Goal: Transaction & Acquisition: Purchase product/service

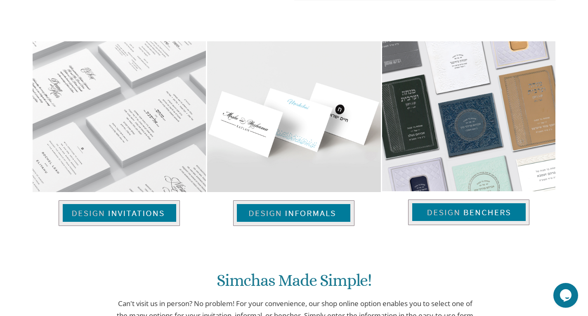
scroll to position [564, 0]
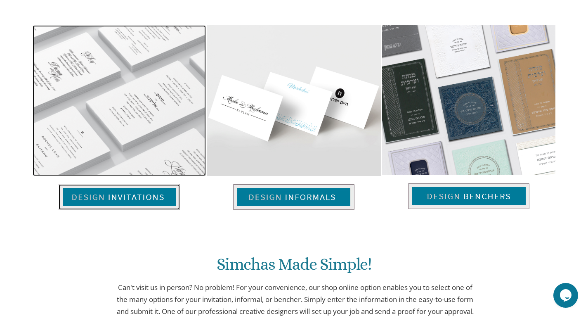
click at [126, 194] on img at bounding box center [119, 197] width 121 height 26
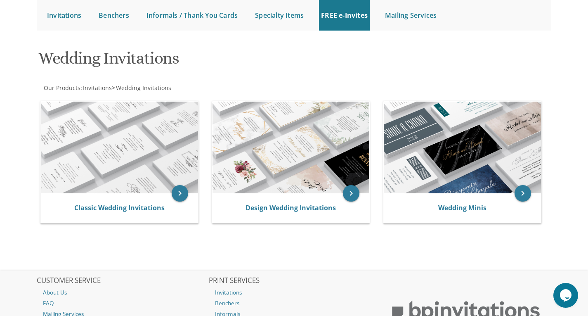
scroll to position [96, 0]
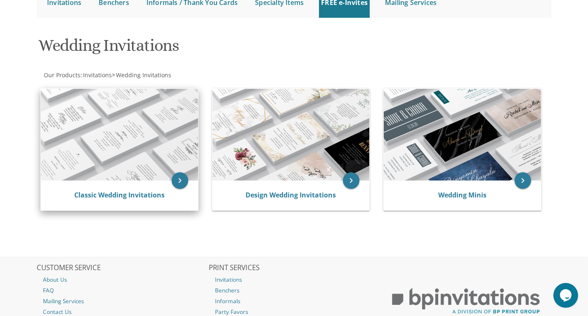
click at [139, 113] on img at bounding box center [119, 135] width 157 height 92
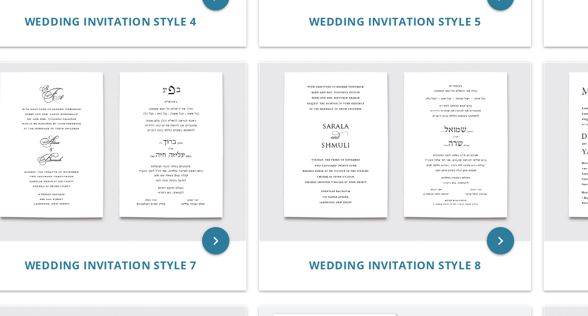
scroll to position [445, 0]
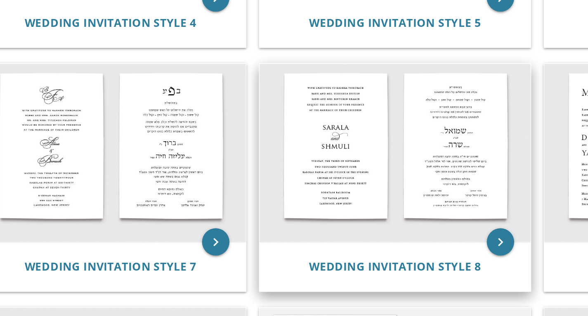
click at [328, 98] on img at bounding box center [290, 91] width 163 height 107
click at [349, 144] on icon "keyboard_arrow_right" at bounding box center [354, 145] width 17 height 17
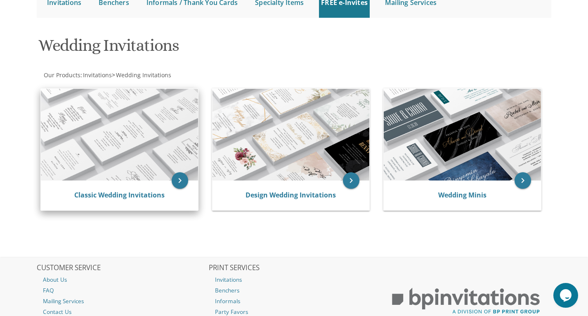
click at [158, 144] on img at bounding box center [119, 135] width 157 height 92
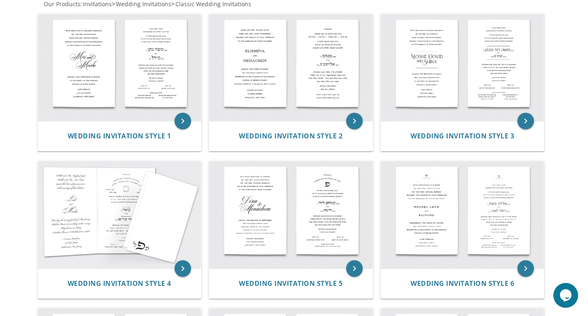
scroll to position [184, 0]
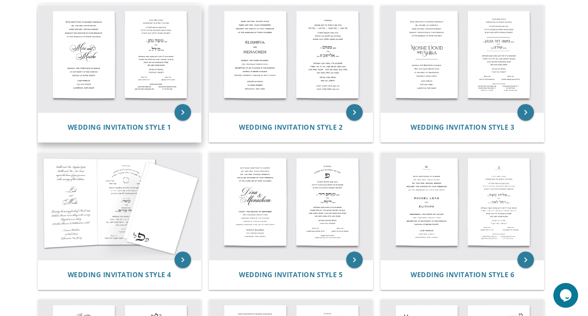
click at [163, 65] on img at bounding box center [119, 58] width 163 height 107
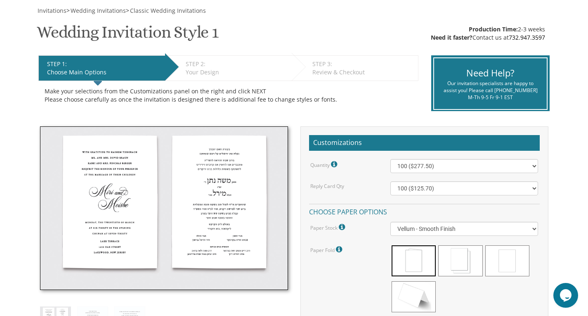
scroll to position [120, 0]
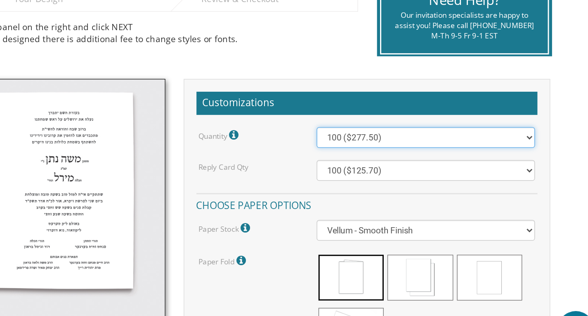
click at [536, 167] on select "100 ($277.50) 200 ($330.45) 300 ($380.65) 400 ($432.70) 500 ($482.10) 600 ($534…" at bounding box center [464, 165] width 148 height 14
select select "1200"
click at [390, 158] on select "100 ($277.50) 200 ($330.45) 300 ($380.65) 400 ($432.70) 500 ($482.10) 600 ($534…" at bounding box center [464, 165] width 148 height 14
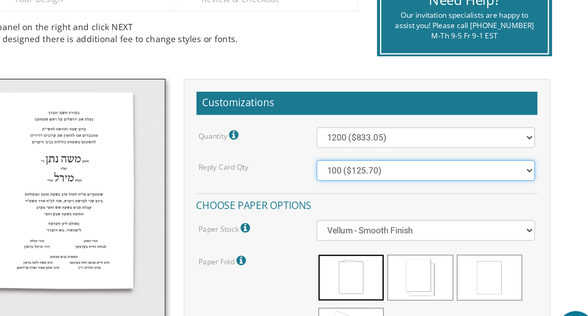
click at [532, 188] on select "100 ($125.70) 200 ($150.60) 300 ($177.95) 400 ($270.70) 500 ($225.30) 600 ($249…" at bounding box center [464, 188] width 148 height 14
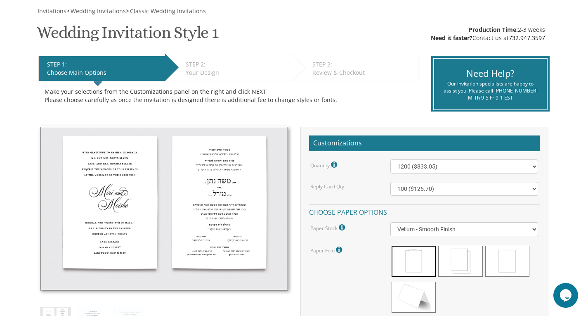
scroll to position [118, 0]
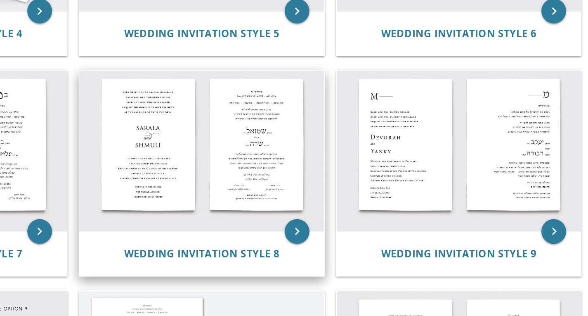
scroll to position [435, 0]
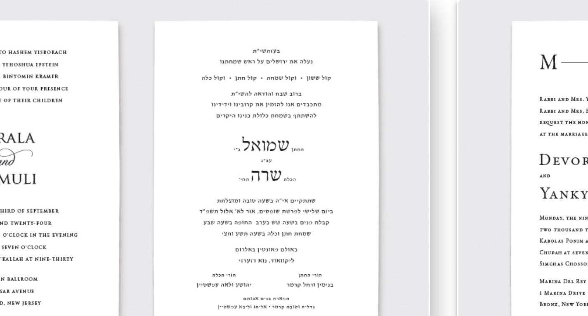
click at [323, 70] on img at bounding box center [290, 101] width 163 height 107
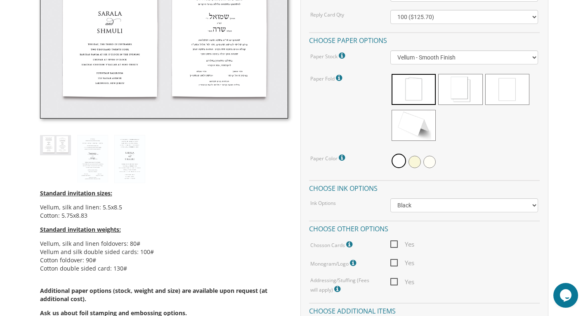
scroll to position [211, 0]
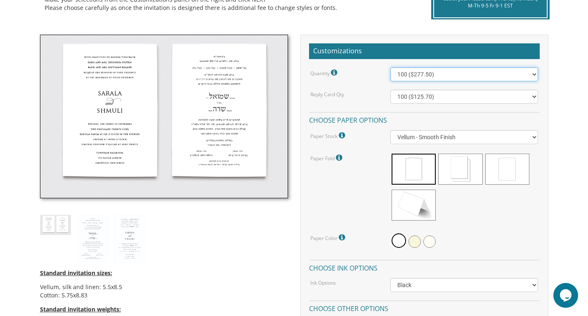
click at [535, 70] on select "100 ($277.50) 200 ($330.45) 300 ($380.65) 400 ($432.70) 500 ($482.10) 600 ($534…" at bounding box center [464, 74] width 148 height 14
click at [390, 67] on select "100 ($277.50) 200 ($330.45) 300 ($380.65) 400 ($432.70) 500 ($482.10) 600 ($534…" at bounding box center [464, 74] width 148 height 14
click at [533, 74] on select "100 ($277.50) 200 ($330.45) 300 ($380.65) 400 ($432.70) 500 ($482.10) 600 ($534…" at bounding box center [464, 74] width 148 height 14
select select "1600"
click at [390, 67] on select "100 ($277.50) 200 ($330.45) 300 ($380.65) 400 ($432.70) 500 ($482.10) 600 ($534…" at bounding box center [464, 74] width 148 height 14
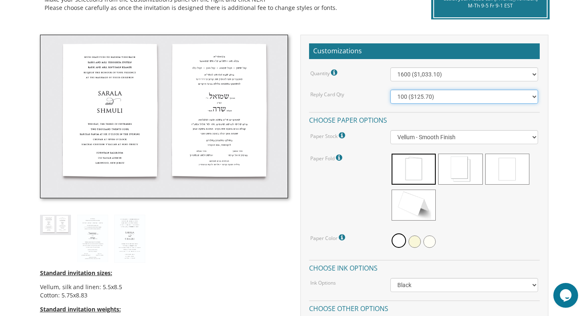
click at [535, 92] on select "100 ($125.70) 200 ($150.60) 300 ($177.95) 400 ($270.70) 500 ($225.30) 600 ($249…" at bounding box center [464, 97] width 148 height 14
click at [534, 95] on select "100 ($125.70) 200 ($150.60) 300 ($177.95) 400 ($270.70) 500 ($225.30) 600 ($249…" at bounding box center [464, 97] width 148 height 14
click at [515, 94] on select "100 ($125.70) 200 ($150.60) 300 ($177.95) 400 ($270.70) 500 ($225.30) 600 ($249…" at bounding box center [464, 97] width 148 height 14
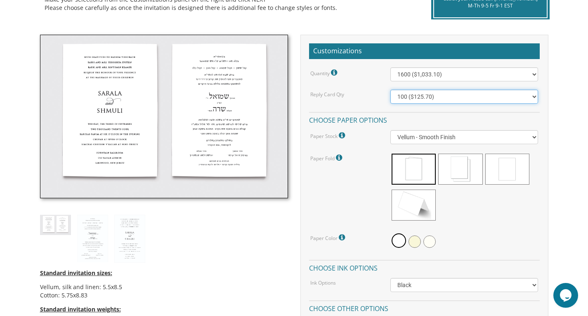
click at [515, 94] on select "100 ($125.70) 200 ($150.60) 300 ($177.95) 400 ($270.70) 500 ($225.30) 600 ($249…" at bounding box center [464, 97] width 148 height 14
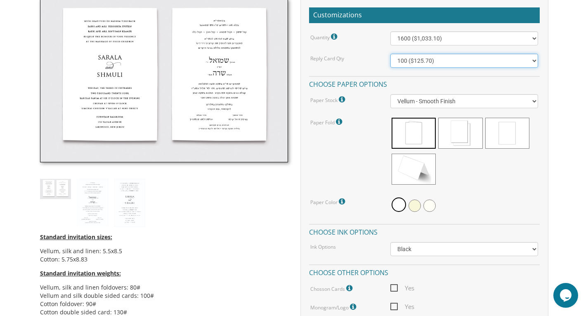
scroll to position [249, 0]
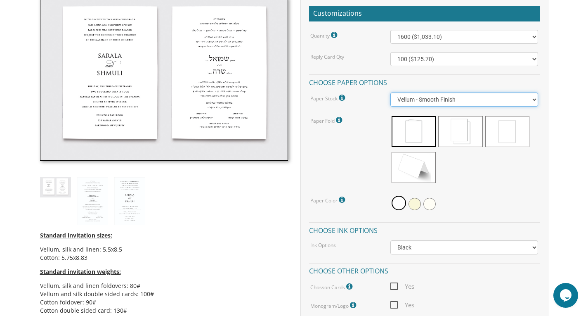
click at [535, 96] on select "Vellum - Smooth Finish Linen - Subtle Embossed Crosshatch Texture Silk - Soft, …" at bounding box center [464, 99] width 148 height 14
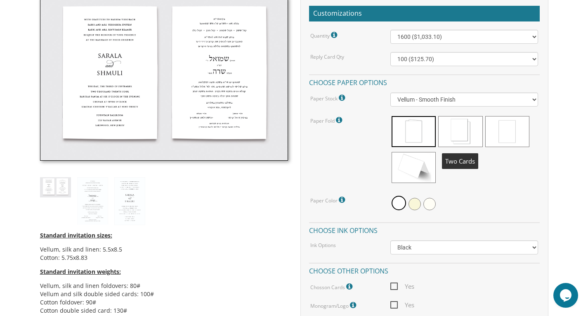
click at [459, 133] on span at bounding box center [460, 131] width 44 height 31
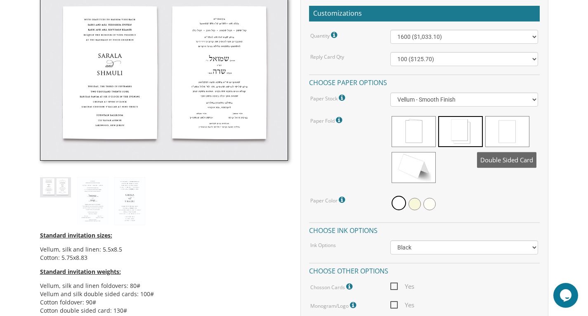
click at [503, 146] on span at bounding box center [507, 131] width 44 height 31
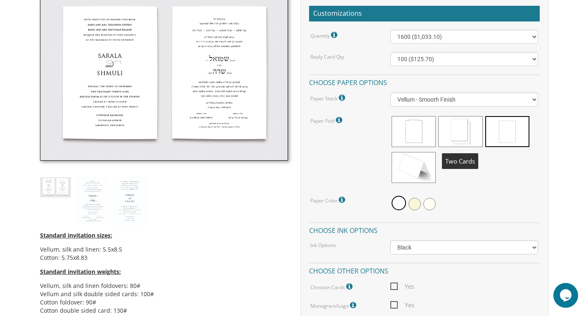
click at [446, 132] on span at bounding box center [460, 131] width 44 height 31
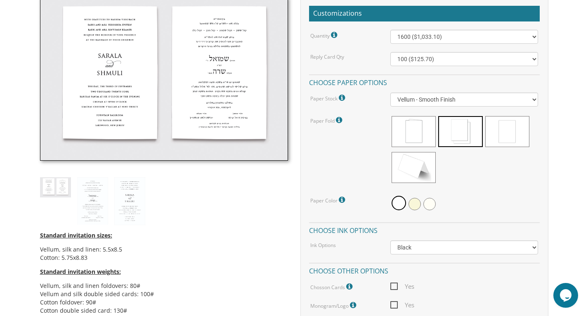
click at [338, 123] on icon at bounding box center [340, 119] width 8 height 7
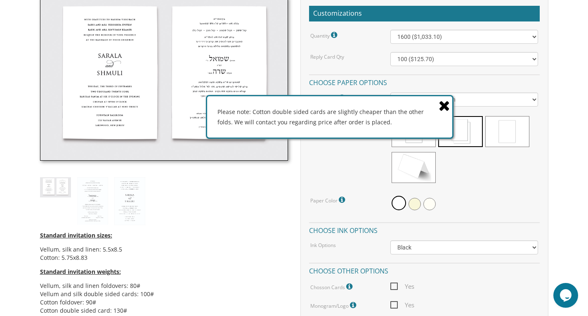
click at [443, 106] on icon at bounding box center [445, 105] width 12 height 14
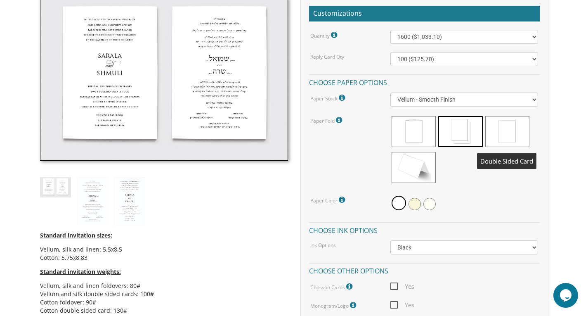
click at [507, 130] on span at bounding box center [507, 131] width 44 height 31
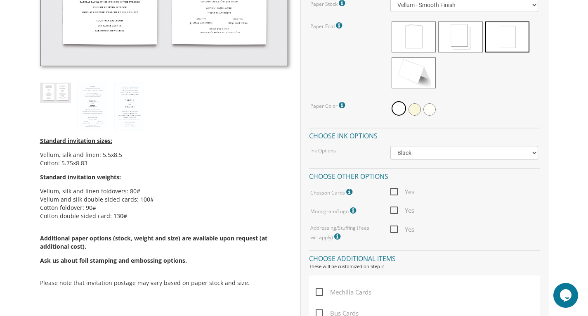
scroll to position [345, 0]
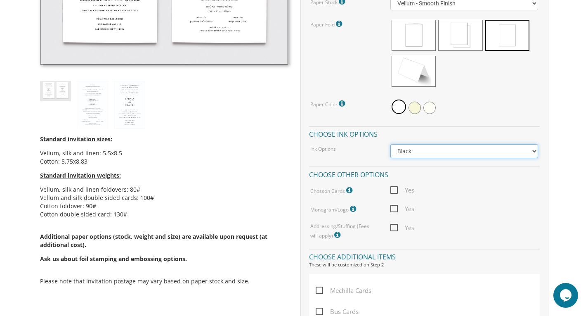
click at [533, 151] on select "Black Colored Ink ($65.00) Black + One Color ($211.00) Two Colors ($265.00)" at bounding box center [464, 151] width 148 height 14
click at [531, 153] on select "Black Colored Ink ($65.00) Black + One Color ($211.00) Two Colors ($265.00)" at bounding box center [464, 151] width 148 height 14
select select "Standard"
click at [390, 144] on select "Black Colored Ink ($65.00) Black + One Color ($211.00) Two Colors ($265.00)" at bounding box center [464, 151] width 148 height 14
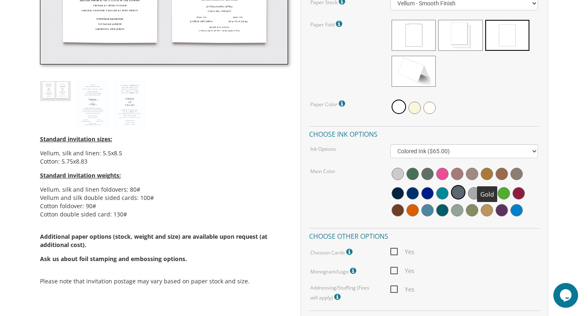
click at [487, 171] on span at bounding box center [487, 173] width 12 height 12
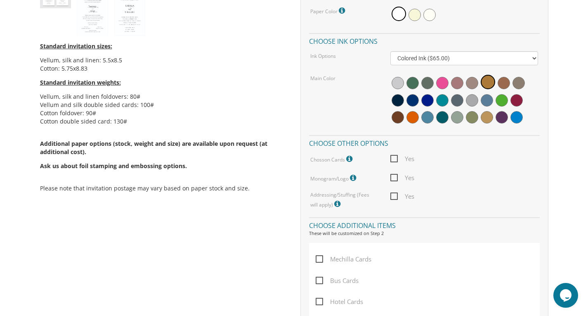
scroll to position [449, 0]
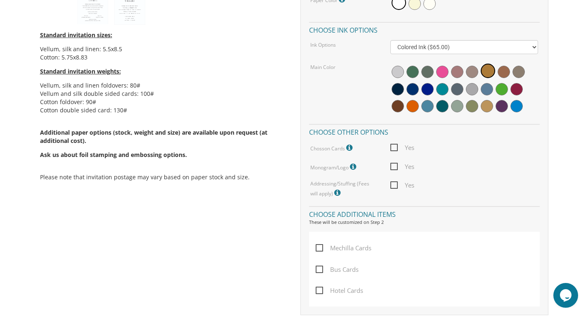
click at [393, 167] on span "Yes" at bounding box center [402, 166] width 24 height 10
click at [393, 167] on input "Yes" at bounding box center [392, 165] width 5 height 5
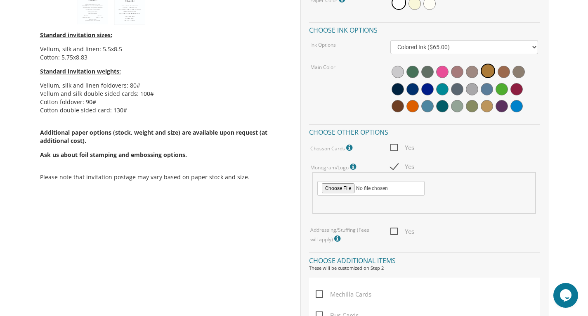
click at [393, 167] on span "Yes" at bounding box center [402, 166] width 24 height 10
click at [393, 167] on input "Yes" at bounding box center [392, 165] width 5 height 5
checkbox input "false"
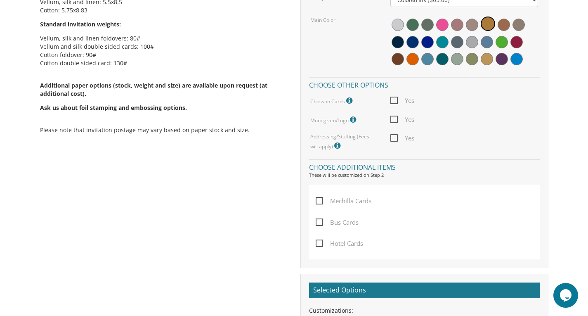
scroll to position [519, 0]
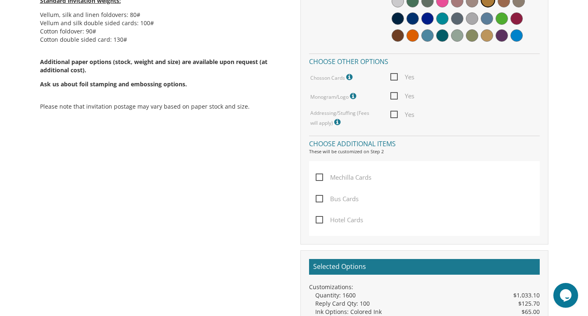
click at [396, 117] on span "Yes" at bounding box center [402, 114] width 24 height 10
click at [396, 116] on input "Yes" at bounding box center [392, 113] width 5 height 5
click at [396, 118] on span "Yes" at bounding box center [402, 114] width 24 height 10
click at [396, 116] on input "Yes" at bounding box center [392, 113] width 5 height 5
click at [334, 122] on icon at bounding box center [338, 121] width 8 height 7
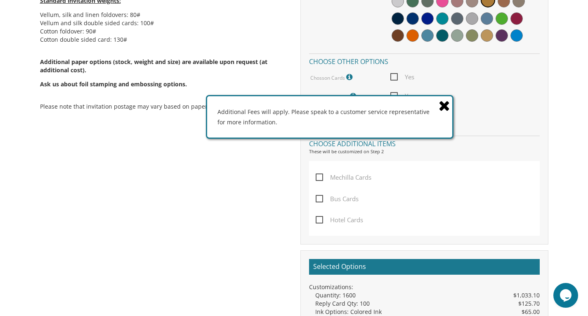
click at [441, 106] on icon at bounding box center [445, 105] width 12 height 14
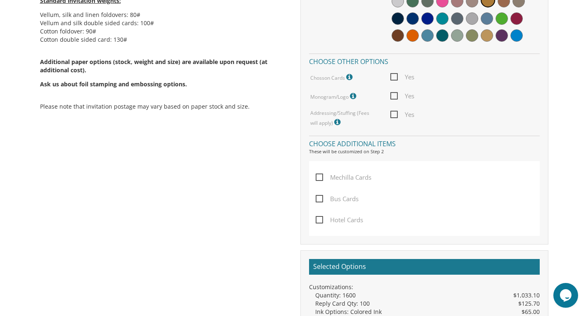
click at [396, 115] on span "Yes" at bounding box center [402, 114] width 24 height 10
click at [396, 115] on input "Yes" at bounding box center [392, 113] width 5 height 5
checkbox input "true"
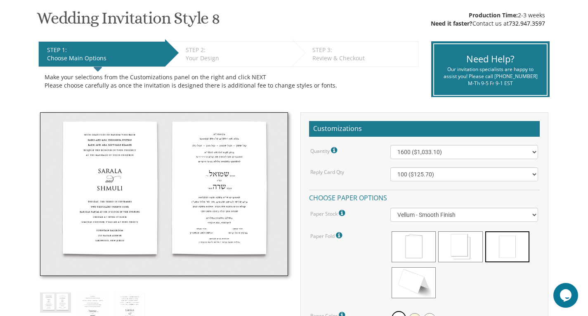
scroll to position [135, 0]
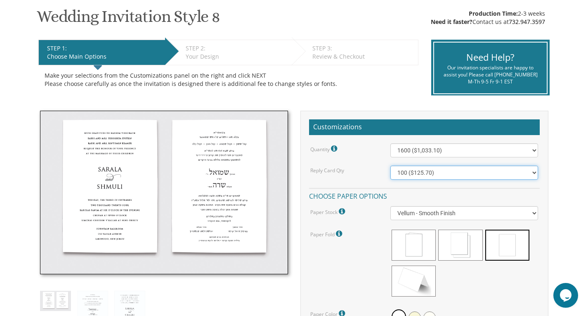
click at [479, 171] on select "100 ($125.70) 200 ($150.60) 300 ($177.95) 400 ($270.70) 500 ($225.30) 600 ($249…" at bounding box center [464, 172] width 148 height 14
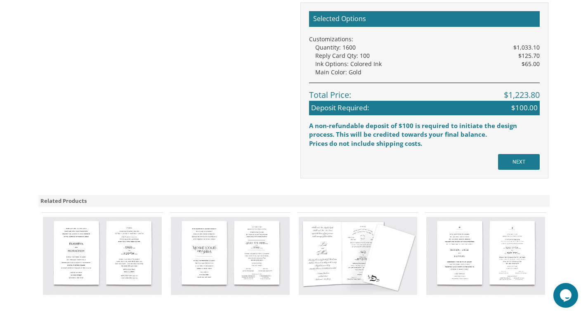
scroll to position [763, 0]
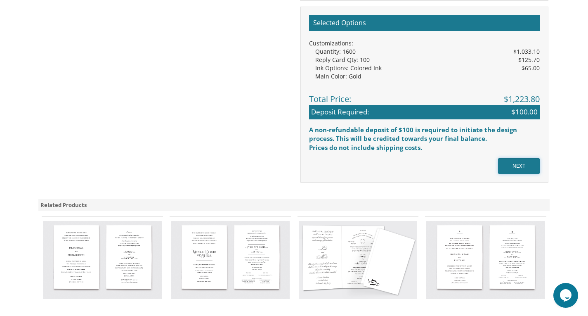
click at [510, 166] on input "NEXT" at bounding box center [519, 166] width 42 height 16
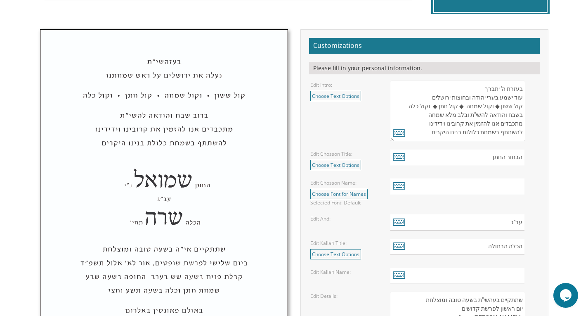
scroll to position [263, 0]
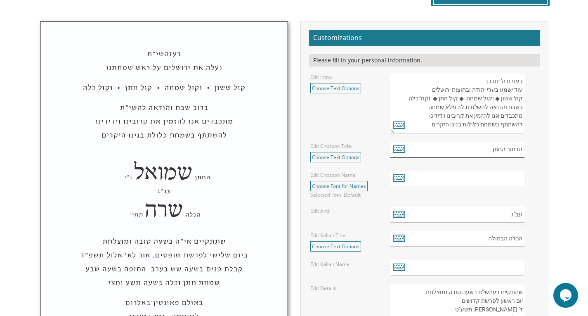
click at [510, 147] on input "הבחור החתן" at bounding box center [457, 150] width 134 height 16
click at [503, 152] on input "הבחור החתן" at bounding box center [457, 150] width 134 height 16
type input "החתן"
click at [473, 180] on input "text" at bounding box center [457, 178] width 134 height 16
click at [399, 181] on icon at bounding box center [399, 178] width 12 height 12
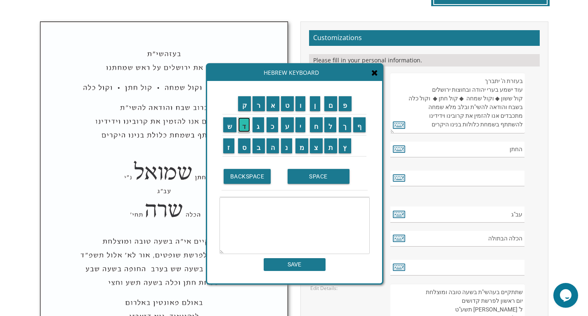
click at [243, 127] on input "ד" at bounding box center [244, 124] width 12 height 15
click at [258, 182] on input "BACKSPACE" at bounding box center [247, 176] width 47 height 15
click at [301, 110] on input "ו" at bounding box center [300, 103] width 10 height 15
click at [242, 129] on input "ד" at bounding box center [244, 124] width 12 height 15
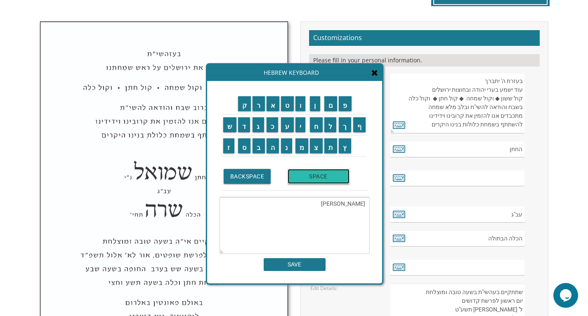
click at [311, 181] on input "SPACE" at bounding box center [319, 176] width 62 height 15
click at [271, 107] on input "א" at bounding box center [273, 103] width 13 height 15
click at [259, 104] on input "ר" at bounding box center [258, 103] width 12 height 15
click at [302, 133] on td "י" at bounding box center [302, 124] width 15 height 21
click at [302, 125] on input "י" at bounding box center [300, 124] width 10 height 15
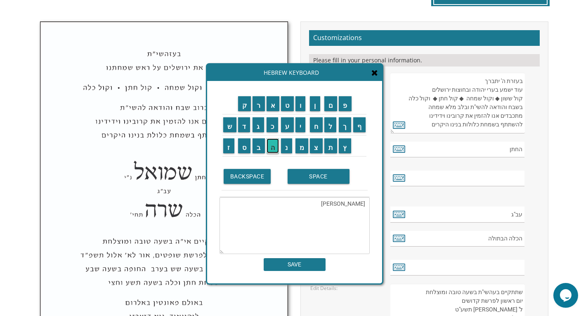
click at [276, 147] on input "ה" at bounding box center [273, 145] width 13 height 15
type textarea "דוד אריה"
click at [315, 267] on input "SAVE" at bounding box center [295, 264] width 62 height 13
type input "דוד אריה"
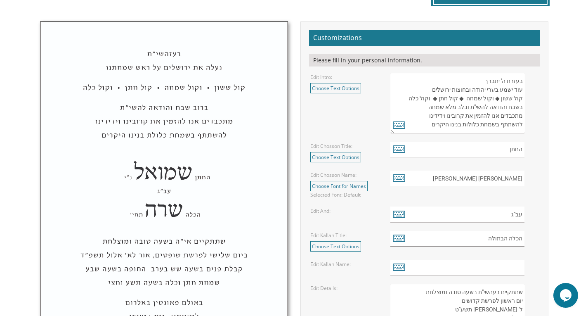
drag, startPoint x: 463, startPoint y: 237, endPoint x: 507, endPoint y: 243, distance: 43.7
click at [507, 243] on input "הכלה הבתולה" at bounding box center [457, 239] width 134 height 16
type input "הכלה"
click at [349, 186] on link "Choose Font for Names" at bounding box center [338, 186] width 57 height 10
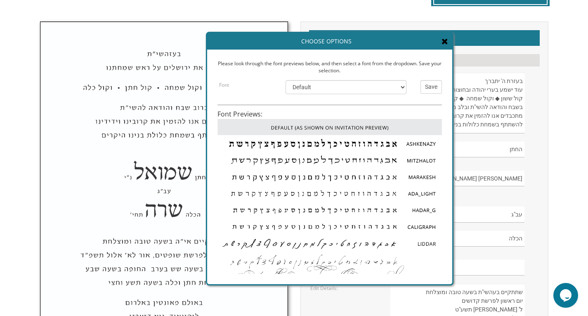
click at [445, 44] on icon at bounding box center [444, 41] width 7 height 8
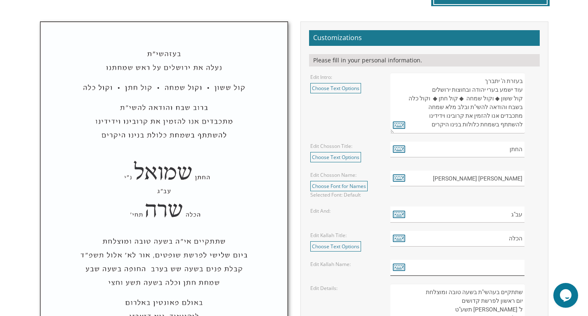
click at [478, 268] on input "text" at bounding box center [457, 267] width 134 height 16
click at [400, 272] on icon at bounding box center [399, 267] width 12 height 12
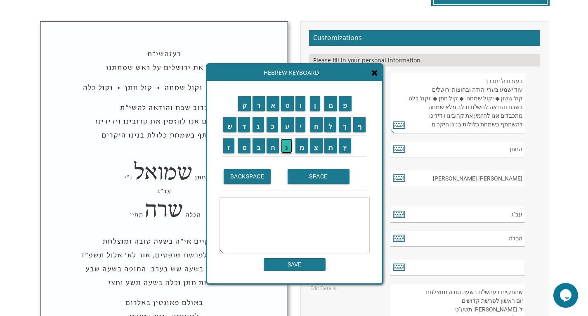
click at [285, 149] on input "נ" at bounding box center [286, 145] width 11 height 15
click at [284, 125] on input "ע" at bounding box center [287, 124] width 13 height 15
click at [274, 125] on input "כ" at bounding box center [273, 124] width 12 height 15
click at [302, 127] on input "י" at bounding box center [300, 124] width 10 height 15
type textarea "נעכי"
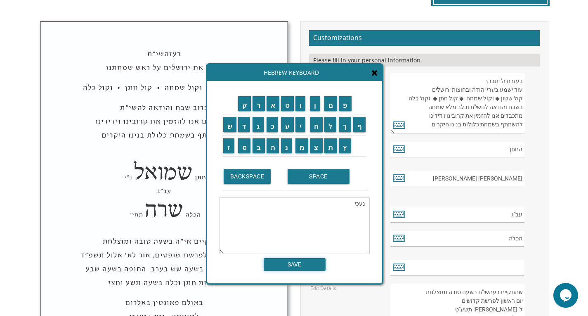
click at [313, 266] on input "SAVE" at bounding box center [295, 264] width 62 height 13
type input "נעכי"
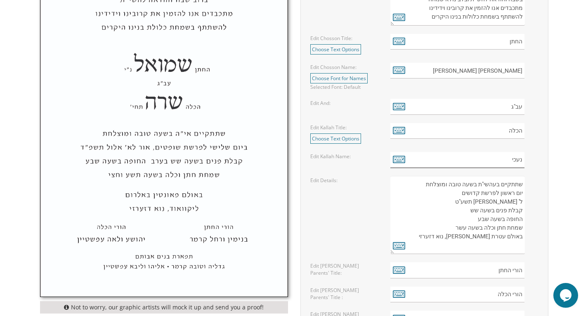
scroll to position [388, 0]
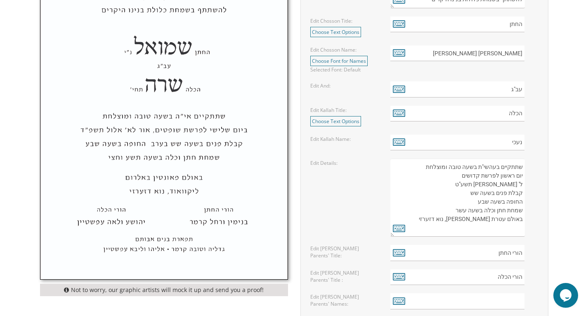
drag, startPoint x: 500, startPoint y: 174, endPoint x: 513, endPoint y: 175, distance: 13.6
click at [513, 175] on textarea "שתתקיים בעהשי"ת בשעה טובה ומוצלחת יום ראשון לפרשת קדושים ל' ניסן תשע"ט קבלת פני…" at bounding box center [457, 197] width 134 height 78
click at [394, 229] on icon at bounding box center [399, 228] width 12 height 12
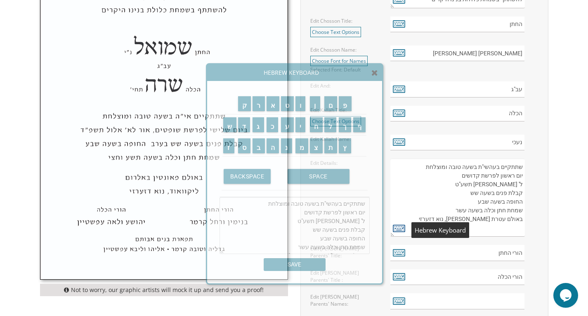
click at [394, 229] on icon at bounding box center [399, 228] width 12 height 12
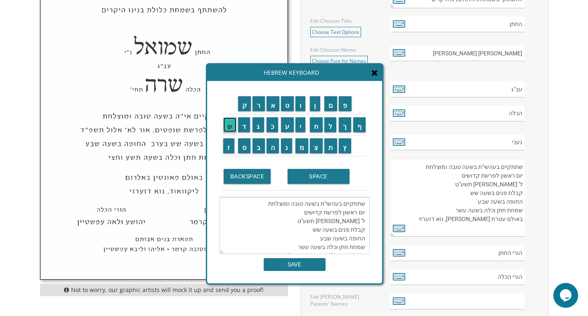
click at [228, 129] on input "ש" at bounding box center [229, 124] width 13 height 15
click at [287, 145] on input "נ" at bounding box center [286, 145] width 11 height 15
click at [302, 121] on input "י" at bounding box center [300, 124] width 10 height 15
click at [320, 209] on textarea "שתתקיים בעהשי"ת בשעה טובה ומוצלחת יום ראשון לפרשת קדושים ל' ניסן תשע"ט קבלת פני…" at bounding box center [294, 225] width 150 height 57
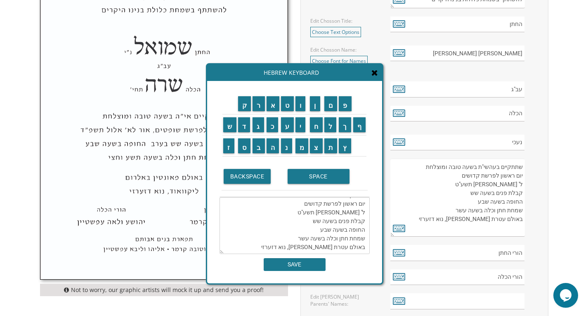
scroll to position [2, 0]
drag, startPoint x: 340, startPoint y: 210, endPoint x: 355, endPoint y: 210, distance: 14.4
click at [355, 210] on textarea "שתתקיים בעהשי"ת בשעה טובה ומוצלחת יום ראשון לפרשת קדושים ל' ניסן תשע"ט קבלת פני…" at bounding box center [294, 225] width 150 height 57
click at [227, 129] on input "ש" at bounding box center [229, 124] width 13 height 15
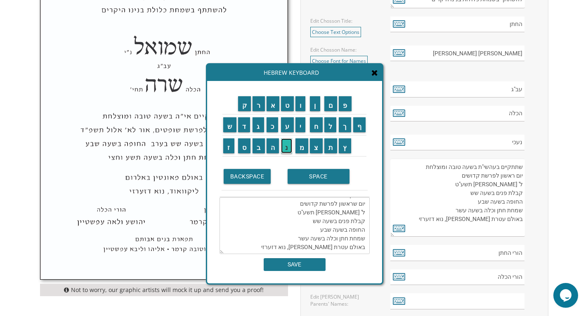
click at [284, 151] on input "נ" at bounding box center [286, 145] width 11 height 15
click at [303, 125] on input "י" at bounding box center [300, 124] width 10 height 15
drag, startPoint x: 333, startPoint y: 210, endPoint x: 343, endPoint y: 210, distance: 9.9
click at [343, 210] on textarea "שתתקיים בעהשי"ת בשעה טובה ומוצלחת יום שניראשון לפרשת קדושים ל' ניסן תשע"ט קבלת …" at bounding box center [294, 225] width 150 height 57
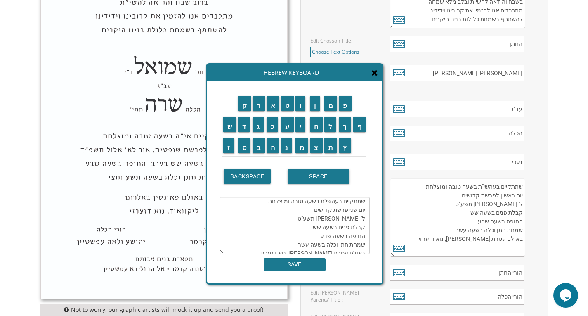
scroll to position [367, 0]
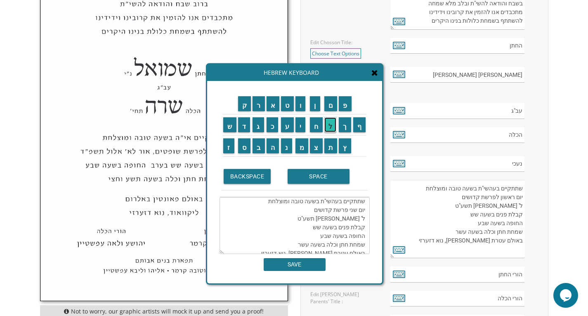
click at [330, 128] on input "ל" at bounding box center [330, 124] width 12 height 15
click at [346, 222] on textarea "שתתקיים בעהשי"ת בשעה טובה ומוצלחת יום שני לפרשת קדושים ל' ניסן תשע"ט קבלת פנים …" at bounding box center [294, 225] width 150 height 57
drag, startPoint x: 308, startPoint y: 210, endPoint x: 325, endPoint y: 212, distance: 16.6
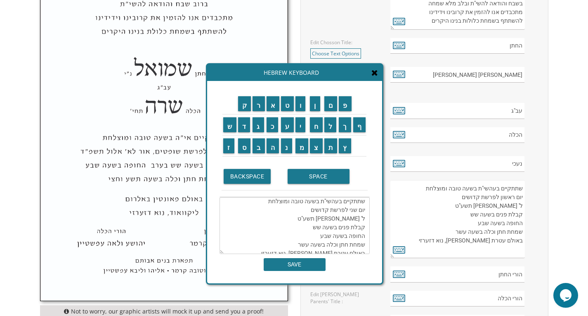
click at [325, 212] on textarea "שתתקיים בעהשי"ת בשעה טובה ומוצלחת יום שני לפרשת קדושים ל' ניסן תשע"ט קבלת פנים …" at bounding box center [294, 225] width 150 height 57
click at [290, 150] on input "נ" at bounding box center [286, 145] width 11 height 15
click at [314, 129] on input "ח" at bounding box center [316, 124] width 13 height 15
click at [365, 204] on textarea "שתתקיים בעהשי"ת בשעה טובה ומוצלחת יום שני לפרשת נחקדושים ל' ניסן תשע"ט קבלת פני…" at bounding box center [294, 225] width 150 height 57
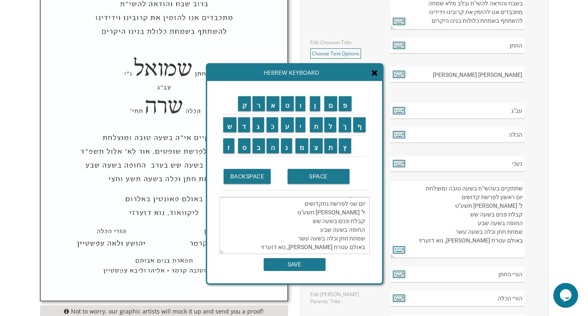
drag, startPoint x: 360, startPoint y: 202, endPoint x: 366, endPoint y: 204, distance: 6.4
click at [366, 204] on textarea "שתתקיים בעהשי"ת בשעה טובה ומוצלחת יום שני לפרשת נחקדושים ל' ניסן תשע"ט קבלת פני…" at bounding box center [294, 225] width 150 height 57
click at [276, 124] on input "כ" at bounding box center [273, 124] width 12 height 15
click at [328, 208] on textarea "שתתקיים בעהשי"ת בשעה טובה ומוצלחת יום שני לפרשת נחקדושים כ"ל' ניסן תשע"ט קבלת פ…" at bounding box center [294, 225] width 150 height 57
click at [354, 206] on textarea "שתתקיים בעהשי"ת בשעה טובה ומוצלחת יום שני לפרשת נחקדושים כ"ל' ניסן תשע"ט קבלת פ…" at bounding box center [294, 225] width 150 height 57
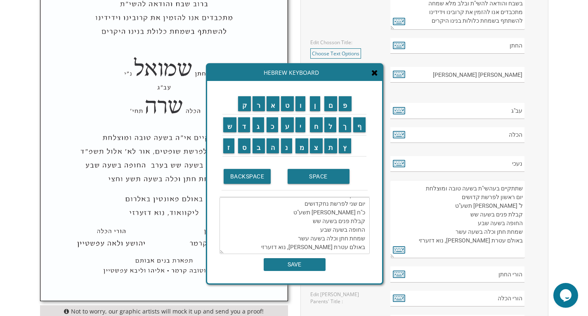
drag, startPoint x: 345, startPoint y: 205, endPoint x: 354, endPoint y: 204, distance: 8.7
click at [354, 204] on textarea "שתתקיים בעהשי"ת בשעה טובה ומוצלחת יום שני לפרשת נחקדושים כ"ח ניסן תשע"ט קבלת פנ…" at bounding box center [294, 225] width 150 height 57
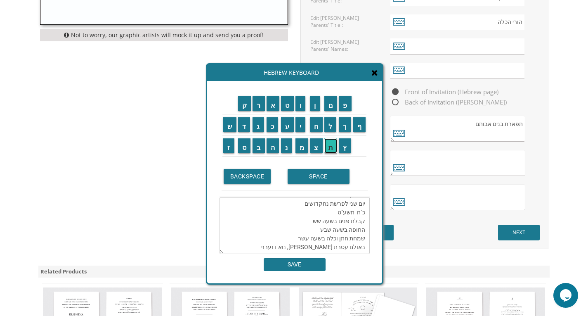
click at [333, 151] on input "ת" at bounding box center [330, 145] width 13 height 15
click at [231, 127] on input "ש" at bounding box center [229, 124] width 13 height 15
click at [257, 108] on input "ר" at bounding box center [258, 103] width 12 height 15
click at [304, 126] on input "י" at bounding box center [300, 124] width 10 height 15
click at [326, 203] on textarea "שתתקיים בעהשי"ת בשעה טובה ומוצלחת יום שני לפרשת נחקדושים כ"ח תשרי תשע"ט קבלת פנ…" at bounding box center [294, 225] width 150 height 57
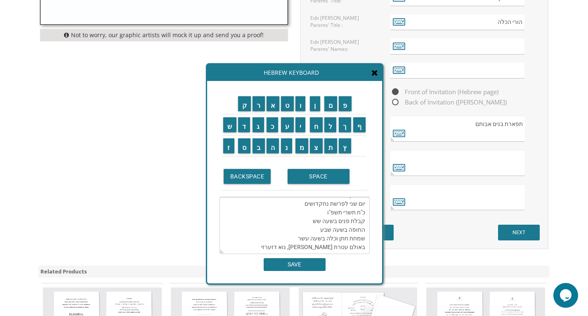
click at [304, 213] on textarea "שתתקיים בעהשי"ת בשעה טובה ומוצלחת יום שני לפרשת נחקדושים כ"ח תשרי תשפ"ו קבלת פנ…" at bounding box center [294, 225] width 150 height 57
click at [298, 219] on textarea "שתתקיים בעהשי"ת בשעה טובה ומוצלחת יום שני לפרשת נחקדושים כ"ח תשרי תשפ"ו קבלת פנ…" at bounding box center [294, 225] width 150 height 57
click at [342, 239] on textarea "שתתקיים בעהשי"ת בשעה טובה ומוצלחת יום שני לפרשת נחקדושים כ"ח תשרי תשפ"ו קבלת פנ…" at bounding box center [294, 225] width 150 height 57
click at [319, 237] on textarea "שתתקיים בעהשי"ת בשעה טובה ומוצלחת יום שני לפרשת נחקדושים כ"ח תשרי תשפ"ו קבלת פנ…" at bounding box center [294, 225] width 150 height 57
click at [244, 150] on input "ס" at bounding box center [244, 145] width 13 height 15
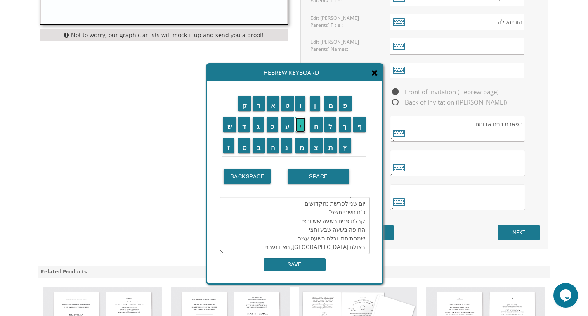
click at [302, 124] on input "י" at bounding box center [300, 124] width 10 height 15
click at [245, 129] on input "ד" at bounding box center [244, 124] width 12 height 15
click at [283, 127] on input "ע" at bounding box center [287, 124] width 13 height 15
click at [255, 108] on input "ר" at bounding box center [258, 103] width 12 height 15
click at [259, 103] on input "ר" at bounding box center [258, 103] width 12 height 15
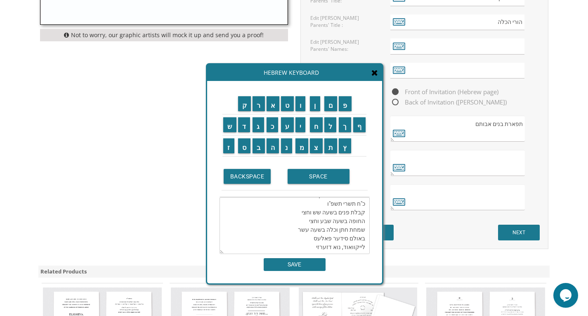
click at [330, 228] on textarea "שתתקיים בעהשי"ת בשעה טובה ומוצלחת יום שני לפרשת נחקדושים כ"ח תשרי תשפ"ו קבלת פנ…" at bounding box center [294, 225] width 150 height 57
click at [299, 210] on textarea "שתתקיים בעהשי"ת בשעה טובה ומוצלחת יום שני לפרשת נחקדושים כ"ח תשרי תשפ"ו קבלת פנ…" at bounding box center [294, 225] width 150 height 57
click at [299, 108] on input "ו" at bounding box center [300, 103] width 10 height 15
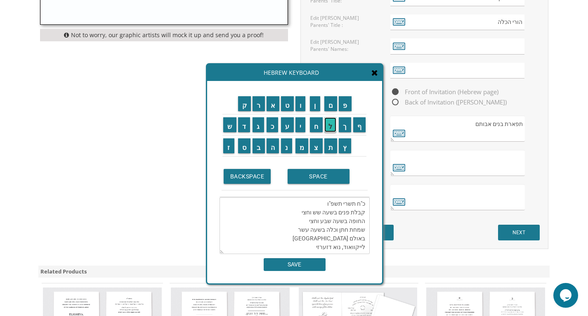
click at [332, 125] on input "ל" at bounding box center [330, 124] width 12 height 15
click at [314, 204] on textarea "שתתקיים בעהשי"ת בשעה טובה ומוצלחת יום שני לפרשת נח ול כ"ח תשרי תשפ"ו קבלת פנים …" at bounding box center [294, 225] width 150 height 57
click at [300, 102] on input "ו" at bounding box center [300, 103] width 10 height 15
click at [329, 125] on input "ל" at bounding box center [330, 124] width 12 height 15
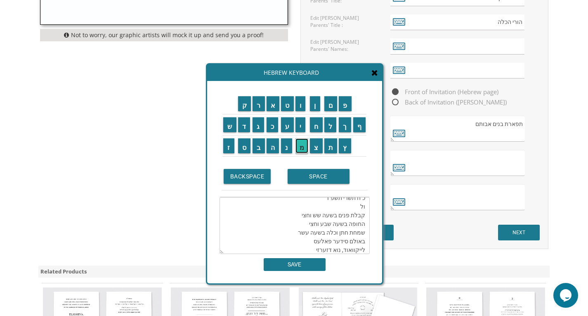
click at [302, 146] on input "מ" at bounding box center [301, 145] width 13 height 15
click at [243, 147] on input "ס" at bounding box center [244, 145] width 13 height 15
click at [348, 104] on input "פ" at bounding box center [345, 103] width 13 height 15
click at [257, 106] on input "ר" at bounding box center [258, 103] width 12 height 15
click at [333, 105] on input "ם" at bounding box center [330, 103] width 13 height 15
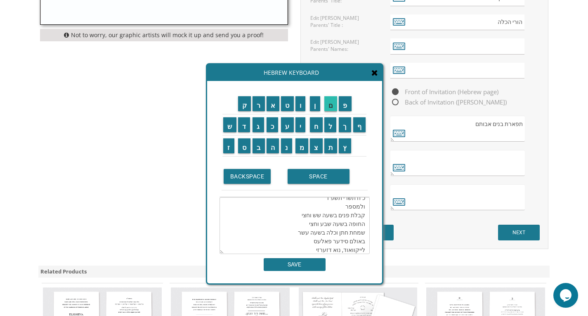
type textarea "שתתקיים בעהשי"ת בשעה טובה ומוצלחת יום שני לפרשת נח ול כ"ח תשרי תשפ"ו ולמספרם קב…"
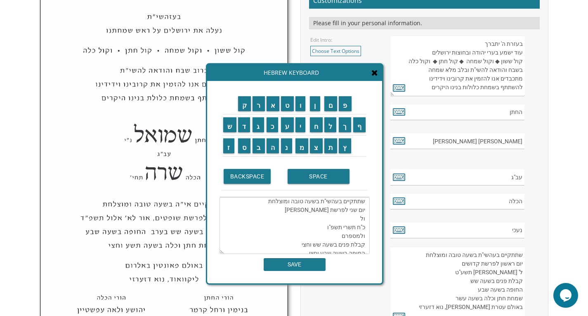
scroll to position [296, 0]
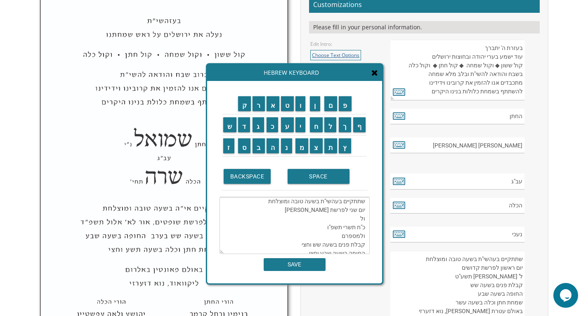
click at [354, 53] on link "Choose Text Options" at bounding box center [335, 55] width 51 height 10
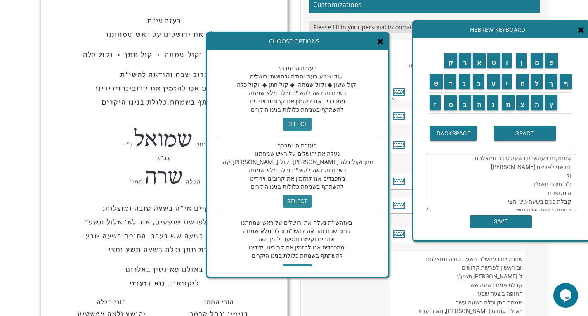
drag, startPoint x: 340, startPoint y: 72, endPoint x: 547, endPoint y: 29, distance: 210.7
click at [547, 29] on div "Hebrew Keyboard" at bounding box center [500, 29] width 175 height 17
click at [283, 198] on input "select" at bounding box center [297, 201] width 28 height 13
type textarea "בעזרת ה' יתברך נעלה את ירושלים על ראש שמחתנו קול ששון וקול שמחה קול חתן וקול כל…"
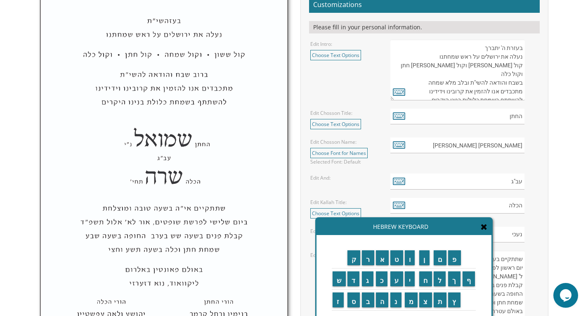
drag, startPoint x: 554, startPoint y: 34, endPoint x: 458, endPoint y: 231, distance: 219.4
click at [458, 231] on div "Hebrew Keyboard" at bounding box center [403, 226] width 175 height 17
drag, startPoint x: 520, startPoint y: 73, endPoint x: 525, endPoint y: 76, distance: 5.2
click at [525, 76] on div "בעזרת ה' יתברך עוד ישמע בערי יהודה ובחוצות ירושלים קול ששון ◆ וקול שמחה ◆ קול ח…" at bounding box center [464, 70] width 148 height 61
click at [368, 305] on input "ב" at bounding box center [368, 299] width 12 height 15
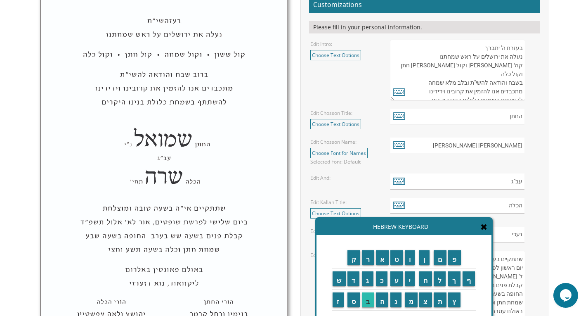
scroll to position [35, 0]
click at [367, 262] on input "ר" at bounding box center [368, 257] width 12 height 15
click at [519, 73] on textarea "בעזרת ה' יתברך עוד ישמע בערי יהודה ובחוצות ירושלים קול ששון ◆ וקול שמחה ◆ קול ח…" at bounding box center [457, 70] width 134 height 61
click at [367, 258] on input "ר" at bounding box center [368, 257] width 12 height 15
click at [480, 229] on div "Hebrew Keyboard" at bounding box center [403, 226] width 175 height 17
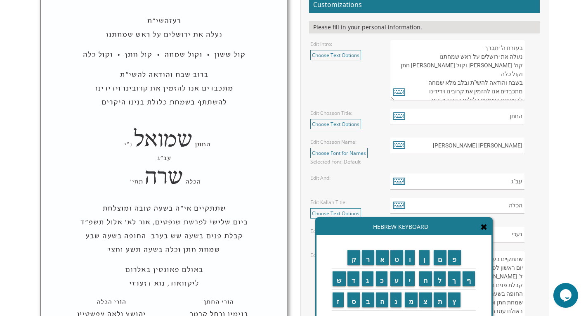
click at [483, 230] on icon at bounding box center [484, 226] width 7 height 8
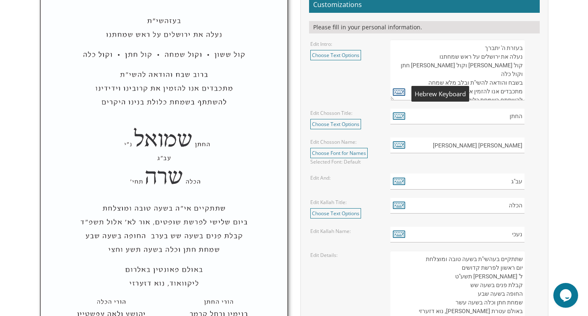
click at [398, 90] on icon at bounding box center [399, 92] width 12 height 12
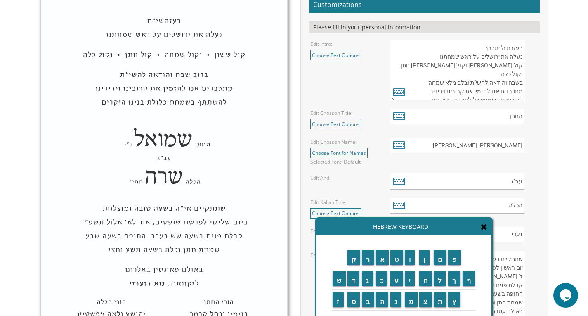
click at [519, 75] on textarea "בעזרת ה' יתברך עוד ישמע בערי יהודה ובחוצות ירושלים קול ששון ◆ וקול שמחה ◆ קול ח…" at bounding box center [457, 70] width 134 height 61
click at [369, 261] on input "ר" at bounding box center [368, 257] width 12 height 15
type textarea "בעזרת ה' יתברך נעלה את ירושלים על ראש שמחתנו קול ששון וקול שמחה קול חתן וקול כל…"
click at [519, 75] on textarea "בעזרת ה' יתברך עוד ישמע בערי יהודה ובחוצות ירושלים קול ששון ◆ וקול שמחה ◆ קול ח…" at bounding box center [457, 70] width 134 height 61
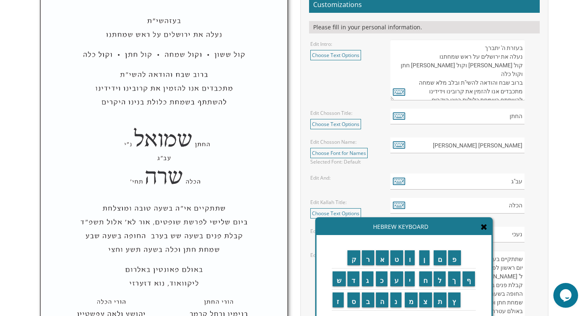
click at [426, 90] on textarea "בעזרת ה' יתברך עוד ישמע בערי יהודה ובחוצות ירושלים קול ששון ◆ וקול שמחה ◆ קול ח…" at bounding box center [457, 70] width 134 height 61
type textarea "בעזרת ה' יתברך נעלה את ירושלים על ראש שמחתנו קול ששון וקול שמחה קול חתן וקול כל…"
click at [341, 280] on input "ש" at bounding box center [339, 278] width 13 height 15
type textarea "בעזרת ה' יתברך נעלה את ירושלים על ראש שמחתנו קול ששון וקול שמחה קול חתן וקול כל…"
click at [428, 97] on textarea "בעזרת ה' יתברך עוד ישמע בערי יהודה ובחוצות ירושלים קול ששון ◆ וקול שמחה ◆ קול ח…" at bounding box center [457, 70] width 134 height 61
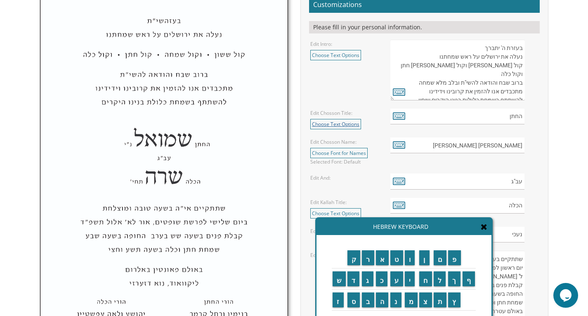
type textarea "בעזרת ה' יתברך נעלה את ירושלים על ראש שמחתנו קול ששון וקול שמחה קול חתן וקול כל…"
click at [344, 121] on link "Choose Text Options" at bounding box center [335, 124] width 51 height 10
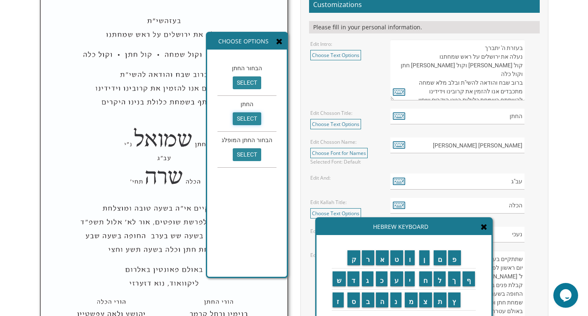
click at [245, 113] on input "select" at bounding box center [247, 118] width 28 height 13
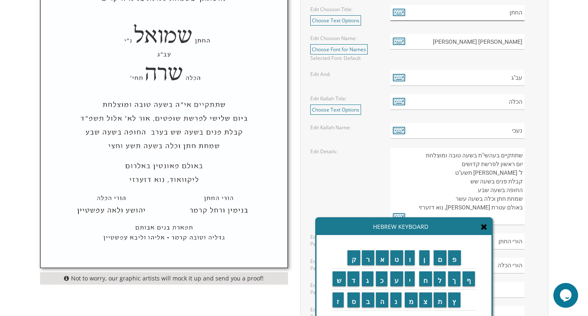
scroll to position [404, 0]
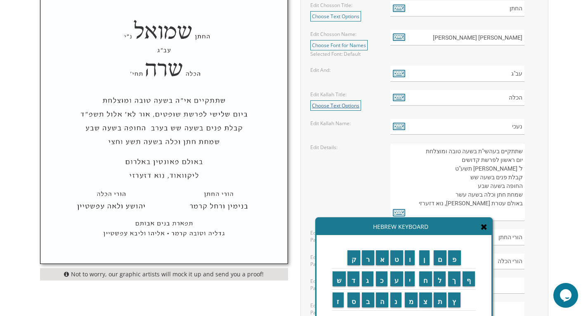
click at [348, 104] on link "Choose Text Options" at bounding box center [335, 105] width 51 height 10
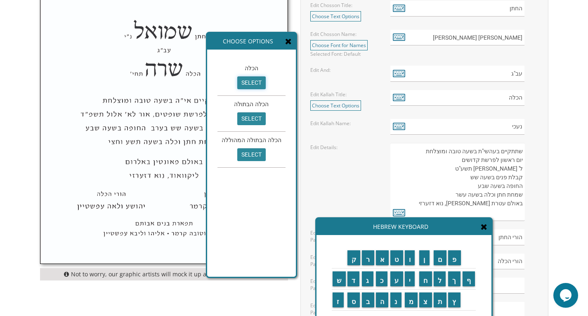
click at [249, 78] on input "select" at bounding box center [251, 82] width 28 height 13
type input "הכלה"
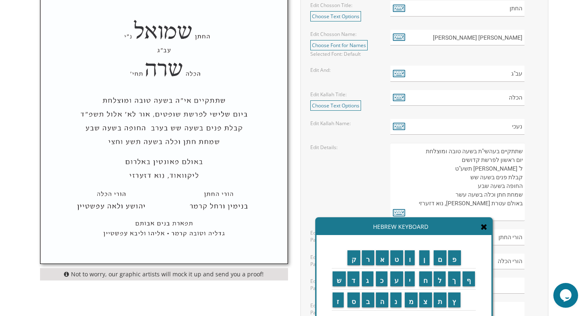
click at [484, 224] on icon at bounding box center [484, 226] width 7 height 8
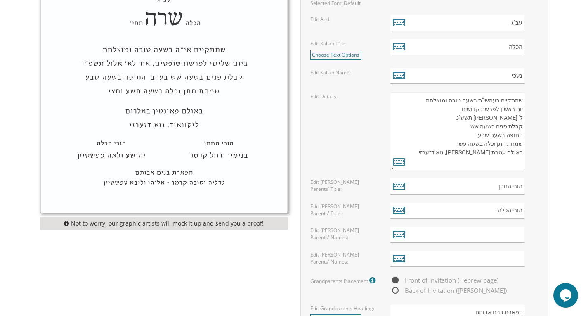
scroll to position [460, 0]
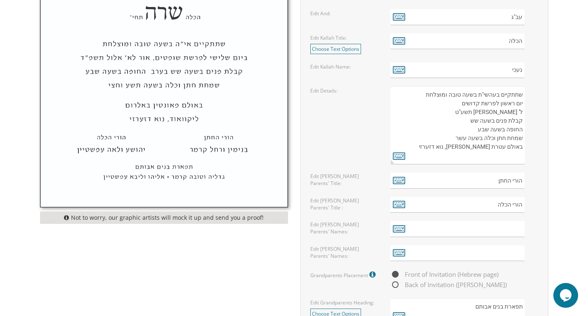
drag, startPoint x: 500, startPoint y: 102, endPoint x: 514, endPoint y: 103, distance: 14.5
click at [514, 103] on textarea "שתתקיים בעהשי"ת בשעה טובה ומוצלחת יום ראשון לפרשת קדושים ל' ניסן תשע"ט קבלת פני…" at bounding box center [457, 125] width 134 height 78
click at [402, 157] on icon at bounding box center [399, 156] width 12 height 12
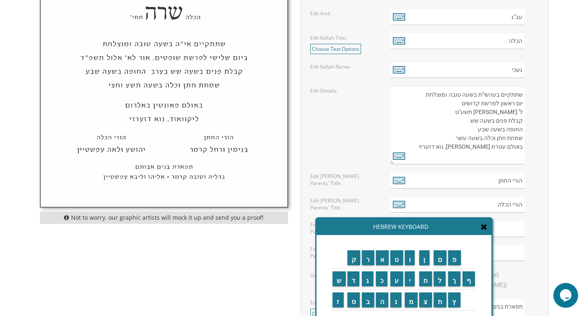
drag, startPoint x: 500, startPoint y: 104, endPoint x: 515, endPoint y: 104, distance: 15.3
click at [515, 104] on textarea "שתתקיים בעהשי"ת בשעה טובה ומוצלחת יום ראשון לפרשת קדושים ל' ניסן תשע"ט קבלת פני…" at bounding box center [457, 125] width 134 height 78
click at [335, 282] on input "ש" at bounding box center [339, 278] width 13 height 15
type textarea "שתתקיים בעהשי"ת בשעה טובה ומוצלחת יום ראשון לפרשת קדושים ל' ניסן תשע"ט קבלת פני…"
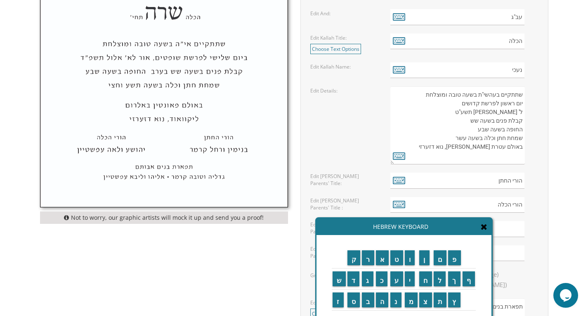
drag, startPoint x: 500, startPoint y: 105, endPoint x: 517, endPoint y: 105, distance: 16.5
click at [517, 105] on textarea "שתתקיים בעהשי"ת בשעה טובה ומוצלחת יום ראשון לפרשת קדושים ל' ניסן תשע"ט קבלת פני…" at bounding box center [457, 125] width 134 height 78
click at [507, 104] on textarea "שתתקיים בעהשי"ת בשעה טובה ומוצלחת יום ראשון לפרשת קדושים ל' ניסן תשע"ט קבלת פני…" at bounding box center [457, 125] width 134 height 78
click at [506, 102] on textarea "שתתקיים בעהשי"ת בשעה טובה ומוצלחת יום ראשון לפרשת קדושים ל' ניסן תשע"ט קבלת פני…" at bounding box center [457, 125] width 134 height 78
drag, startPoint x: 467, startPoint y: 104, endPoint x: 482, endPoint y: 106, distance: 15.8
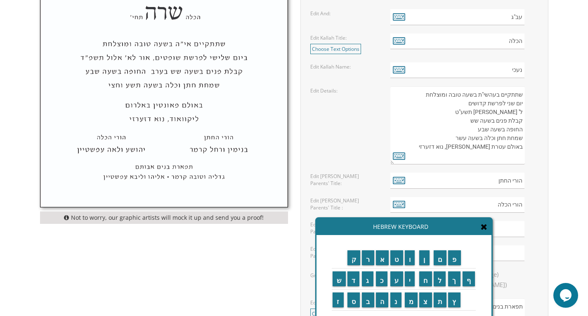
click at [482, 106] on textarea "שתתקיים בעהשי"ת בשעה טובה ומוצלחת יום ראשון לפרשת קדושים ל' ניסן תשע"ט קבלת פני…" at bounding box center [457, 125] width 134 height 78
drag, startPoint x: 507, startPoint y: 112, endPoint x: 524, endPoint y: 108, distance: 17.7
click at [524, 108] on textarea "שתתקיים בעהשי"ת בשעה טובה ומוצלחת יום ראשון לפרשת קדושים ל' ניסן תשע"ט קבלת פני…" at bounding box center [457, 125] width 134 height 78
type textarea "שתתקיים בעהשי"ת בשעה טובה ומוצלחת יום שני לפרשת נח תשע"ט קבלת פנים בשעה שש החופ…"
click at [383, 284] on input "כ" at bounding box center [382, 278] width 12 height 15
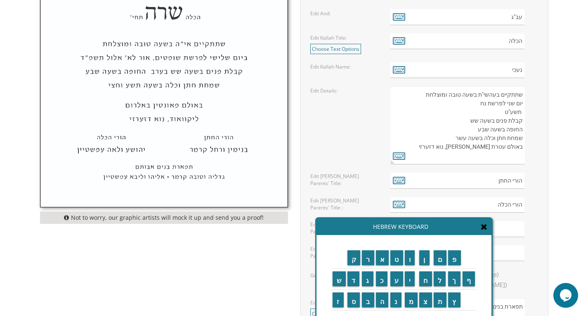
click at [523, 113] on textarea "שתתקיים בעהשי"ת בשעה טובה ומוצלחת יום ראשון לפרשת קדושים ל' ניסן תשע"ט קבלת פני…" at bounding box center [457, 125] width 134 height 78
click at [381, 260] on input "א" at bounding box center [382, 257] width 13 height 15
click at [411, 259] on input "ו" at bounding box center [410, 257] width 10 height 15
click at [521, 113] on textarea "שתתקיים בעהשי"ת בשעה טובה ומוצלחת יום ראשון לפרשת קדושים ל' ניסן תשע"ט קבלת פני…" at bounding box center [457, 125] width 134 height 78
click at [385, 257] on input "א" at bounding box center [382, 257] width 13 height 15
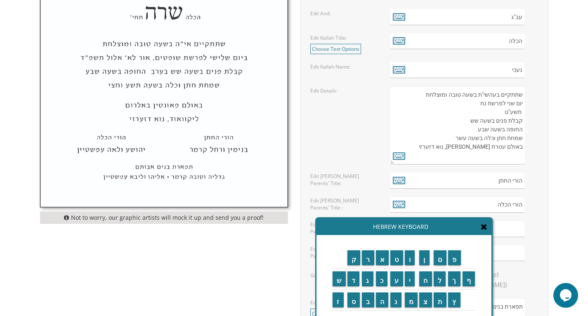
click at [520, 112] on textarea "שתתקיים בעהשי"ת בשעה טובה ומוצלחת יום ראשון לפרשת קדושים ל' ניסן תשע"ט קבלת פני…" at bounding box center [457, 125] width 134 height 78
click at [383, 280] on input "כ" at bounding box center [382, 278] width 12 height 15
click at [521, 113] on textarea "שתתקיים בעהשי"ת בשעה טובה ומוצלחת יום ראשון לפרשת קדושים ל' ניסן תשע"ט קבלת פני…" at bounding box center [457, 125] width 134 height 78
click at [379, 281] on input "כ" at bounding box center [382, 278] width 12 height 15
type textarea "שתתקיים בעהשי"ת בשעה טובה ומוצלחת יום ראשון לפרשת קדושים ל' ניסן תשע"ט קבלת פני…"
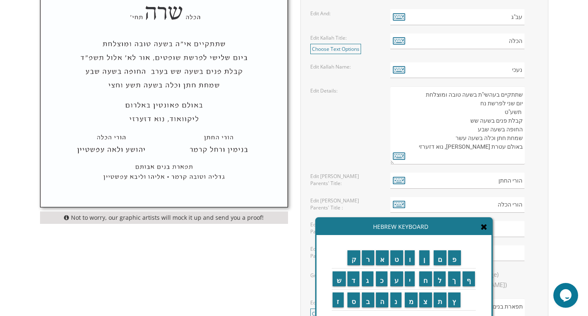
click at [523, 113] on textarea "שתתקיים בעהשי"ת בשעה טובה ומוצלחת יום ראשון לפרשת קדושים ל' ניסן תשע"ט קבלת פני…" at bounding box center [457, 125] width 134 height 78
click at [519, 114] on textarea "שתתקיים בעהשי"ת בשעה טובה ומוצלחת יום ראשון לפרשת קדושים ל' ניסן תשע"ט קבלת פני…" at bounding box center [457, 125] width 134 height 78
type textarea "שתתקיים בעהשי"ת בשעה טובה ומוצלחת יום שני לפרשת נח תשע"ט קבלת פנים בשעה שש החופ…"
click at [380, 279] on input "כ" at bounding box center [382, 278] width 12 height 15
type textarea "שתתקיים בעהשי"ת בשעה טובה ומוצלחת יום ראשון לפרשת קדושים ל' ניסן תשע"ט קבלת פני…"
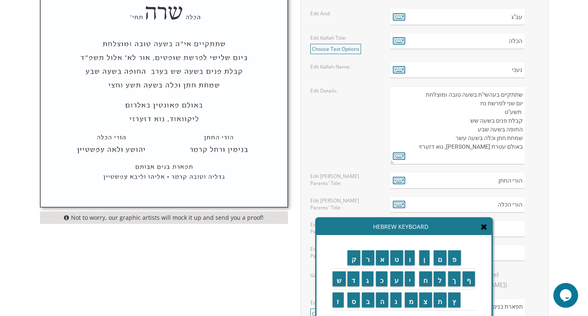
click at [520, 112] on textarea "שתתקיים בעהשי"ת בשעה טובה ומוצלחת יום ראשון לפרשת קדושים ל' ניסן תשע"ט קבלת פני…" at bounding box center [457, 125] width 134 height 78
click at [482, 111] on textarea "שתתקיים בעהשי"ת בשעה טובה ומוצלחת יום ראשון לפרשת קדושים ל' ניסן תשע"ט קבלת פני…" at bounding box center [457, 125] width 134 height 78
click at [467, 113] on textarea "שתתקיים בעהשי"ת בשעה טובה ומוצלחת יום ראשון לפרשת קדושים ל' ניסן תשע"ט קבלת פני…" at bounding box center [457, 125] width 134 height 78
click at [458, 122] on textarea "שתתקיים בעהשי"ת בשעה טובה ומוצלחת יום ראשון לפרשת קדושים ל' ניסן תשע"ט קבלת פני…" at bounding box center [457, 125] width 134 height 78
type textarea "שתתקיים בעהשי"ת בשעה טובה ומוצלחת יום שני לפרשת נח כ"ח תשרי תשפ"ו קבלת פנים בשע…"
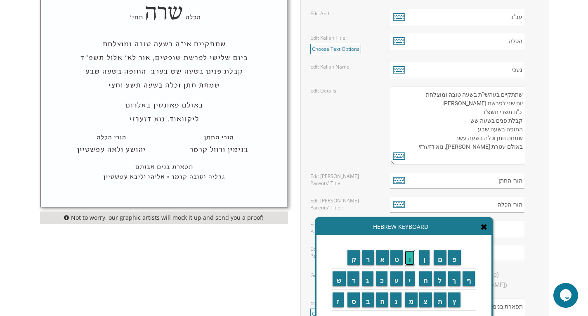
click at [410, 259] on input "ו" at bounding box center [410, 257] width 10 height 15
click at [453, 120] on textarea "שתתקיים בעהשי"ת בשעה טובה ומוצלחת יום ראשון לפרשת קדושים ל' ניסן תשע"ט קבלת פני…" at bounding box center [457, 125] width 134 height 78
click at [409, 257] on input "ו" at bounding box center [410, 257] width 10 height 15
click at [460, 120] on textarea "שתתקיים בעהשי"ת בשעה טובה ומוצלחת יום ראשון לפרשת קדושים ל' ניסן תשע"ט קבלת פני…" at bounding box center [457, 125] width 134 height 78
click at [484, 225] on icon at bounding box center [484, 226] width 7 height 8
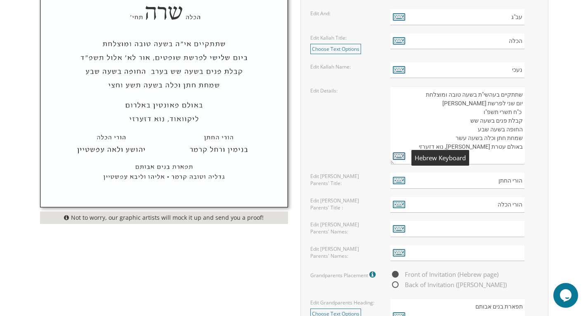
click at [398, 151] on icon at bounding box center [399, 156] width 12 height 12
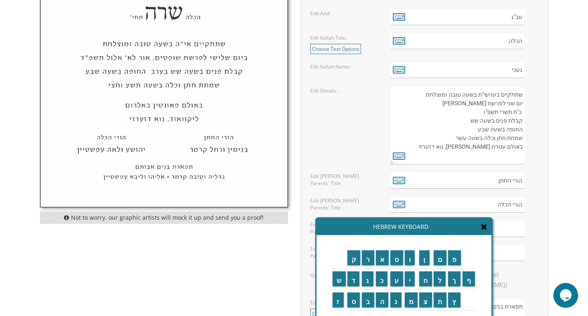
click at [464, 124] on textarea "שתתקיים בעהשי"ת בשעה טובה ומוצלחת יום ראשון לפרשת קדושים ל' ניסן תשע"ט קבלת פני…" at bounding box center [457, 125] width 134 height 78
click at [411, 257] on input "ו" at bounding box center [410, 257] width 10 height 15
type textarea "שתתקיים בעהשי"ת בשעה טובה ומוצלחת יום שני לפרשת נח כ"ח תשרי תשפ"ו קבלת פנים בשע…"
click at [448, 123] on textarea "שתתקיים בעהשי"ת בשעה טובה ומוצלחת יום ראשון לפרשת קדושים ל' ניסן תשע"ט קבלת פני…" at bounding box center [457, 125] width 134 height 78
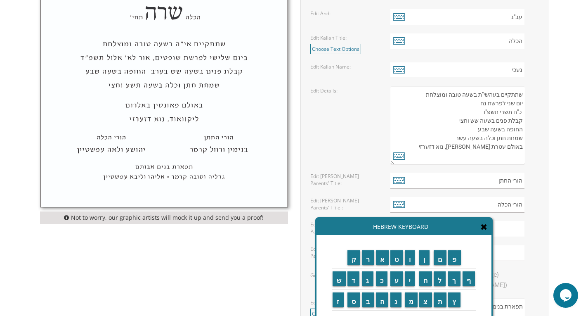
drag, startPoint x: 443, startPoint y: 119, endPoint x: 465, endPoint y: 121, distance: 21.6
click at [465, 121] on textarea "שתתקיים בעהשי"ת בשעה טובה ומוצלחת יום ראשון לפרשת קדושים ל' ניסן תשע"ט קבלת פני…" at bounding box center [457, 125] width 134 height 78
click at [473, 131] on textarea "שתתקיים בעהשי"ת בשעה טובה ומוצלחת יום ראשון לפרשת קדושים ל' ניסן תשע"ט קבלת פני…" at bounding box center [457, 125] width 134 height 78
paste textarea "וחצי"
drag, startPoint x: 476, startPoint y: 150, endPoint x: 507, endPoint y: 148, distance: 30.2
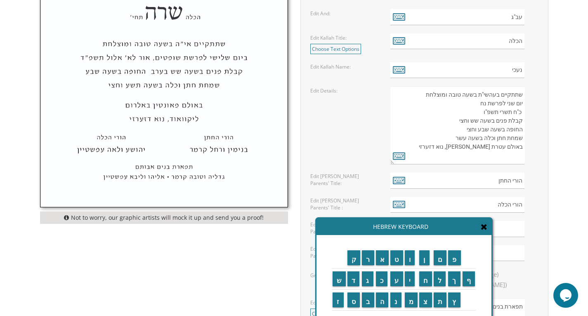
click at [507, 148] on textarea "שתתקיים בעהשי"ת בשעה טובה ומוצלחת יום ראשון לפרשת קדושים ל' ניסן תשע"ט קבלת פני…" at bounding box center [457, 125] width 134 height 78
click at [469, 153] on textarea "שתתקיים בעהשי"ת בשעה טובה ומוצלחת יום ראשון לפרשת קדושים ל' ניסן תשע"ט קבלת פני…" at bounding box center [457, 125] width 134 height 78
drag, startPoint x: 468, startPoint y: 156, endPoint x: 522, endPoint y: 156, distance: 53.6
click at [522, 156] on textarea "שתתקיים בעהשי"ת בשעה טובה ומוצלחת יום ראשון לפרשת קדושים ל' ניסן תשע"ט קבלת פני…" at bounding box center [457, 125] width 134 height 78
click at [477, 113] on textarea "שתתקיים בעהשי"ת בשעה טובה ומוצלחת יום ראשון לפרשת קדושים ל' ניסן תשע"ט קבלת פני…" at bounding box center [457, 125] width 134 height 78
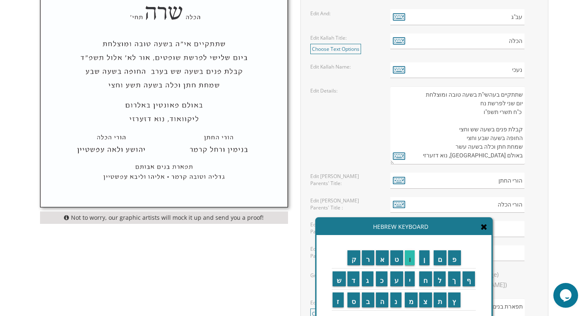
type textarea "שתתקיים בעהשי"ת בשעה טובה ומוצלחת יום שני לפרשת נח כ"ח תשרי תשפ"ו קבלת פנים בשע…"
click at [410, 257] on input "ו" at bounding box center [410, 257] width 10 height 15
click at [516, 118] on textarea "שתתקיים בעהשי"ת בשעה טובה ומוצלחת יום ראשון לפרשת קדושים ל' ניסן תשע"ט קבלת פני…" at bounding box center [457, 125] width 134 height 78
click at [411, 261] on input "ו" at bounding box center [410, 257] width 10 height 15
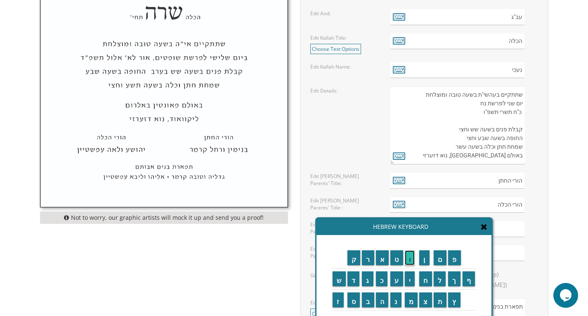
click at [411, 261] on input "ו" at bounding box center [410, 257] width 10 height 15
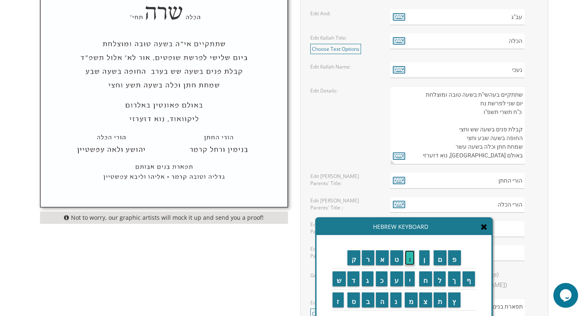
click at [411, 261] on input "ו" at bounding box center [410, 257] width 10 height 15
type textarea "שתתקיים בעהשי"ת בשעה טובה ומוצלחת יום שני לפרשת נח כ"ח תשרי תשפ"ו קבלת פנים בשע…"
click at [519, 122] on textarea "שתתקיים בעהשי"ת בשעה טובה ומוצלחת יום ראשון לפרשת קדושים ל' ניסן תשע"ט קבלת פני…" at bounding box center [457, 125] width 134 height 78
drag, startPoint x: 464, startPoint y: 164, endPoint x: 523, endPoint y: 162, distance: 58.6
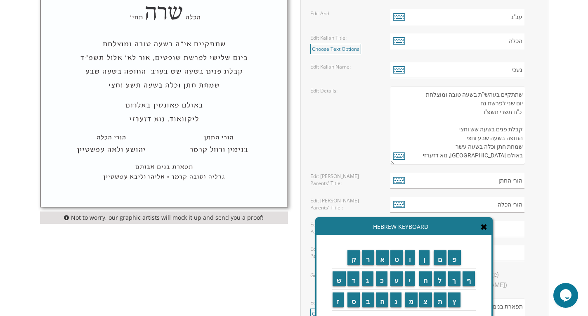
click at [523, 162] on textarea "שתתקיים בעהשי"ת בשעה טובה ומוצלחת יום ראשון לפרשת קדושים ל' ניסן תשע"ט קבלת פני…" at bounding box center [457, 125] width 134 height 78
drag, startPoint x: 448, startPoint y: 129, endPoint x: 475, endPoint y: 129, distance: 26.4
click at [475, 129] on textarea "שתתקיים בעהשי"ת בשעה טובה ומוצלחת יום ראשון לפרשת קדושים ל' ניסן תשע"ט קבלת פני…" at bounding box center [457, 125] width 134 height 78
drag, startPoint x: 464, startPoint y: 137, endPoint x: 487, endPoint y: 137, distance: 23.1
click at [487, 137] on textarea "שתתקיים בעהשי"ת בשעה טובה ומוצלחת יום ראשון לפרשת קדושים ל' ניסן תשע"ט קבלת פני…" at bounding box center [457, 125] width 134 height 78
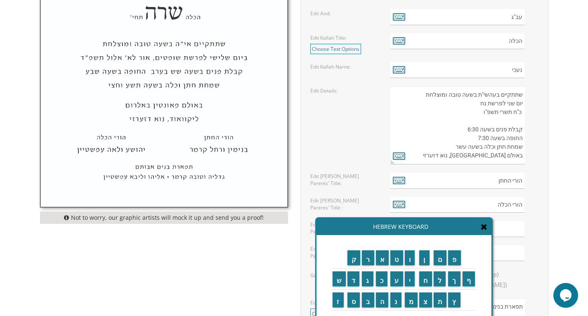
drag, startPoint x: 448, startPoint y: 144, endPoint x: 464, endPoint y: 144, distance: 16.1
click at [464, 144] on textarea "שתתקיים בעהשי"ת בשעה טובה ומוצלחת יום ראשון לפרשת קדושים ל' ניסן תשע"ט קבלת פני…" at bounding box center [457, 125] width 134 height 78
drag, startPoint x: 472, startPoint y: 161, endPoint x: 525, endPoint y: 155, distance: 53.2
click at [525, 155] on div "שתתקיים בעהשי"ת בשעה טובה ומוצלחת יום ראשון לפרשת קדושים ל' ניסן תשע"ט קבלת פני…" at bounding box center [464, 125] width 148 height 78
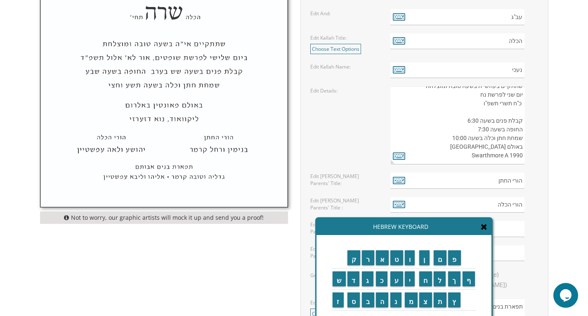
click at [509, 157] on textarea "שתתקיים בעהשי"ת בשעה טובה ומוצלחת יום ראשון לפרשת קדושים ל' ניסן תשע"ט קבלת פני…" at bounding box center [457, 125] width 134 height 78
drag, startPoint x: 481, startPoint y: 158, endPoint x: 524, endPoint y: 162, distance: 43.9
click at [524, 162] on textarea "שתתקיים בעהשי"ת בשעה טובה ומוצלחת יום ראשון לפרשת קדושים ל' ניסן תשע"ט קבלת פני…" at bounding box center [457, 125] width 134 height 78
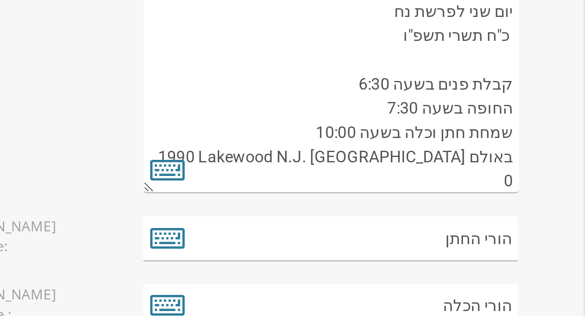
click at [523, 160] on textarea "שתתקיים בעהשי"ת בשעה טובה ומוצלחת יום ראשון לפרשת קדושים ל' ניסן תשע"ט קבלת פני…" at bounding box center [457, 125] width 134 height 78
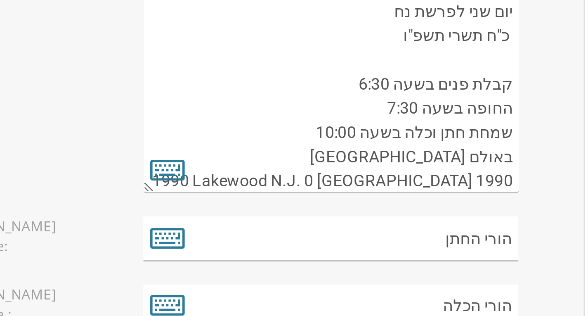
scroll to position [9, 0]
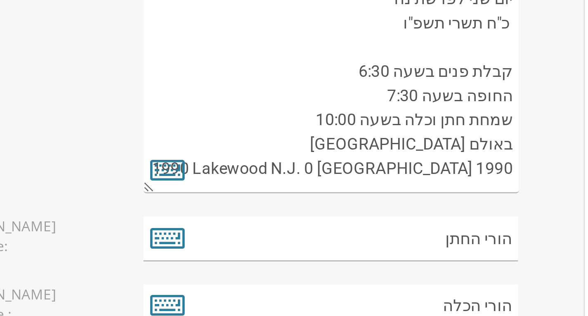
drag, startPoint x: 506, startPoint y: 159, endPoint x: 521, endPoint y: 160, distance: 15.3
click at [521, 160] on textarea "שתתקיים בעהשי"ת בשעה טובה ומוצלחת יום ראשון לפרשת קדושים ל' ניסן תשע"ט קבלת פני…" at bounding box center [457, 125] width 134 height 78
click at [409, 156] on textarea "שתתקיים בעהשי"ת בשעה טובה ומוצלחת יום ראשון לפרשת קדושים ל' ניסן תשע"ט קבלת פני…" at bounding box center [457, 125] width 134 height 78
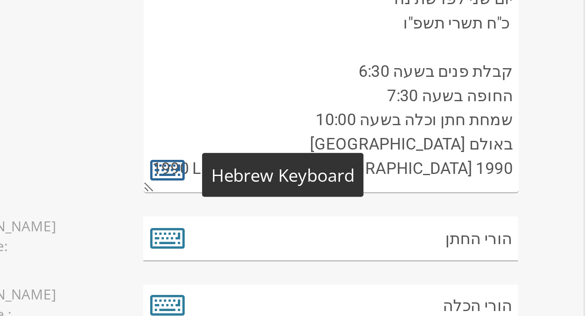
type textarea "שתתקיים בעהשי"ת בשעה טובה ומוצלחת יום שני לפרשת נח כ"ח תשרי תשפ"ו קבלת פנים בשע…"
click at [401, 157] on icon at bounding box center [399, 156] width 12 height 12
type textarea "שתתקיים בעהשי"ת בשעה טובה ומוצלחת יום שני לפרשת נח כ"ח תשרי תשפ"ו קבלת פנים בשע…"
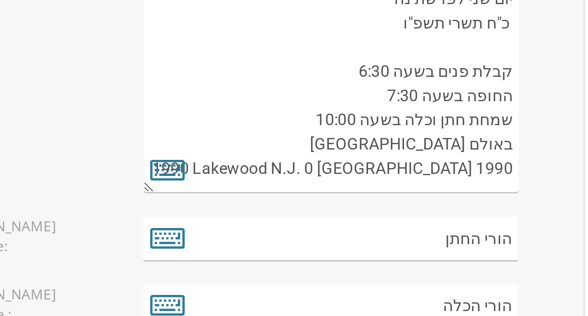
click at [509, 156] on textarea "שתתקיים בעהשי"ת בשעה טובה ומוצלחת יום ראשון לפרשת קדושים ל' ניסן תשע"ט קבלת פני…" at bounding box center [457, 125] width 134 height 78
click at [521, 156] on textarea "שתתקיים בעהשי"ת בשעה טובה ומוצלחת יום ראשון לפרשת קדושים ל' ניסן תשע"ט קבלת פני…" at bounding box center [457, 125] width 134 height 78
click at [507, 156] on textarea "שתתקיים בעהשי"ת בשעה טובה ומוצלחת יום ראשון לפרשת קדושים ל' ניסן תשע"ט קבלת פני…" at bounding box center [457, 125] width 134 height 78
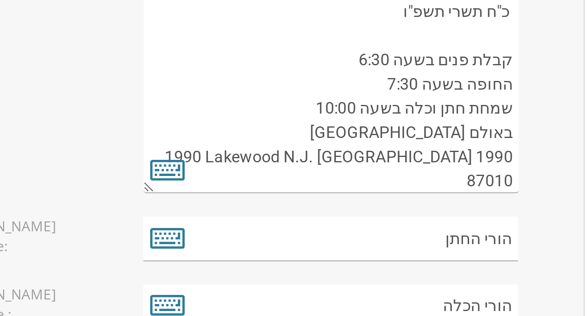
drag, startPoint x: 510, startPoint y: 151, endPoint x: 521, endPoint y: 153, distance: 11.7
click at [521, 153] on textarea "שתתקיים בעהשי"ת בשעה טובה ומוצלחת יום ראשון לפרשת קדושים ל' ניסן תשע"ט קבלת פני…" at bounding box center [457, 125] width 134 height 78
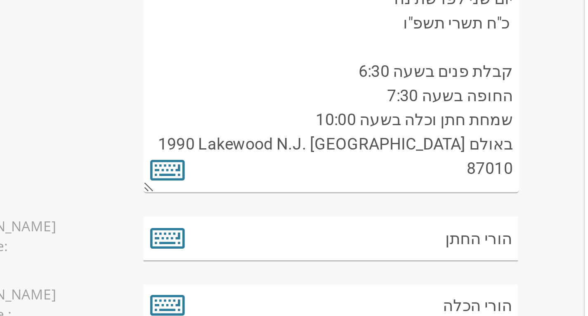
scroll to position [9, 0]
click at [506, 155] on textarea "שתתקיים בעהשי"ת בשעה טובה ומוצלחת יום ראשון לפרשת קדושים ל' ניסן תשע"ט קבלת פני…" at bounding box center [457, 125] width 134 height 78
click at [517, 155] on textarea "שתתקיים בעהשי"ת בשעה טובה ומוצלחת יום ראשון לפרשת קדושים ל' ניסן תשע"ט קבלת פני…" at bounding box center [457, 125] width 134 height 78
drag, startPoint x: 453, startPoint y: 156, endPoint x: 465, endPoint y: 158, distance: 12.4
click at [465, 158] on textarea "שתתקיים בעהשי"ת בשעה טובה ומוצלחת יום ראשון לפרשת קדושים ל' ניסן תשע"ט קבלת פני…" at bounding box center [457, 125] width 134 height 78
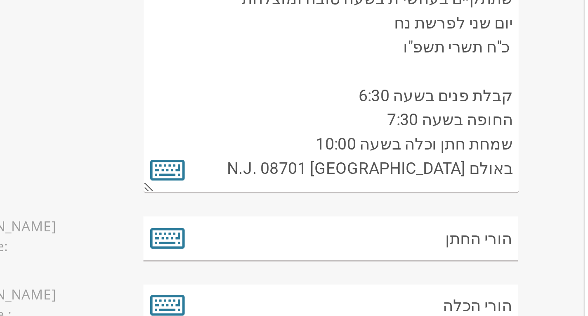
click at [417, 151] on textarea "שתתקיים בעהשי"ת בשעה טובה ומוצלחת יום ראשון לפרשת קדושים ל' ניסן תשע"ט קבלת פני…" at bounding box center [457, 125] width 134 height 78
paste textarea "1990"
click at [522, 155] on textarea "שתתקיים בעהשי"ת בשעה טובה ומוצלחת יום ראשון לפרשת קדושים ל' ניסן תשע"ט קבלת פני…" at bounding box center [457, 125] width 134 height 78
paste textarea "1990"
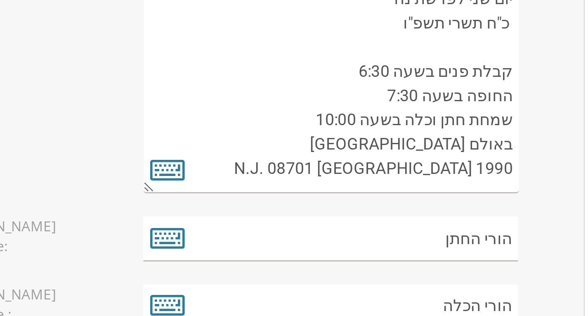
click at [522, 155] on textarea "שתתקיים בעהשי"ת בשעה טובה ומוצלחת יום ראשון לפרשת קדושים ל' ניסן תשע"ט קבלת פני…" at bounding box center [457, 125] width 134 height 78
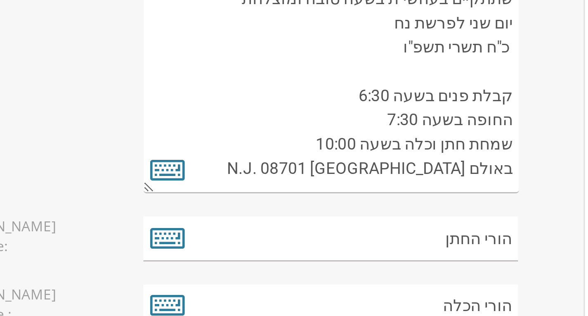
click at [428, 156] on textarea "שתתקיים בעהשי"ת בשעה טובה ומוצלחת יום ראשון לפרשת קדושים ל' ניסן תשע"ט קבלת פני…" at bounding box center [457, 125] width 134 height 78
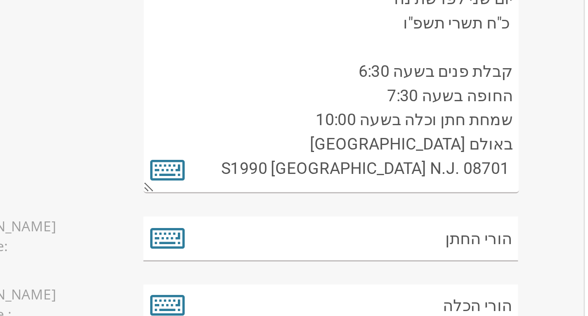
click at [406, 157] on textarea "שתתקיים בעהשי"ת בשעה טובה ומוצלחת יום ראשון לפרשת קדושים ל' ניסן תשע"ט קבלת פני…" at bounding box center [457, 125] width 134 height 78
click at [409, 157] on textarea "שתתקיים בעהשי"ת בשעה טובה ומוצלחת יום ראשון לפרשת קדושים ל' ניסן תשע"ט קבלת פני…" at bounding box center [457, 125] width 134 height 78
click at [523, 156] on textarea "שתתקיים בעהשי"ת בשעה טובה ומוצלחת יום ראשון לפרשת קדושים ל' ניסן תשע"ט קבלת פני…" at bounding box center [457, 125] width 134 height 78
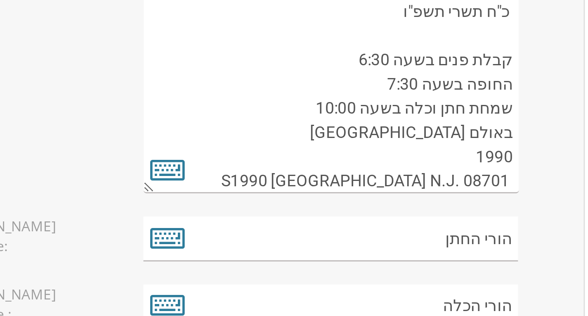
scroll to position [17, 0]
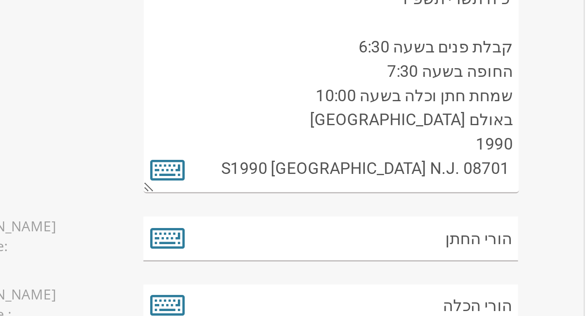
drag, startPoint x: 422, startPoint y: 161, endPoint x: 408, endPoint y: 162, distance: 14.0
click at [408, 162] on textarea "שתתקיים בעהשי"ת בשעה טובה ומוצלחת יום ראשון לפרשת קדושים ל' ניסן תשע"ט קבלת פני…" at bounding box center [457, 125] width 134 height 78
click at [421, 157] on textarea "שתתקיים בעהשי"ת בשעה טובה ומוצלחת יום ראשון לפרשת קדושים ל' ניסן תשע"ט קבלת פני…" at bounding box center [457, 125] width 134 height 78
click at [522, 156] on textarea "שתתקיים בעהשי"ת בשעה טובה ומוצלחת יום ראשון לפרשת קדושים ל' ניסן תשע"ט קבלת פני…" at bounding box center [457, 125] width 134 height 78
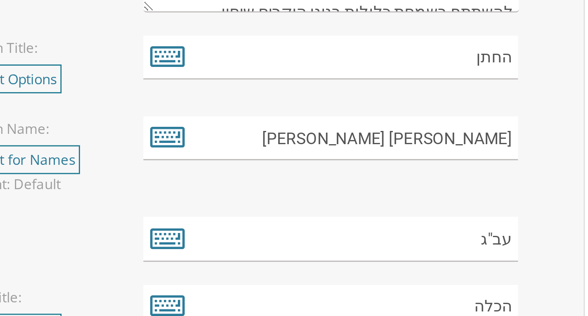
scroll to position [391, 0]
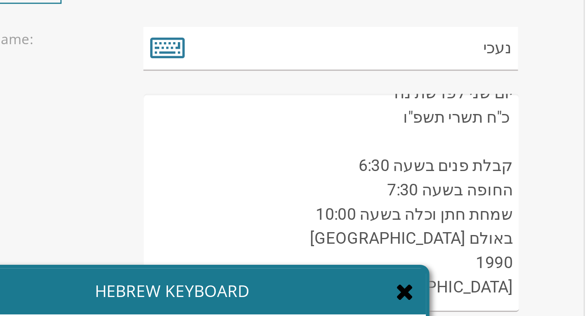
click at [509, 171] on textarea "שתתקיים בעהשי"ת בשעה טובה ומוצלחת יום ראשון לפרשת קדושים ל' ניסן תשע"ט קבלת פני…" at bounding box center [457, 195] width 134 height 78
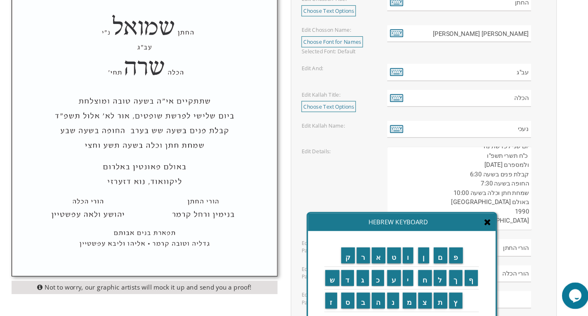
click at [486, 226] on icon at bounding box center [484, 226] width 7 height 8
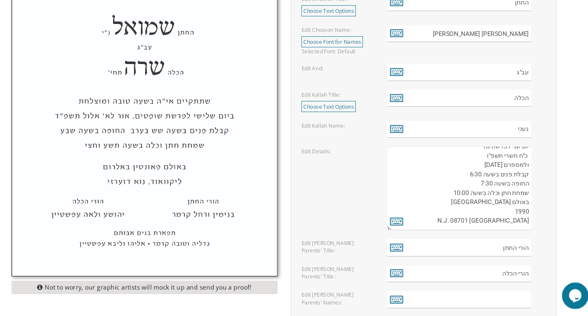
click at [520, 215] on textarea "שתתקיים בעהשי"ת בשעה טובה ומוצלחת יום ראשון לפרשת קדושים ל' ניסן תשע"ט קבלת פני…" at bounding box center [457, 195] width 134 height 78
click at [499, 218] on textarea "שתתקיים בעהשי"ת בשעה טובה ומוצלחת יום ראשון לפרשת קדושים ל' ניסן תשע"ט קבלת פני…" at bounding box center [457, 195] width 134 height 78
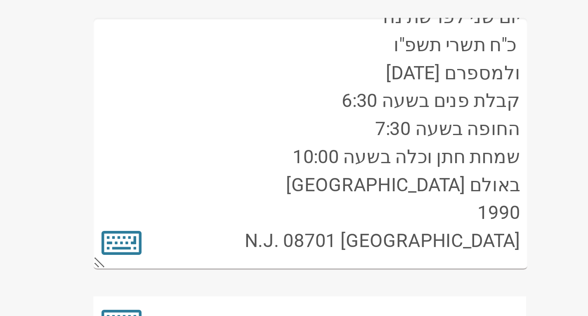
click at [521, 223] on textarea "שתתקיים בעהשי"ת בשעה טובה ומוצלחת יום ראשון לפרשת קדושים ל' ניסן תשע"ט קבלת פני…" at bounding box center [457, 192] width 134 height 78
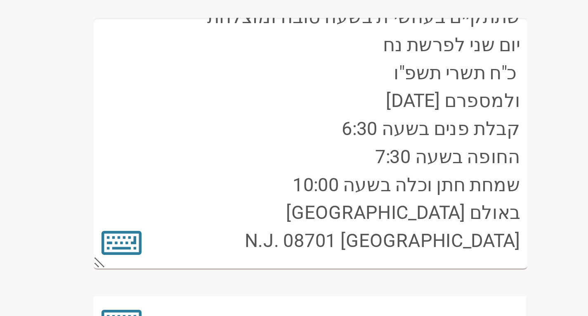
scroll to position [9, 0]
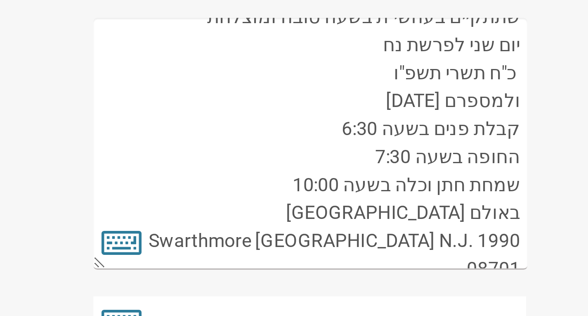
click at [409, 223] on textarea "שתתקיים בעהשי"ת בשעה טובה ומוצלחת יום ראשון לפרשת קדושים ל' ניסן תשע"ט קבלת פני…" at bounding box center [457, 192] width 134 height 78
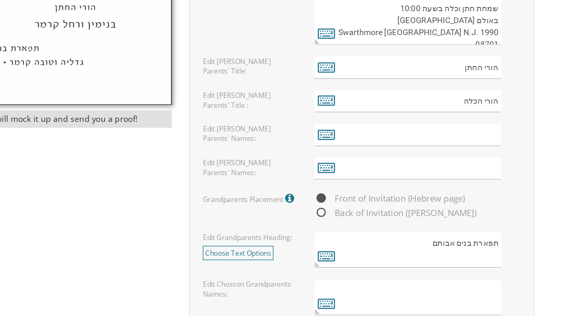
scroll to position [592, 0]
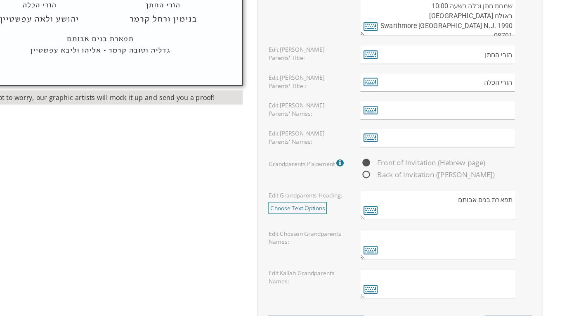
type textarea "שתתקיים בעהשי"ת בשעה טובה ומוצלחת יום שני לפרשת נח כ"ח תשרי תשפ"ו ולמספרם Octob…"
click at [443, 99] on input "text" at bounding box center [457, 97] width 134 height 16
click at [451, 100] on input "text" at bounding box center [457, 97] width 134 height 16
click at [395, 98] on icon at bounding box center [399, 97] width 12 height 12
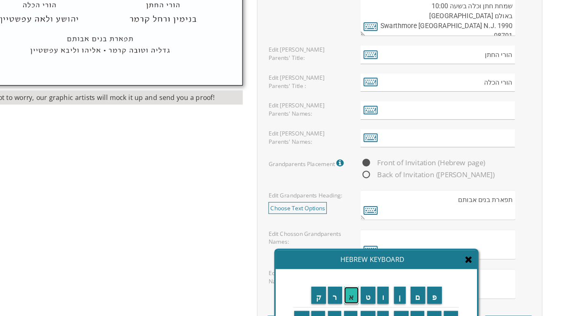
click at [383, 261] on input "א" at bounding box center [382, 257] width 13 height 15
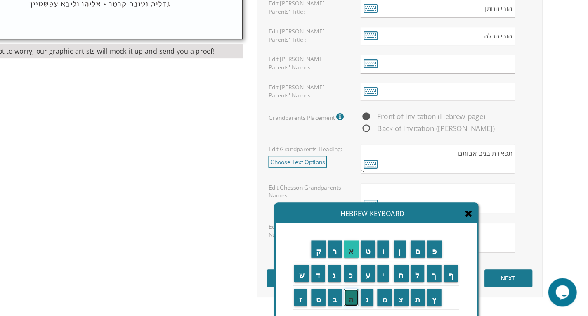
click at [383, 300] on input "ה" at bounding box center [382, 299] width 13 height 15
click at [384, 297] on input "ה" at bounding box center [382, 299] width 13 height 15
type textarea "אההה"
click at [485, 227] on icon at bounding box center [484, 226] width 7 height 8
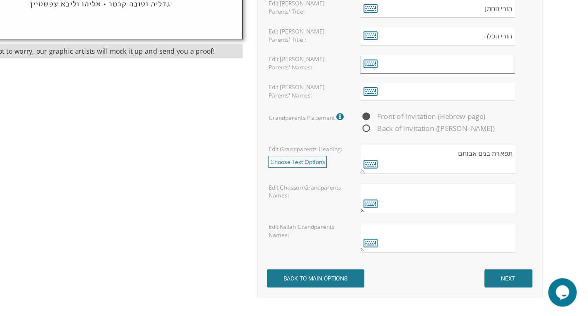
click at [503, 95] on input "text" at bounding box center [457, 97] width 134 height 16
type input "ר"
click at [448, 222] on textarea at bounding box center [457, 213] width 134 height 26
click at [408, 206] on textarea at bounding box center [457, 213] width 134 height 26
click at [479, 98] on input "text" at bounding box center [457, 97] width 134 height 16
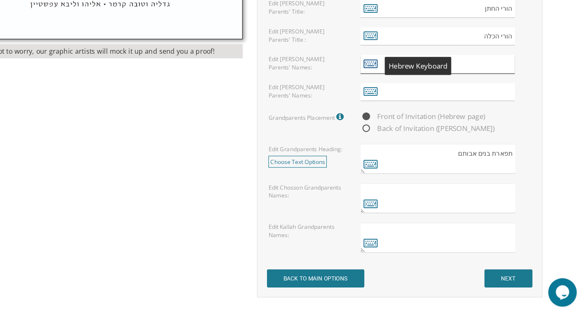
type input "r"
click at [401, 96] on icon at bounding box center [399, 97] width 12 height 12
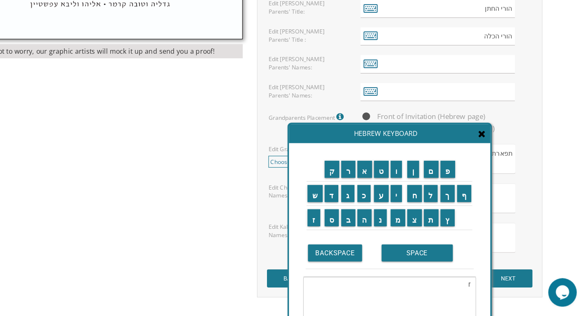
drag, startPoint x: 458, startPoint y: 227, endPoint x: 469, endPoint y: 156, distance: 71.5
click at [469, 156] on div "Hebrew Keyboard" at bounding box center [415, 157] width 175 height 17
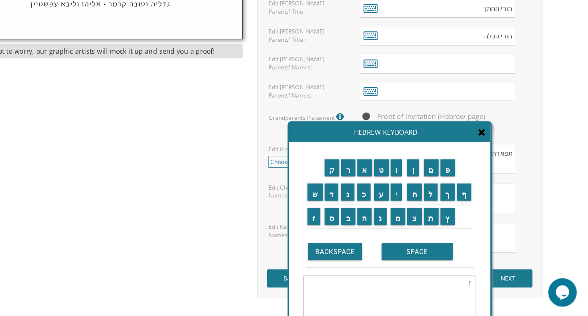
click at [361, 299] on textarea "r" at bounding box center [415, 308] width 150 height 57
click at [393, 187] on input "א" at bounding box center [393, 186] width 13 height 15
type textarea "rא"
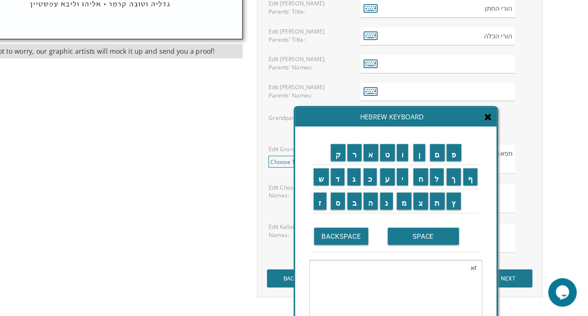
drag, startPoint x: 429, startPoint y: 156, endPoint x: 434, endPoint y: 143, distance: 14.2
click at [434, 143] on div "Hebrew Keyboard" at bounding box center [420, 142] width 175 height 17
drag, startPoint x: 486, startPoint y: 275, endPoint x: 493, endPoint y: 276, distance: 7.1
click at [493, 276] on textarea "rא" at bounding box center [421, 295] width 150 height 57
click at [399, 175] on input "א" at bounding box center [399, 173] width 13 height 15
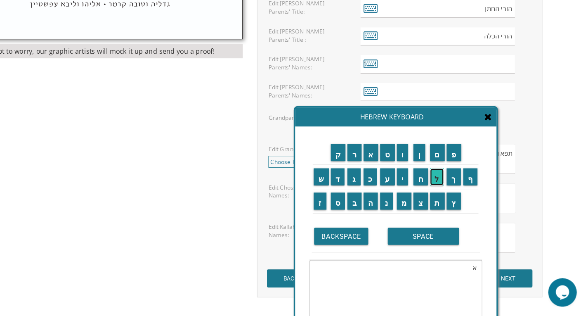
click at [458, 196] on input "ל" at bounding box center [456, 194] width 12 height 15
click at [430, 197] on input "י" at bounding box center [427, 194] width 10 height 15
click at [353, 192] on input "ש" at bounding box center [355, 194] width 13 height 15
click at [396, 217] on input "ה" at bounding box center [399, 215] width 13 height 15
click at [411, 199] on input "ע" at bounding box center [413, 194] width 13 height 15
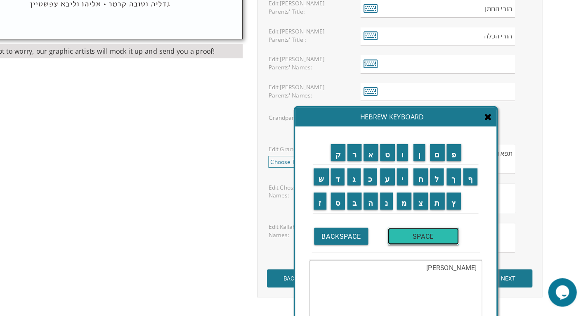
click at [425, 249] on input "SPACE" at bounding box center [445, 246] width 62 height 15
click at [400, 221] on input "ה" at bounding box center [399, 215] width 13 height 15
click at [398, 191] on input "כ" at bounding box center [399, 194] width 12 height 15
click at [399, 219] on input "ה" at bounding box center [399, 215] width 13 height 15
click at [441, 174] on input "ן" at bounding box center [441, 173] width 10 height 15
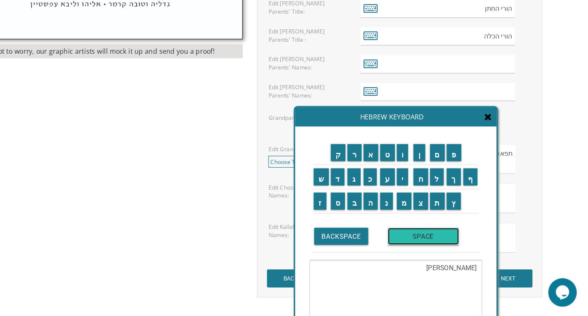
click at [427, 249] on input "SPACE" at bounding box center [445, 246] width 62 height 15
click at [427, 176] on input "ו" at bounding box center [427, 173] width 10 height 15
click at [424, 216] on input "מ" at bounding box center [428, 215] width 13 height 15
click at [458, 198] on input "ל" at bounding box center [456, 194] width 12 height 15
click at [401, 200] on input "כ" at bounding box center [399, 194] width 12 height 15
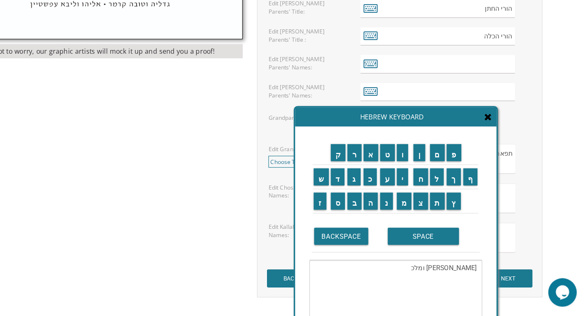
click at [398, 205] on td "ה" at bounding box center [399, 215] width 15 height 21
click at [400, 215] on input "ה" at bounding box center [399, 215] width 13 height 15
click at [425, 246] on input "SPACE" at bounding box center [445, 246] width 62 height 15
click at [384, 196] on input "ג" at bounding box center [385, 194] width 12 height 15
click at [397, 177] on input "א" at bounding box center [399, 173] width 13 height 15
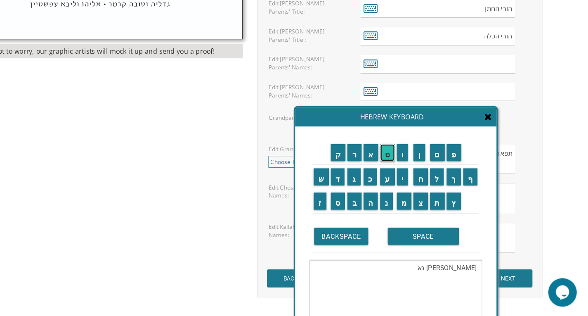
click at [409, 175] on input "ט" at bounding box center [413, 173] width 13 height 15
click at [370, 197] on input "ד" at bounding box center [370, 194] width 12 height 15
click at [425, 195] on input "י" at bounding box center [427, 194] width 10 height 15
click at [410, 223] on td "נ" at bounding box center [413, 215] width 14 height 21
click at [413, 222] on input "נ" at bounding box center [412, 215] width 11 height 15
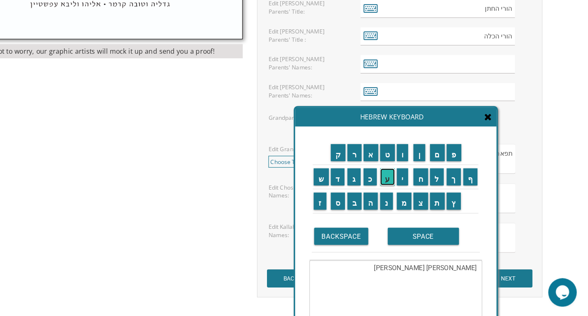
click at [410, 200] on input "ע" at bounding box center [413, 194] width 13 height 15
click at [386, 175] on input "ר" at bounding box center [385, 173] width 12 height 15
type textarea "אלישע הכהן ומלכה גאטדינער"
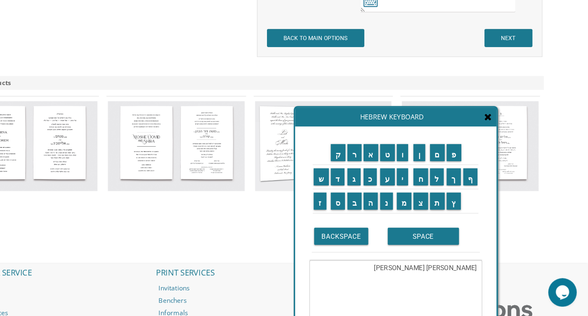
scroll to position [835, 0]
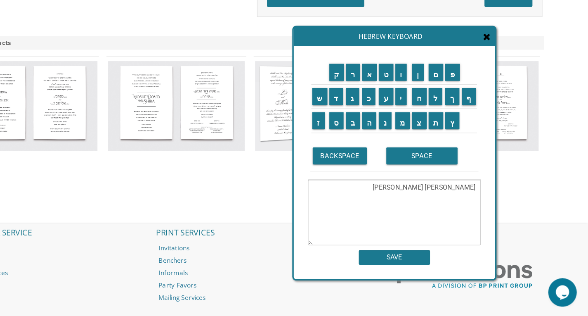
drag, startPoint x: 466, startPoint y: 146, endPoint x: 465, endPoint y: 75, distance: 70.6
click at [465, 75] on div "Hebrew Keyboard" at bounding box center [419, 73] width 175 height 17
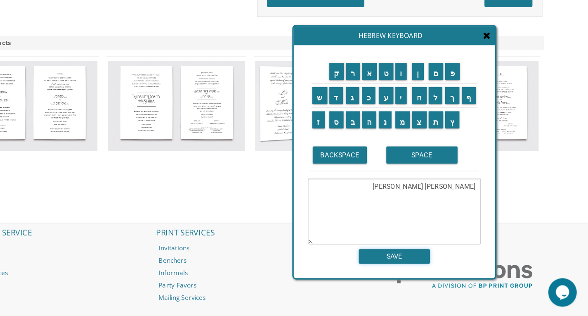
click at [422, 266] on input "SAVE" at bounding box center [420, 263] width 62 height 13
type input "אלישע הכהן ומלכה גאטדינער"
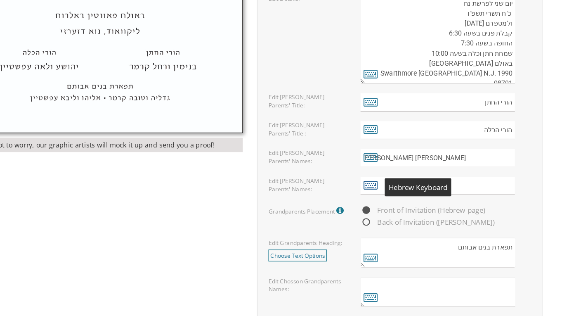
click at [396, 163] on icon at bounding box center [399, 161] width 12 height 12
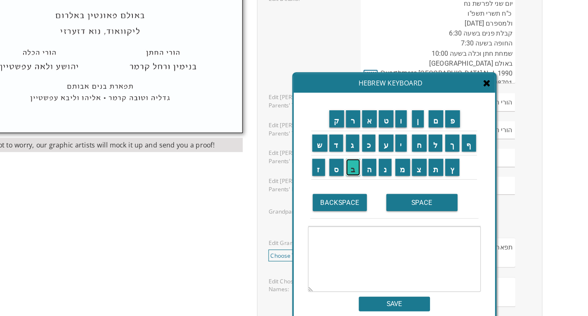
click at [384, 151] on input "ב" at bounding box center [383, 145] width 12 height 15
click at [383, 108] on input "ר" at bounding box center [383, 103] width 12 height 15
click at [427, 111] on td "ו" at bounding box center [427, 103] width 15 height 21
click at [474, 128] on input "ך" at bounding box center [470, 124] width 12 height 15
type textarea "ברך"
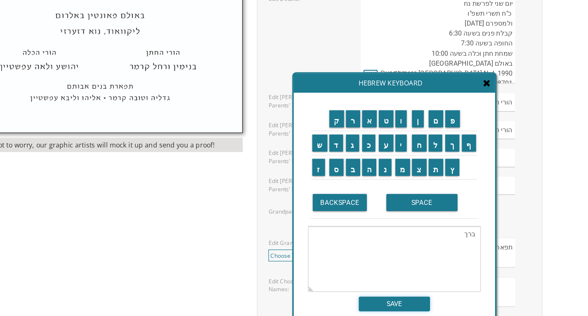
click at [433, 262] on input "SAVE" at bounding box center [420, 263] width 62 height 13
type input "ברך"
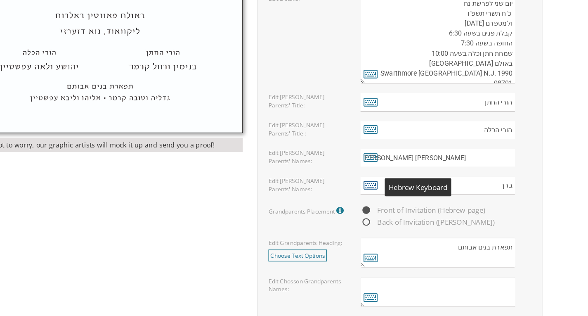
click at [400, 158] on icon at bounding box center [399, 161] width 12 height 12
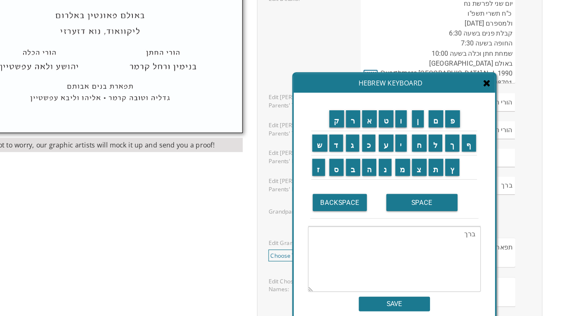
click at [452, 211] on textarea "ברך" at bounding box center [419, 224] width 150 height 57
click at [385, 121] on input "ג" at bounding box center [383, 124] width 12 height 15
click at [455, 130] on input "ל" at bounding box center [455, 124] width 12 height 15
click at [432, 175] on input "SPACE" at bounding box center [444, 175] width 62 height 15
click at [426, 150] on input "מ" at bounding box center [426, 145] width 13 height 15
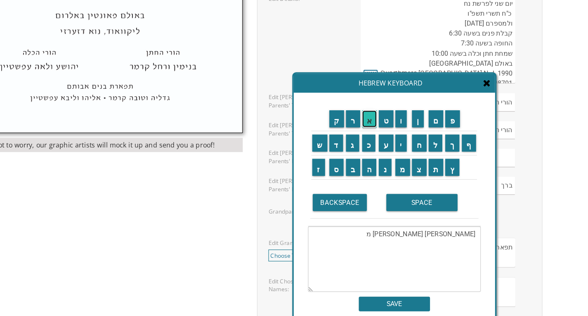
click at [396, 108] on input "א" at bounding box center [398, 103] width 13 height 15
click at [381, 105] on input "ר" at bounding box center [383, 103] width 12 height 15
click at [382, 127] on input "ג" at bounding box center [383, 124] width 12 height 15
click at [413, 127] on input "ע" at bounding box center [412, 124] width 13 height 15
click at [411, 149] on input "נ" at bounding box center [411, 145] width 11 height 15
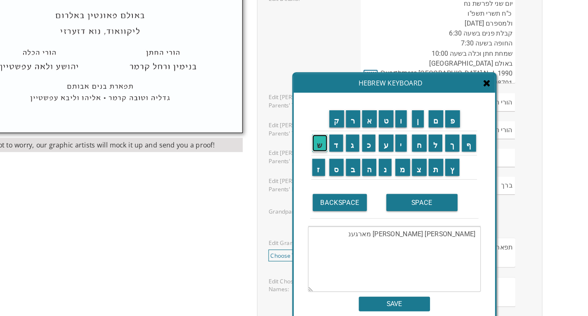
click at [353, 128] on input "ש" at bounding box center [354, 124] width 13 height 15
click at [410, 108] on input "ט" at bounding box center [412, 103] width 13 height 15
click at [409, 126] on input "ע" at bounding box center [412, 124] width 13 height 15
click at [384, 105] on input "ר" at bounding box center [383, 103] width 12 height 15
click at [442, 106] on input "ן" at bounding box center [440, 103] width 10 height 15
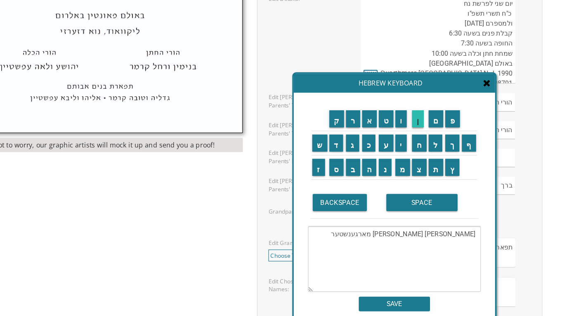
type textarea "ברוך ושרה פיגל מארגענשטערן"
click at [433, 262] on input "SAVE" at bounding box center [420, 263] width 62 height 13
type input "ברוך ושרה פיגל מארגענשטערן"
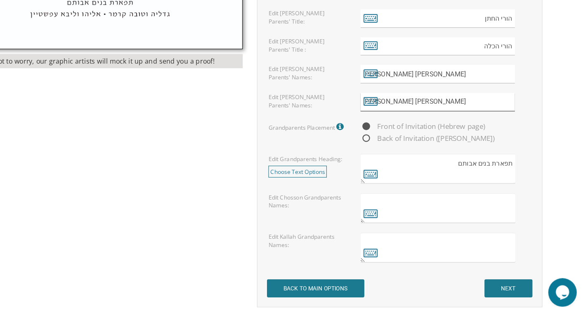
scroll to position [586, 0]
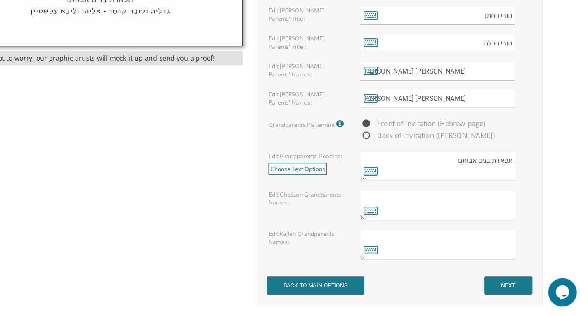
click at [480, 227] on textarea at bounding box center [457, 219] width 134 height 26
drag, startPoint x: 480, startPoint y: 227, endPoint x: 503, endPoint y: 224, distance: 22.9
click at [503, 224] on textarea at bounding box center [457, 219] width 134 height 26
click at [506, 221] on textarea at bounding box center [457, 219] width 134 height 26
click at [401, 222] on icon at bounding box center [399, 224] width 12 height 12
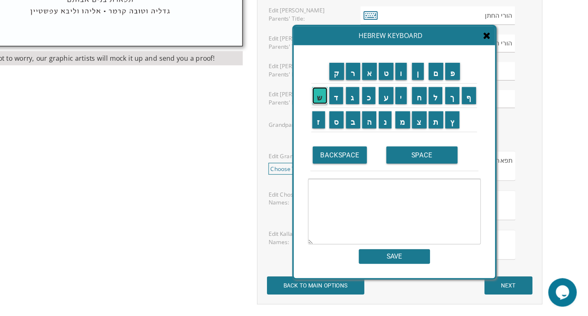
click at [355, 125] on input "ש" at bounding box center [354, 124] width 13 height 15
click at [458, 126] on input "ל" at bounding box center [455, 124] width 12 height 15
click at [427, 152] on input "מ" at bounding box center [426, 145] width 13 height 15
click at [415, 153] on td "נ" at bounding box center [412, 145] width 14 height 21
click at [398, 151] on input "ה" at bounding box center [398, 145] width 13 height 15
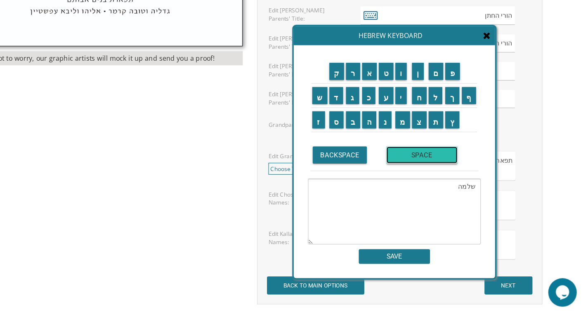
click at [426, 178] on input "SPACE" at bounding box center [444, 175] width 62 height 15
click at [386, 149] on input "ב" at bounding box center [383, 145] width 12 height 15
click at [409, 153] on td "נ" at bounding box center [412, 145] width 14 height 21
click at [439, 147] on input "צ" at bounding box center [441, 145] width 13 height 15
click at [427, 127] on input "י" at bounding box center [425, 124] width 10 height 15
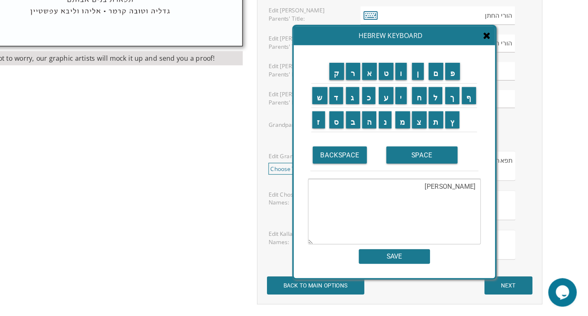
click at [470, 206] on textarea "שלמה בצי" at bounding box center [419, 224] width 150 height 57
click at [411, 149] on input "נ" at bounding box center [411, 145] width 11 height 15
click at [460, 205] on textarea "שלמה בנצי" at bounding box center [419, 224] width 150 height 57
click at [423, 108] on input "ו" at bounding box center [425, 103] width 10 height 15
click at [443, 105] on input "ן" at bounding box center [440, 103] width 10 height 15
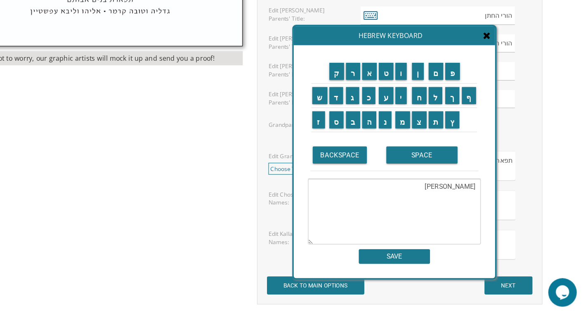
click at [467, 206] on textarea "שלמה בנציון" at bounding box center [419, 224] width 150 height 57
click at [443, 101] on input "ן" at bounding box center [440, 103] width 10 height 15
type textarea "שלמה בןציון"
click at [430, 264] on input "SAVE" at bounding box center [420, 263] width 62 height 13
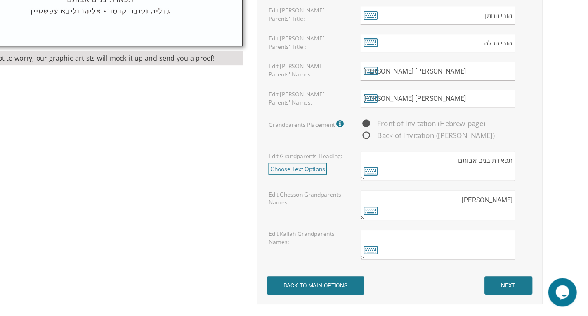
click at [500, 216] on textarea "שלמה בןציון" at bounding box center [457, 219] width 134 height 26
type textarea "שלמה בן ציון"
click at [397, 224] on icon at bounding box center [399, 224] width 12 height 12
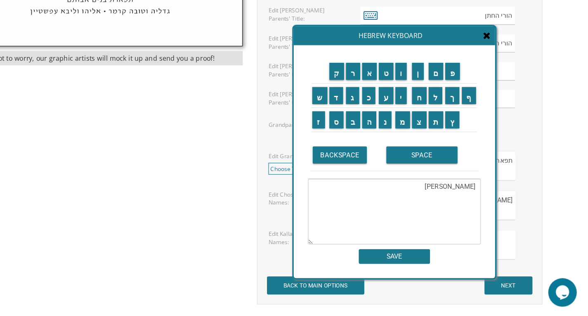
click at [448, 205] on textarea "שלמה בן ציון" at bounding box center [419, 224] width 150 height 57
click at [398, 144] on input "ה" at bounding box center [398, 145] width 13 height 15
click at [394, 128] on input "כ" at bounding box center [398, 124] width 12 height 15
click at [394, 147] on input "ה" at bounding box center [398, 145] width 13 height 15
click at [437, 104] on input "ן" at bounding box center [440, 103] width 10 height 15
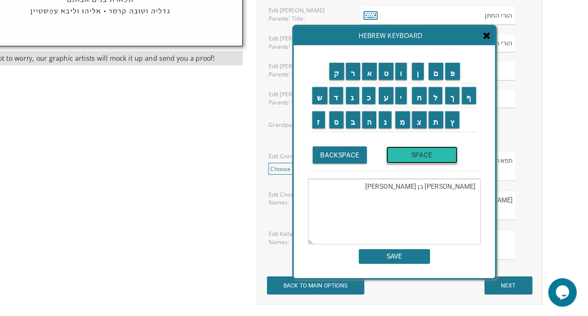
click at [430, 177] on input "SPACE" at bounding box center [444, 175] width 62 height 15
click at [384, 127] on input "ג" at bounding box center [383, 124] width 12 height 15
click at [397, 107] on input "א" at bounding box center [398, 103] width 13 height 15
click at [411, 106] on input "ט" at bounding box center [412, 103] width 13 height 15
click at [366, 130] on input "ד" at bounding box center [369, 124] width 12 height 15
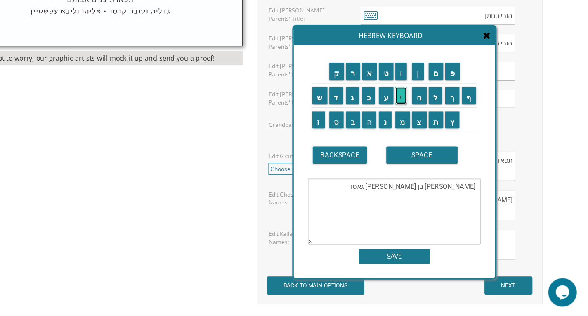
click at [426, 127] on input "י" at bounding box center [425, 124] width 10 height 15
click at [413, 151] on input "נ" at bounding box center [411, 145] width 11 height 15
click at [412, 127] on input "ע" at bounding box center [412, 124] width 13 height 15
click at [383, 104] on input "ר" at bounding box center [383, 103] width 12 height 15
click at [425, 110] on input "ו" at bounding box center [425, 103] width 10 height 15
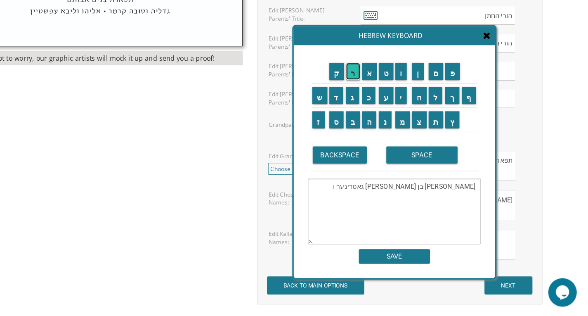
click at [384, 105] on input "ר" at bounding box center [383, 103] width 12 height 15
click at [408, 130] on input "ע" at bounding box center [412, 124] width 13 height 15
click at [427, 123] on input "י" at bounding box center [425, 124] width 10 height 15
click at [455, 147] on input "ת" at bounding box center [455, 145] width 13 height 15
click at [427, 103] on input "ו" at bounding box center [425, 103] width 10 height 15
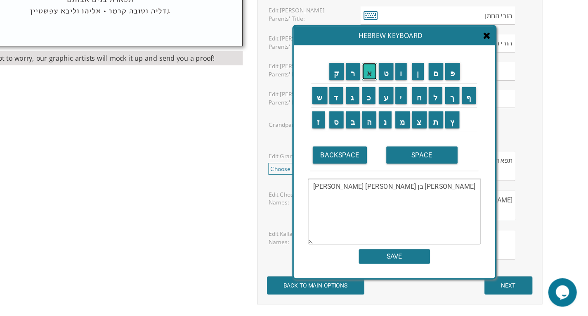
click at [399, 107] on input "א" at bounding box center [398, 103] width 13 height 15
click at [383, 146] on input "ב" at bounding box center [383, 145] width 12 height 15
click at [382, 108] on input "ר" at bounding box center [383, 103] width 12 height 15
click at [396, 147] on input "ה" at bounding box center [398, 145] width 13 height 15
click at [457, 104] on input "ם" at bounding box center [455, 103] width 13 height 15
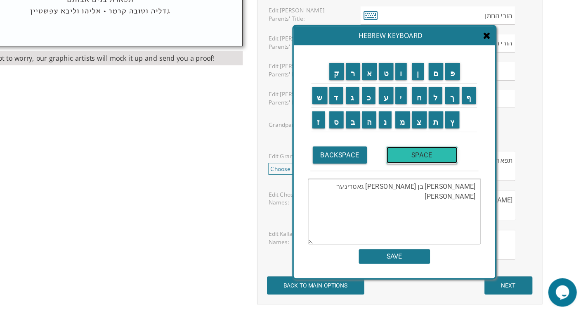
click at [432, 173] on input "SPACE" at bounding box center [444, 175] width 62 height 15
click at [429, 129] on input "י" at bounding box center [425, 124] width 10 height 15
click at [413, 126] on input "ע" at bounding box center [412, 124] width 13 height 15
click at [367, 104] on input "ק" at bounding box center [369, 103] width 13 height 15
click at [380, 148] on input "ב" at bounding box center [383, 145] width 12 height 15
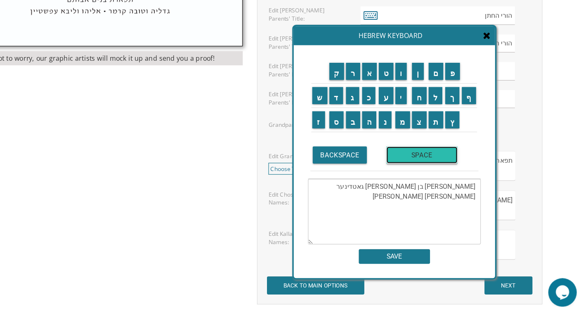
click at [436, 171] on input "SPACE" at bounding box center [444, 175] width 62 height 15
click at [396, 151] on input "ה" at bounding box center [398, 145] width 13 height 15
click at [455, 122] on input "ל" at bounding box center [455, 124] width 12 height 15
click at [425, 104] on input "ו" at bounding box center [425, 103] width 10 height 15
click at [428, 124] on input "י" at bounding box center [425, 124] width 10 height 15
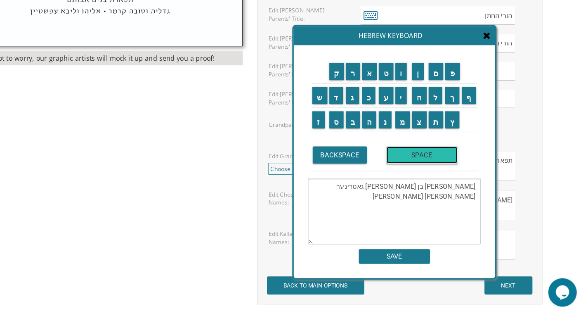
click at [430, 179] on input "SPACE" at bounding box center [444, 175] width 62 height 15
click at [366, 106] on input "ק" at bounding box center [369, 103] width 13 height 15
click at [455, 128] on input "ל" at bounding box center [455, 124] width 12 height 15
click at [425, 106] on input "ו" at bounding box center [425, 103] width 10 height 15
click at [351, 123] on input "ש" at bounding box center [354, 124] width 13 height 15
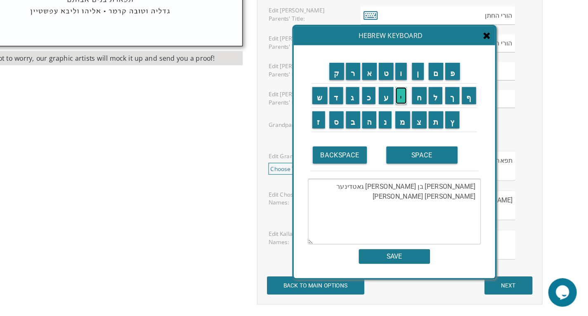
click at [426, 126] on input "י" at bounding box center [425, 124] width 10 height 15
click at [412, 147] on input "נ" at bounding box center [411, 145] width 11 height 15
click at [383, 107] on input "ר" at bounding box center [383, 103] width 12 height 15
click at [424, 153] on td "מ" at bounding box center [427, 145] width 15 height 21
click at [427, 151] on input "מ" at bounding box center [426, 145] width 13 height 15
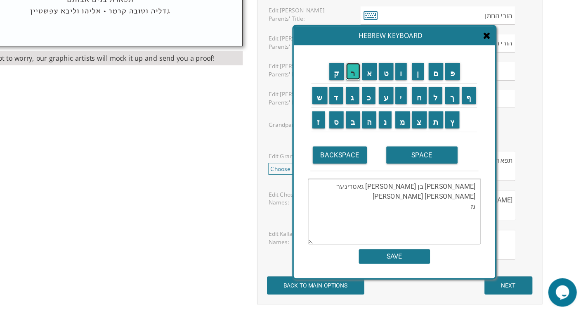
click at [380, 107] on input "ר" at bounding box center [383, 103] width 12 height 15
click at [455, 150] on input "ת" at bounding box center [455, 145] width 13 height 15
click at [443, 174] on input "SPACE" at bounding box center [444, 175] width 62 height 15
click at [382, 150] on input "ב" at bounding box center [383, 145] width 12 height 15
click at [429, 124] on input "י" at bounding box center [425, 124] width 10 height 15
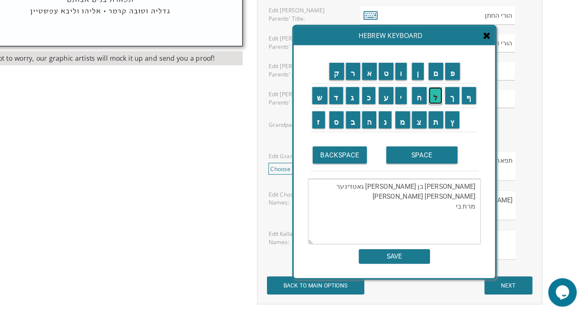
click at [457, 123] on input "ל" at bounding box center [455, 124] width 12 height 15
click at [397, 101] on input "א" at bounding box center [398, 103] width 13 height 15
click at [424, 171] on input "SPACE" at bounding box center [444, 175] width 62 height 15
click at [439, 128] on input "ח" at bounding box center [441, 124] width 13 height 15
click at [421, 127] on input "י" at bounding box center [425, 124] width 10 height 15
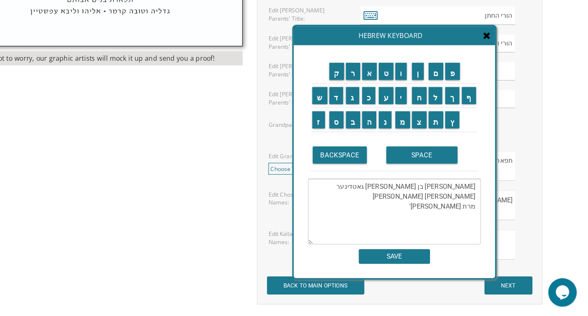
drag, startPoint x: 420, startPoint y: 205, endPoint x: 443, endPoint y: 205, distance: 23.5
click at [443, 205] on textarea "שלמה בן ציון הכהן גאטדינער ורעיתו אברהם יעקב הלוי קלושינר מרת בילא חי'" at bounding box center [419, 224] width 150 height 57
click at [444, 223] on textarea "שלמה בן ציון הכהן גאטדינער ורעיתו אברהם יעקב הלוי קלושינר מרת בילא חי'" at bounding box center [419, 224] width 150 height 57
paste textarea "גאטדינער"
type textarea "שלמה בן ציון הכהן גאטדינער ורעיתו אברהם יעקב הלוי קלושינר מרת בילא חי' גאטדינער"
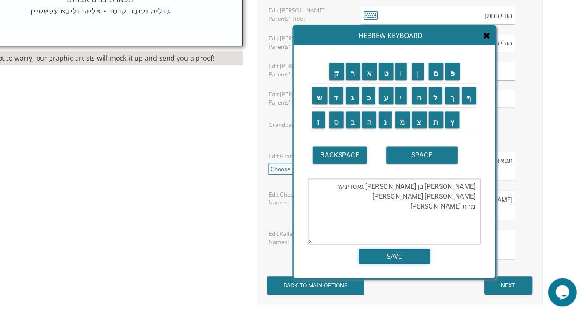
click at [422, 261] on input "SAVE" at bounding box center [420, 263] width 62 height 13
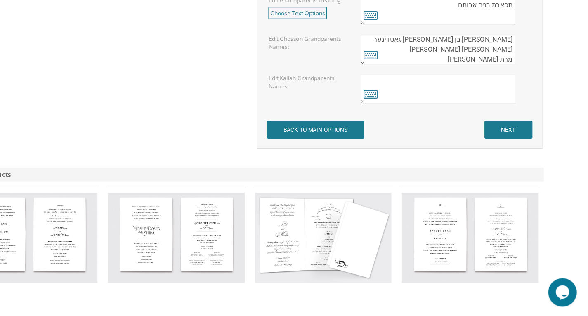
scroll to position [722, 0]
drag, startPoint x: 433, startPoint y: 76, endPoint x: 450, endPoint y: 79, distance: 17.6
click at [450, 79] on textarea "שלמה בן ציון הכהן גאטדינער ורעיתו אברהם יעקב הלוי קלושינר מרת בילא חי' גאטדינער" at bounding box center [457, 84] width 134 height 26
click at [444, 85] on textarea "שלמה בן ציון הכהן גאטדינער ורעיתו אברהם יעקב הלוי קלושינר מרת בילא חי' גאטדינער" at bounding box center [457, 84] width 134 height 26
paste textarea "ורעיתו"
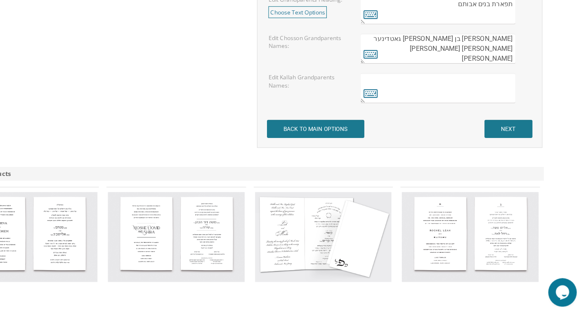
click at [457, 85] on textarea "שלמה בן ציון הכהן גאטדינער ורעיתו אברהם יעקב הלוי קלושינר ורעיתו מרת בילא חי' ג…" at bounding box center [457, 84] width 134 height 26
type textarea "שלמה בן ציון הכהן גאטדינער ורעיתו אברהם יעקב הלוי קלושינר ורעיתו מרת בילא חי' ג…"
click at [434, 120] on textarea at bounding box center [457, 118] width 134 height 26
click at [396, 123] on icon at bounding box center [399, 122] width 12 height 12
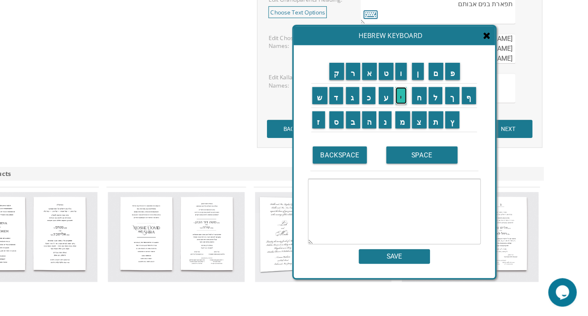
click at [427, 124] on input "י" at bounding box center [425, 124] width 10 height 15
click at [351, 124] on input "ש" at bounding box center [354, 124] width 13 height 15
click at [383, 106] on input "ר" at bounding box center [383, 103] width 12 height 15
click at [396, 106] on input "א" at bounding box center [398, 103] width 13 height 15
click at [455, 127] on input "ל" at bounding box center [455, 124] width 12 height 15
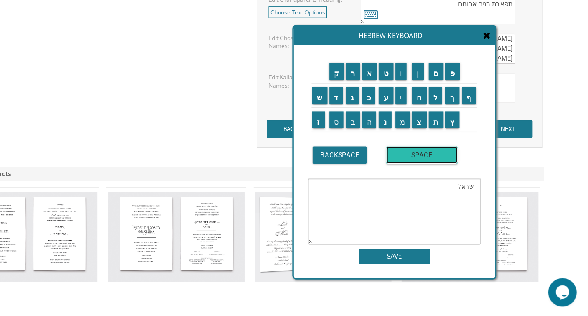
click at [419, 177] on input "SPACE" at bounding box center [444, 175] width 62 height 15
click at [425, 127] on input "י" at bounding box center [425, 124] width 10 height 15
click at [414, 126] on input "ע" at bounding box center [412, 124] width 13 height 15
click at [370, 103] on input "ק" at bounding box center [369, 103] width 13 height 15
click at [382, 146] on input "ב" at bounding box center [383, 145] width 12 height 15
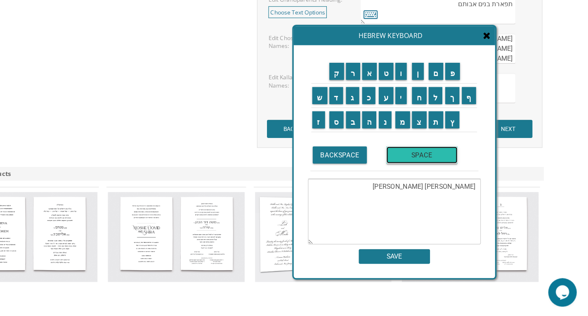
click at [429, 178] on input "SPACE" at bounding box center [444, 175] width 62 height 15
click at [368, 101] on input "ק" at bounding box center [369, 103] width 13 height 15
click at [397, 104] on input "א" at bounding box center [398, 103] width 13 height 15
click at [471, 103] on input "פ" at bounding box center [470, 103] width 13 height 15
click at [454, 126] on input "ל" at bounding box center [455, 124] width 12 height 15
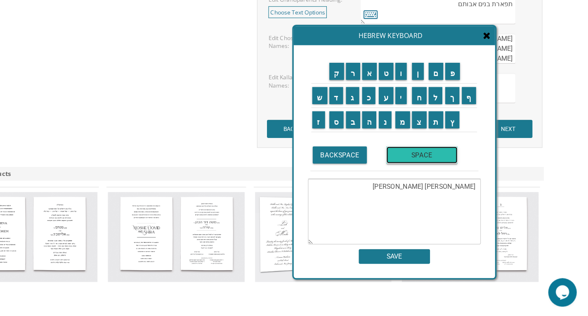
click at [453, 180] on input "SPACE" at bounding box center [444, 175] width 62 height 15
click at [415, 125] on input "ע" at bounding box center [412, 124] width 13 height 15
click at [442, 102] on input "ן" at bounding box center [440, 103] width 10 height 15
paste textarea "ורעיתו"
click at [360, 210] on textarea "ישראל יעקב קאפל מארגענשטערן ורעיתו" at bounding box center [419, 224] width 150 height 57
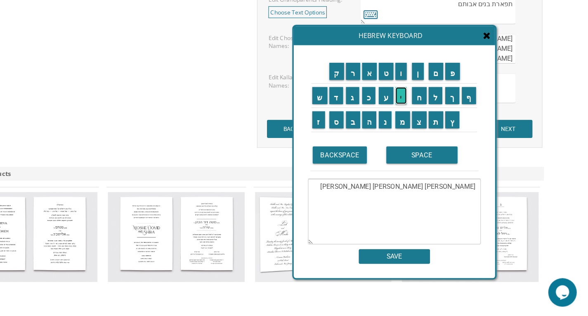
click at [422, 126] on input "י" at bounding box center [425, 124] width 10 height 15
click at [427, 106] on input "ו" at bounding box center [425, 103] width 10 height 15
click at [368, 150] on input "ס" at bounding box center [369, 145] width 13 height 15
click at [484, 126] on input "ף" at bounding box center [484, 124] width 13 height 15
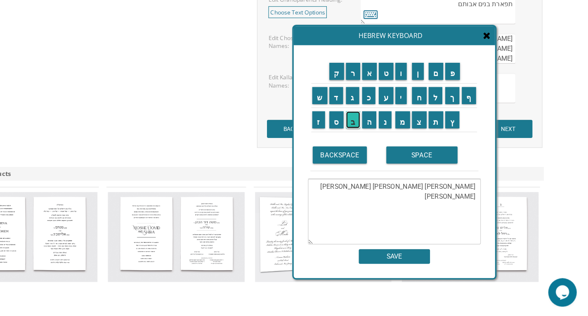
click at [383, 145] on input "ב" at bounding box center [383, 145] width 12 height 15
click at [382, 107] on input "ר" at bounding box center [383, 103] width 12 height 15
click at [422, 109] on input "ו" at bounding box center [425, 103] width 10 height 15
click at [471, 132] on td "ך" at bounding box center [470, 124] width 14 height 21
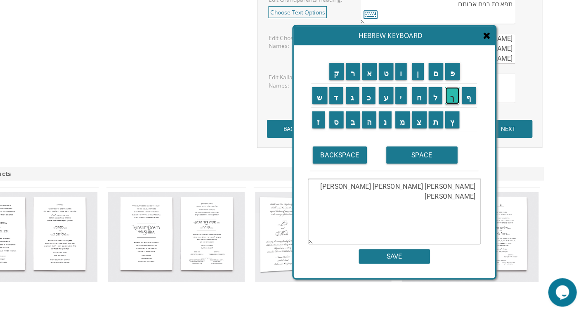
click at [473, 131] on input "ך" at bounding box center [470, 124] width 12 height 15
click at [443, 173] on input "SPACE" at bounding box center [444, 175] width 62 height 15
click at [424, 127] on input "י" at bounding box center [425, 124] width 10 height 15
click at [441, 128] on input "ח" at bounding box center [441, 124] width 13 height 15
click at [428, 125] on input "י" at bounding box center [425, 124] width 10 height 15
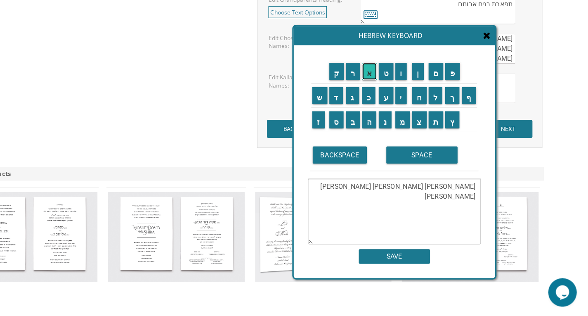
click at [396, 104] on input "א" at bounding box center [398, 103] width 13 height 15
click at [454, 127] on input "ל" at bounding box center [455, 124] width 12 height 15
click at [443, 175] on input "SPACE" at bounding box center [444, 175] width 62 height 15
click at [427, 108] on input "ו" at bounding box center [425, 103] width 10 height 15
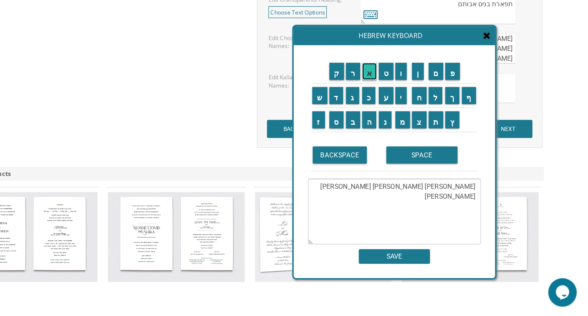
click at [397, 103] on input "א" at bounding box center [398, 103] width 13 height 15
click at [455, 127] on input "ל" at bounding box center [455, 124] width 12 height 15
click at [400, 146] on input "ה" at bounding box center [398, 145] width 13 height 15
click at [411, 128] on input "ע" at bounding box center [412, 124] width 13 height 15
click at [407, 145] on input "נ" at bounding box center [411, 145] width 11 height 15
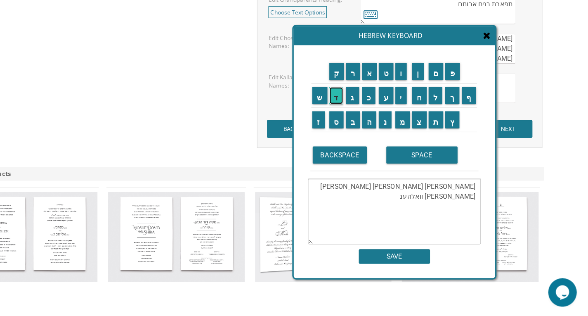
click at [369, 128] on input "ד" at bounding box center [369, 124] width 12 height 15
click at [458, 126] on input "ל" at bounding box center [455, 124] width 12 height 15
click at [412, 123] on input "ע" at bounding box center [412, 124] width 13 height 15
click at [384, 102] on input "ר" at bounding box center [383, 103] width 12 height 15
type textarea "ישראל יעקב קאפל מארגענשטערן ורעיתו יוסף ברוך יחיאל וואלהענדלער"
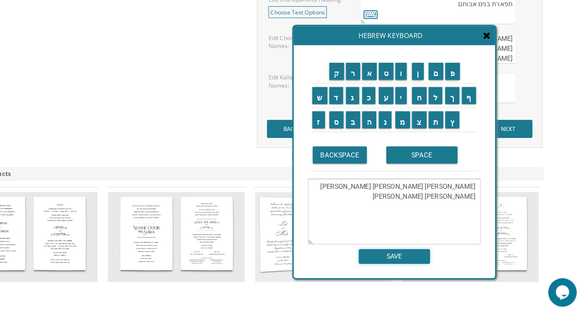
click at [432, 263] on input "SAVE" at bounding box center [420, 263] width 62 height 13
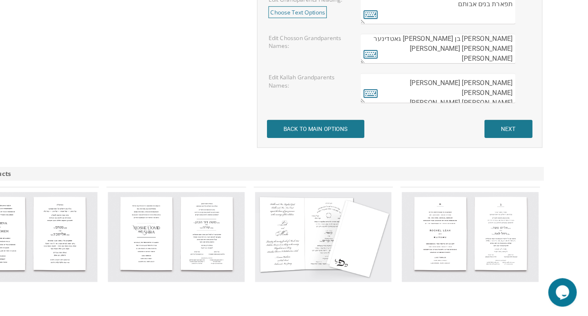
paste textarea "ורעיתו"
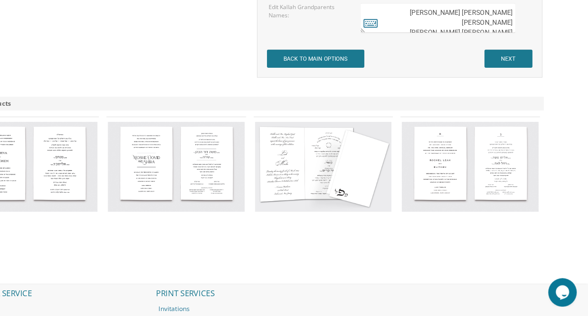
scroll to position [789, 0]
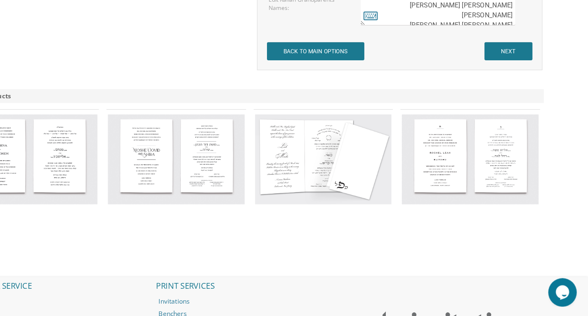
type textarea "ישראל יעקב קאפל מארגענשטערן ורעיתו יוסף ברוך יחיאל וואלהענדלער ורעיתו"
click at [512, 82] on input "NEXT" at bounding box center [519, 86] width 42 height 16
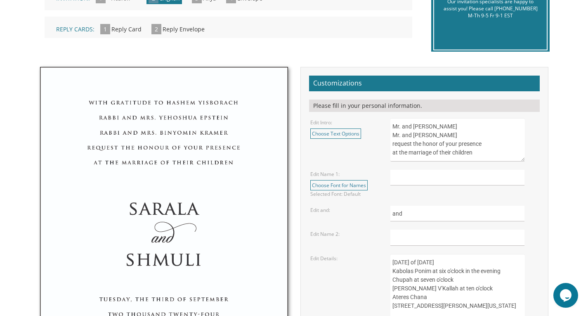
scroll to position [227, 0]
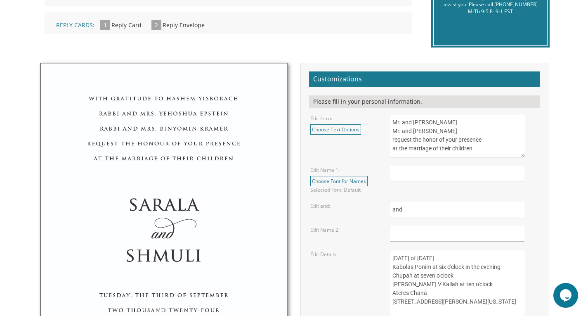
drag, startPoint x: 477, startPoint y: 120, endPoint x: 427, endPoint y: 122, distance: 50.0
click at [427, 122] on textarea "Mr. and Mrs. Yossi Schwartz Mr. and Mrs. Yaakov Friedman request the honor of y…" at bounding box center [457, 135] width 134 height 43
click at [402, 174] on input "text" at bounding box center [457, 173] width 134 height 16
type input "N"
drag, startPoint x: 468, startPoint y: 119, endPoint x: 427, endPoint y: 124, distance: 41.2
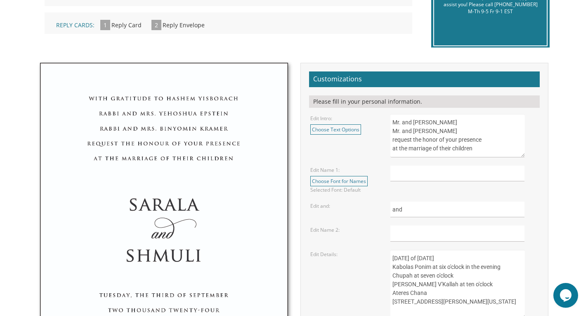
click at [427, 124] on textarea "Mr. and Mrs. Yossi Schwartz Mr. and Mrs. Yaakov Friedman request the honor of y…" at bounding box center [457, 135] width 134 height 43
drag, startPoint x: 399, startPoint y: 132, endPoint x: 389, endPoint y: 132, distance: 9.9
click at [389, 132] on div "Mr. and Mrs. Yossi Schwartz Mr. and Mrs. Yaakov Friedman request the honor of y…" at bounding box center [464, 135] width 160 height 43
drag, startPoint x: 484, startPoint y: 128, endPoint x: 432, endPoint y: 134, distance: 51.5
click at [432, 134] on textarea "Mr. and Mrs. Yossi Schwartz Mr. and Mrs. Yaakov Friedman request the honor of y…" at bounding box center [457, 135] width 134 height 43
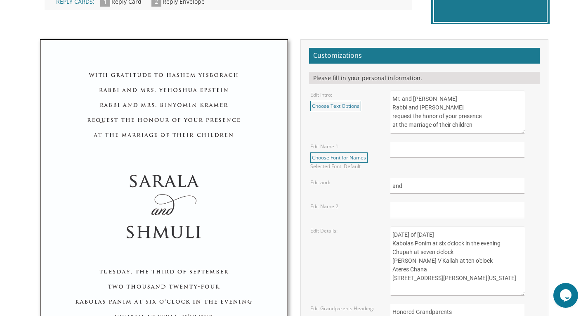
scroll to position [254, 0]
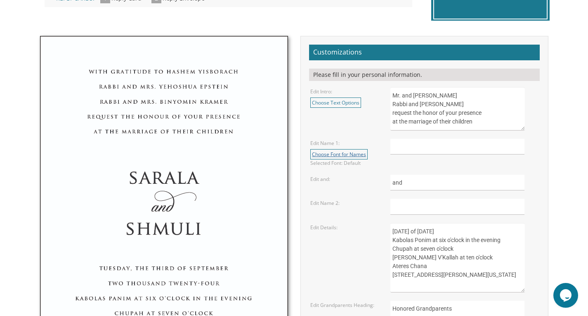
type textarea "Mr. and Mrs. Baruch Morgenstern Rabbi and Mrs. Elisha Gottdiener request the ho…"
click at [358, 155] on link "Choose Font for Names" at bounding box center [338, 154] width 57 height 10
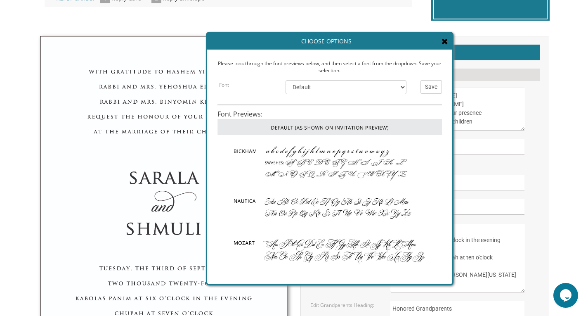
click at [443, 38] on icon at bounding box center [444, 41] width 7 height 8
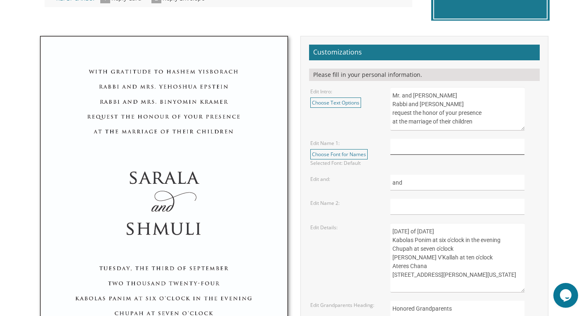
click at [431, 144] on input "text" at bounding box center [457, 147] width 134 height 16
type input "Nechi"
click at [414, 204] on input "text" at bounding box center [457, 206] width 134 height 16
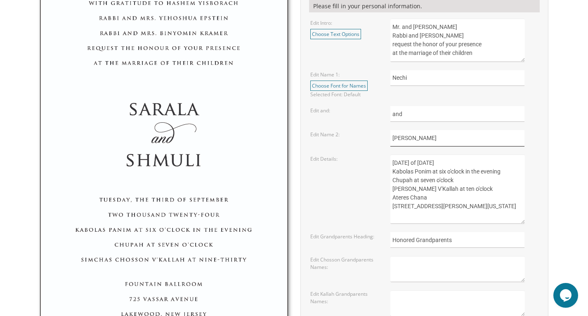
scroll to position [325, 0]
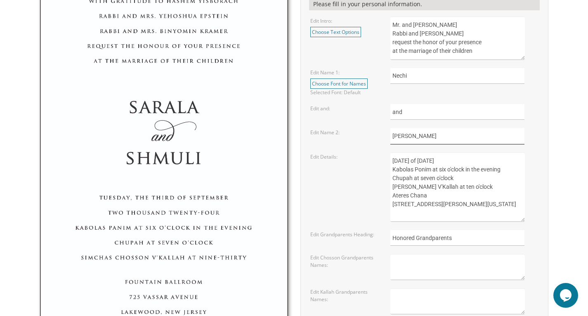
type input "Dovid Aryeh"
drag, startPoint x: 409, startPoint y: 159, endPoint x: 384, endPoint y: 163, distance: 26.0
click at [384, 163] on div "Edit Details: Sunday, the eighth of May, 2016 Kabolas Ponim at six o'clock in t…" at bounding box center [424, 186] width 240 height 69
drag, startPoint x: 442, startPoint y: 162, endPoint x: 425, endPoint y: 161, distance: 16.5
click at [425, 161] on textarea "Sunday, the eighth of May, 2016 Kabolas Ponim at six o'clock in the evening Chu…" at bounding box center [457, 186] width 134 height 69
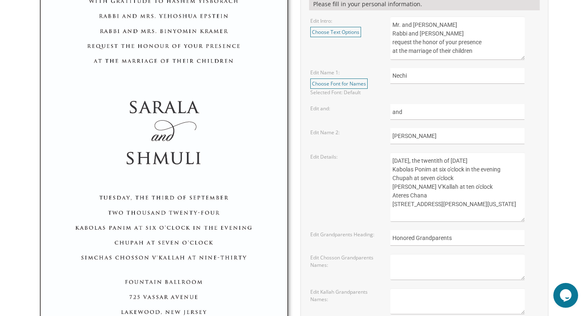
click at [437, 158] on textarea "Sunday, the eighth of May, 2016 Kabolas Ponim at six o'clock in the evening Chu…" at bounding box center [457, 186] width 134 height 69
click at [470, 161] on textarea "Sunday, the eighth of May, 2016 Kabolas Ponim at six o'clock in the evening Chu…" at bounding box center [457, 186] width 134 height 69
click at [469, 162] on textarea "Sunday, the eighth of May, 2016 Kabolas Ponim at six o'clock in the evening Chu…" at bounding box center [457, 186] width 134 height 69
click at [493, 160] on textarea "Sunday, the eighth of May, 2016 Kabolas Ponim at six o'clock in the evening Chu…" at bounding box center [457, 186] width 134 height 69
click at [429, 163] on textarea "Sunday, the eighth of May, 2016 Kabolas Ponim at six o'clock in the evening Chu…" at bounding box center [457, 186] width 134 height 69
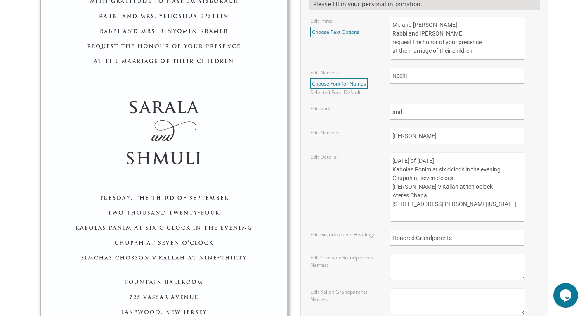
drag, startPoint x: 465, startPoint y: 167, endPoint x: 446, endPoint y: 170, distance: 18.3
click at [446, 170] on textarea "Sunday, the eighth of May, 2016 Kabolas Ponim at six o'clock in the evening Chu…" at bounding box center [457, 186] width 134 height 69
click at [435, 180] on textarea "Sunday, the eighth of May, 2016 Kabolas Ponim at six o'clock in the evening Chu…" at bounding box center [457, 186] width 134 height 69
click at [498, 169] on textarea "Sunday, the eighth of May, 2016 Kabolas Ponim at six o'clock in the evening Chu…" at bounding box center [457, 186] width 134 height 69
drag, startPoint x: 457, startPoint y: 177, endPoint x: 436, endPoint y: 179, distance: 21.1
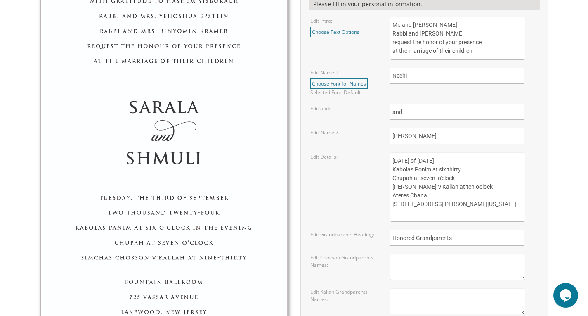
click at [436, 179] on textarea "Sunday, the eighth of May, 2016 Kabolas Ponim at six o'clock in the evening Chu…" at bounding box center [457, 186] width 134 height 69
drag, startPoint x: 434, startPoint y: 197, endPoint x: 393, endPoint y: 195, distance: 40.5
click at [393, 195] on textarea "Sunday, the eighth of May, 2016 Kabolas Ponim at six o'clock in the evening Chu…" at bounding box center [457, 186] width 134 height 69
drag, startPoint x: 445, startPoint y: 204, endPoint x: 393, endPoint y: 202, distance: 52.0
click at [393, 202] on textarea "Sunday, the eighth of May, 2016 Kabolas Ponim at six o'clock in the evening Chu…" at bounding box center [457, 186] width 134 height 69
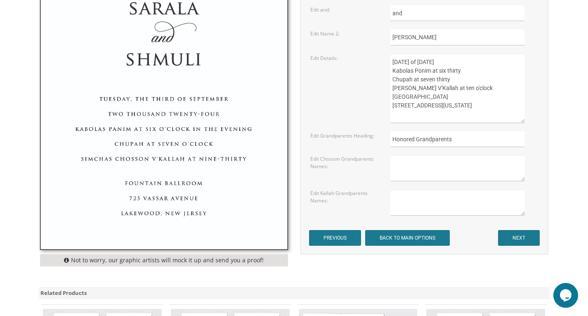
scroll to position [421, 0]
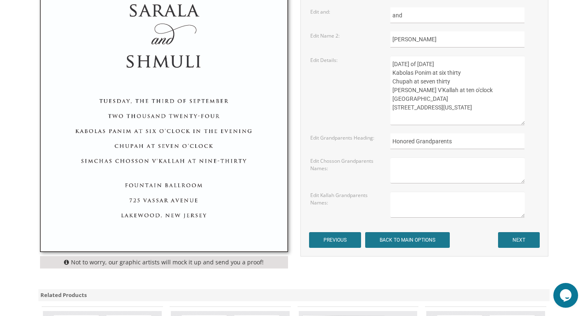
type textarea "Monday, the Twentieth of October, 2025 Kabolas Ponim at six thirty Chupah at se…"
click at [521, 239] on input "NEXT" at bounding box center [519, 240] width 42 height 16
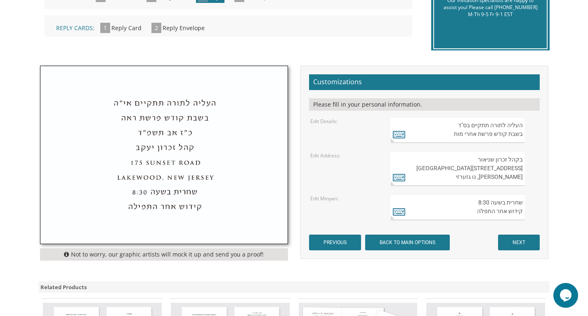
scroll to position [224, 0]
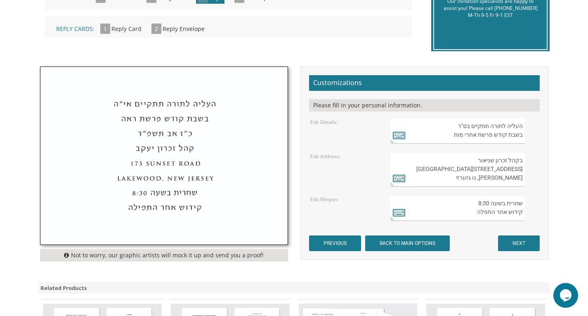
drag, startPoint x: 447, startPoint y: 139, endPoint x: 474, endPoint y: 136, distance: 27.8
click at [474, 136] on textarea "העליה לתורה תתקיים בס"ד בשבת קודש פרשת אחרי מות" at bounding box center [457, 131] width 134 height 26
click at [402, 130] on icon at bounding box center [399, 135] width 12 height 12
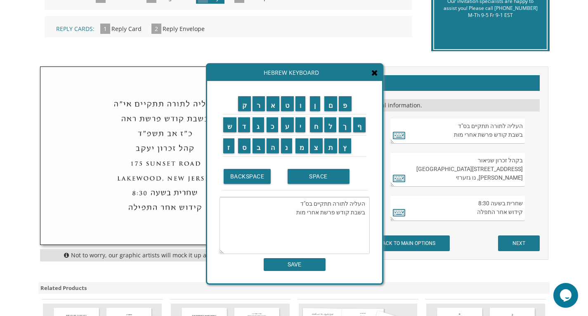
click at [291, 212] on textarea "העליה לתורה תתקיים בס"ד בשבת קודש פרשת אחרי מות" at bounding box center [294, 225] width 150 height 57
click at [257, 149] on input "ב" at bounding box center [258, 145] width 12 height 15
click at [257, 104] on input "ר" at bounding box center [258, 103] width 12 height 15
click at [272, 103] on input "א" at bounding box center [273, 103] width 13 height 15
click at [226, 128] on input "ש" at bounding box center [229, 124] width 13 height 15
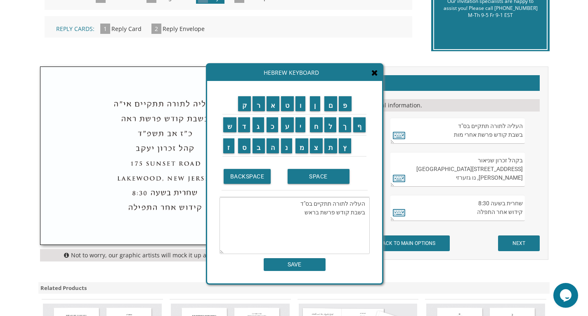
click at [301, 132] on td "י" at bounding box center [302, 124] width 15 height 21
click at [330, 153] on td "ת" at bounding box center [330, 145] width 15 height 21
click at [299, 127] on input "י" at bounding box center [300, 124] width 10 height 15
click at [330, 149] on input "ת" at bounding box center [330, 145] width 13 height 15
type textarea "העליה לתורה תתקיים בס"ד בשבת קודש פרשת בראשית"
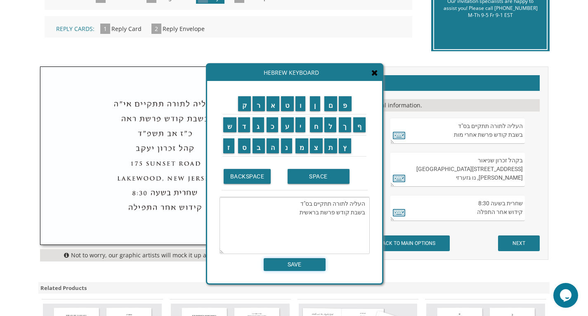
click at [308, 270] on input "SAVE" at bounding box center [295, 264] width 62 height 13
type textarea "העליה לתורה תתקיים בס"ד בשבת קודש פרשת בראשית"
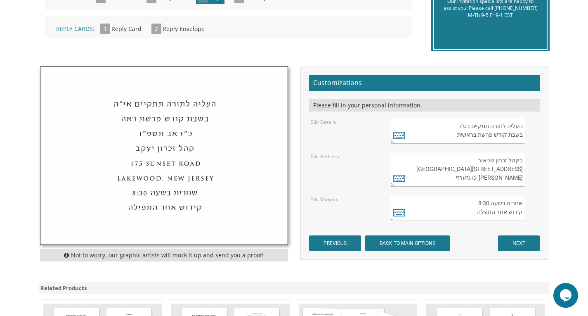
drag, startPoint x: 473, startPoint y: 159, endPoint x: 522, endPoint y: 162, distance: 49.2
click at [522, 162] on textarea "בקהל זכרון שניאור 282 Oak Knoll Road לייקוואוד, נו גזערזי" at bounding box center [457, 169] width 134 height 35
click at [514, 162] on textarea "בקהל זכרון שניאור 282 Oak Knoll Road לייקוואוד, נו גזערזי" at bounding box center [457, 169] width 134 height 35
click at [509, 158] on textarea "בקהל זכרון שניאור 282 Oak Knoll Road לייקוואוד, נו גזערזי" at bounding box center [457, 169] width 134 height 35
click at [516, 162] on textarea "בקהל זכרון שניאור 282 Oak Knoll Road לייקוואוד, נו גזערזי" at bounding box center [457, 169] width 134 height 35
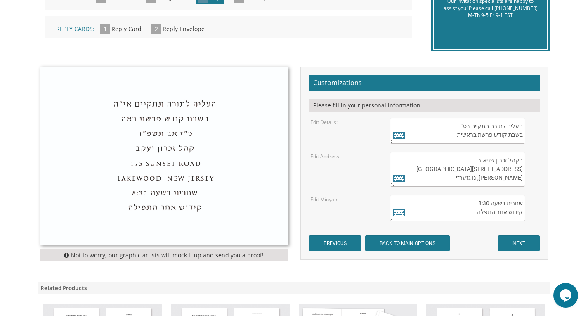
drag, startPoint x: 507, startPoint y: 161, endPoint x: 519, endPoint y: 159, distance: 11.4
click at [519, 159] on textarea "בקהל זכרון שניאור 282 Oak Knoll Road לייקוואוד, נו גזערזי" at bounding box center [457, 169] width 134 height 35
click at [401, 214] on icon at bounding box center [399, 212] width 12 height 12
type textarea "שחרית בשעה 8:30 קידוש אחר התפלה"
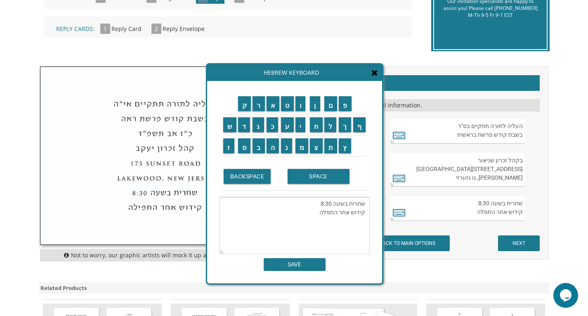
click at [417, 185] on textarea "בקהל זכרון שניאור 282 Oak Knoll Road לייקוואוד, נו גזערזי" at bounding box center [457, 169] width 134 height 35
click at [377, 71] on icon at bounding box center [374, 72] width 7 height 8
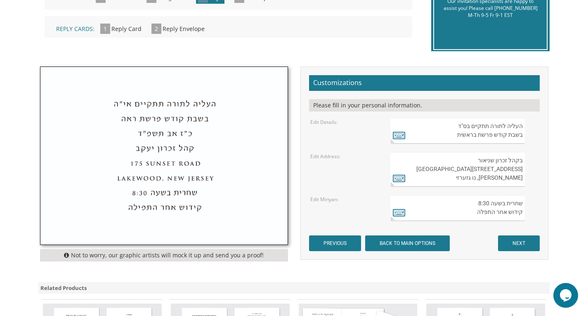
drag, startPoint x: 476, startPoint y: 159, endPoint x: 525, endPoint y: 158, distance: 49.1
click at [525, 158] on div "בקהל זכרון שניאור 282 Oak Knoll Road לייקוואוד, נו גזערזי" at bounding box center [464, 169] width 148 height 35
click at [521, 158] on textarea "בקהל זכרון שניאור 282 Oak Knoll Road לייקוואוד, נו גזערזי" at bounding box center [457, 169] width 134 height 35
click at [511, 159] on textarea "בקהל זכרון שניאור 282 Oak Knoll Road לייקוואוד, נו גזערזי" at bounding box center [457, 169] width 134 height 35
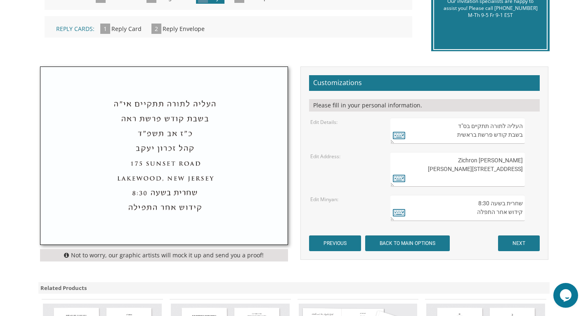
drag, startPoint x: 477, startPoint y: 181, endPoint x: 524, endPoint y: 170, distance: 48.1
click at [524, 170] on textarea "בקהל זכרון שניאור 282 Oak Knoll Road לייקוואוד, נו גזערזי" at bounding box center [457, 169] width 134 height 35
click at [522, 170] on textarea "בקהל זכרון שניאור 282 Oak Knoll Road לייקוואוד, נו גזערזי" at bounding box center [457, 169] width 134 height 35
drag, startPoint x: 505, startPoint y: 167, endPoint x: 525, endPoint y: 170, distance: 19.9
click at [525, 170] on div "בקהל זכרון שניאור 282 Oak Knoll Road לייקוואוד, נו גזערזי" at bounding box center [464, 169] width 148 height 35
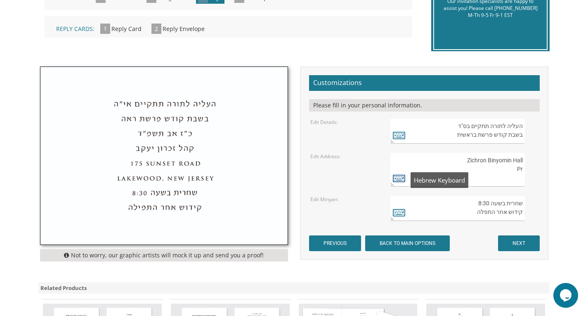
type textarea "Zichron Binyomin Hall Pr"
click at [401, 179] on icon at bounding box center [399, 178] width 12 height 12
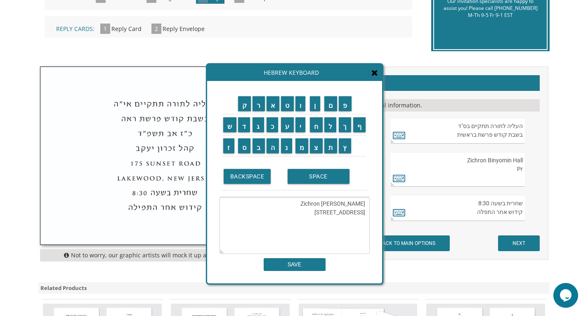
type textarea "Zichron Binyomin Hall 701 Princeton Ave Lakewood N.J."
click at [296, 266] on input "SAVE" at bounding box center [295, 264] width 62 height 13
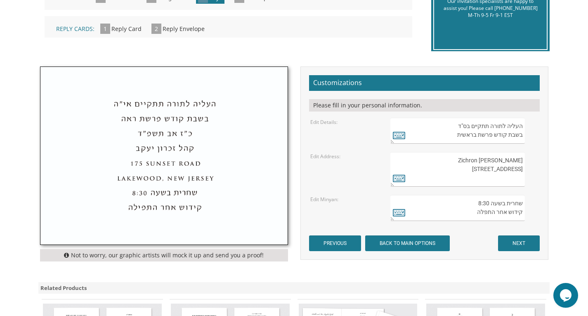
click at [518, 175] on textarea "בקהל זכרון שניאור 282 Oak Knoll Road לייקוואוד, נו גזערזי" at bounding box center [457, 169] width 134 height 35
click at [521, 181] on textarea "בקהל זכרון שניאור 282 Oak Knoll Road לייקוואוד, נו גזערזי" at bounding box center [457, 169] width 134 height 35
click at [519, 179] on textarea "בקהל זכרון שניאור 282 Oak Knoll Road לייקוואוד, נו גזערזי" at bounding box center [457, 169] width 134 height 35
click at [523, 176] on textarea "בקהל זכרון שניאור 282 Oak Knoll Road לייקוואוד, נו גזערזי" at bounding box center [457, 169] width 134 height 35
type textarea "Zichron Binyomin Hall 701 Princeton Ave Lakewood NJ"
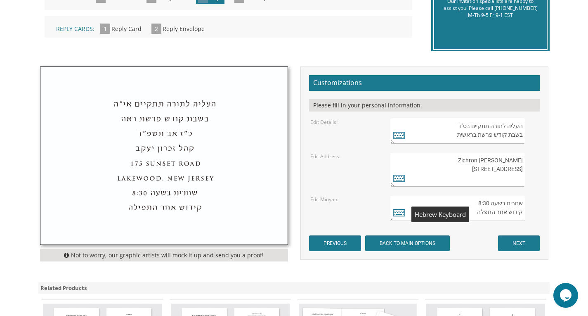
click at [401, 203] on textarea "שחרית בשעה 8:30 קידוש אחר התפלה" at bounding box center [457, 208] width 134 height 26
click at [397, 220] on textarea "שחרית בשעה 8:30 קידוש אחר התפלה" at bounding box center [457, 208] width 134 height 26
click at [397, 215] on icon at bounding box center [399, 212] width 12 height 12
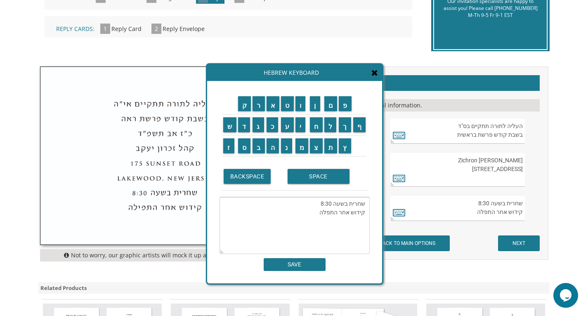
click at [319, 203] on textarea "שחרית בשעה 8:30 קידוש אחר התפלה" at bounding box center [294, 225] width 150 height 57
drag, startPoint x: 330, startPoint y: 205, endPoint x: 319, endPoint y: 203, distance: 10.9
click at [319, 203] on textarea "שחרית בשעה 8:30 קידוש אחר התפלה" at bounding box center [294, 225] width 150 height 57
type textarea "שחרית בשעה 9:00 קידוש אחר התפלה"
click at [295, 262] on input "SAVE" at bounding box center [295, 264] width 62 height 13
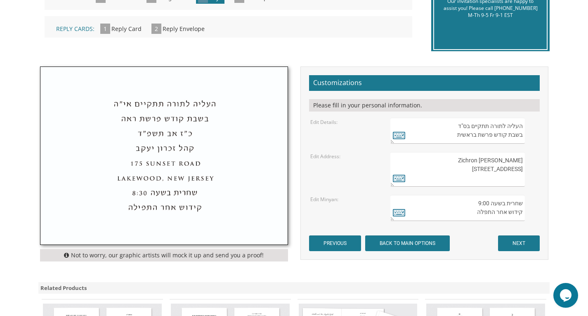
drag, startPoint x: 474, startPoint y: 203, endPoint x: 482, endPoint y: 203, distance: 8.3
click at [482, 203] on textarea "שחרית בשעה 8:30 קידוש אחר התפלה" at bounding box center [457, 208] width 134 height 26
click at [491, 200] on textarea "שחרית בשעה 8:30 קידוש אחר התפלה" at bounding box center [457, 208] width 134 height 26
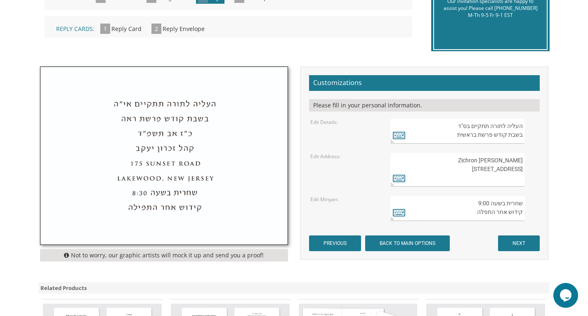
click at [486, 203] on textarea "שחרית בשעה 8:30 קידוש אחר התפלה" at bounding box center [457, 208] width 134 height 26
drag, startPoint x: 474, startPoint y: 204, endPoint x: 488, endPoint y: 200, distance: 14.7
click at [488, 200] on textarea "שחרית בשעה 8:30 קידוש אחר התפלה" at bounding box center [457, 208] width 134 height 26
type textarea "שחרית בשעה 8:45 קידוש אחר התפלה"
click at [515, 242] on input "NEXT" at bounding box center [519, 243] width 42 height 16
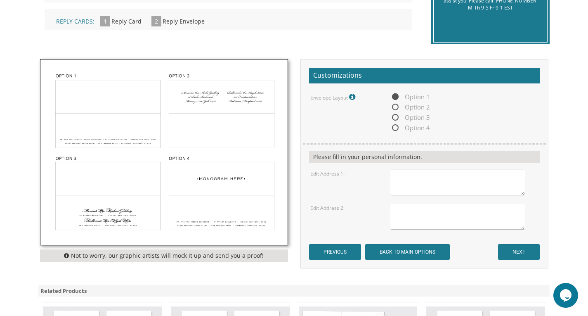
scroll to position [234, 0]
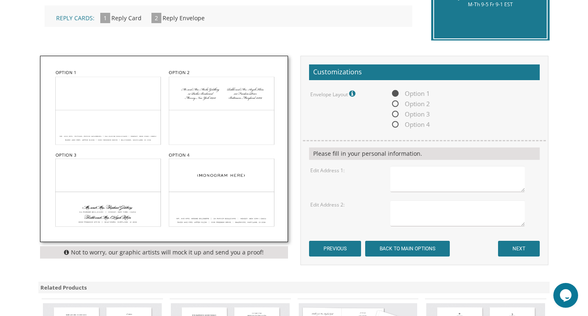
click at [411, 170] on textarea at bounding box center [457, 179] width 134 height 26
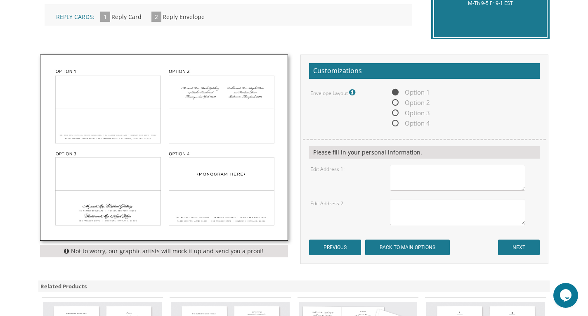
scroll to position [236, 0]
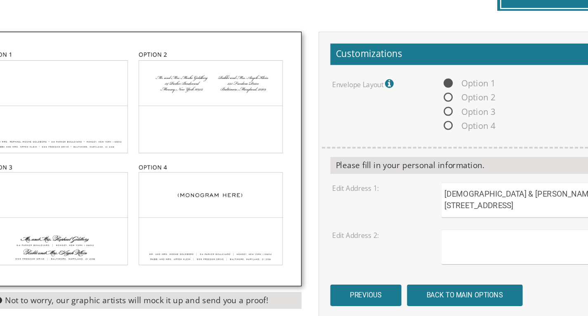
type textarea "[DEMOGRAPHIC_DATA] & [PERSON_NAME] [STREET_ADDRESS]"
click at [422, 205] on textarea at bounding box center [457, 211] width 134 height 26
click at [481, 219] on textarea "Mr. & [PERSON_NAME] [STREET_ADDRESS]" at bounding box center [457, 211] width 134 height 26
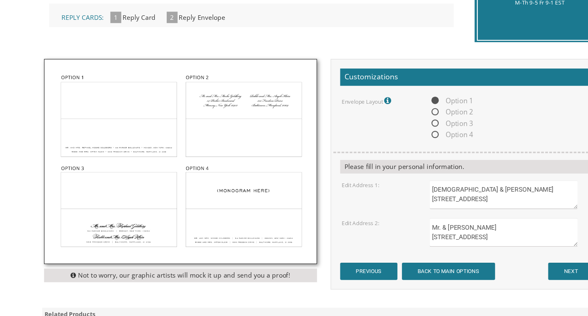
scroll to position [222, 0]
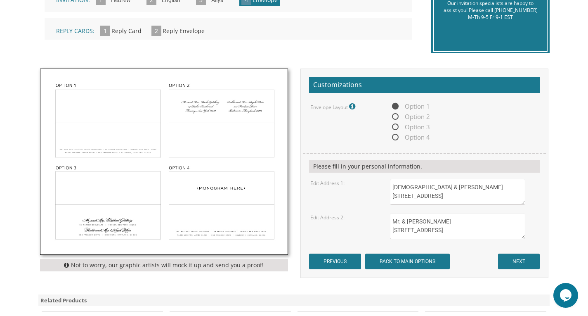
type textarea "Mr. & [PERSON_NAME] [STREET_ADDRESS]"
click at [522, 259] on input "NEXT" at bounding box center [519, 261] width 42 height 16
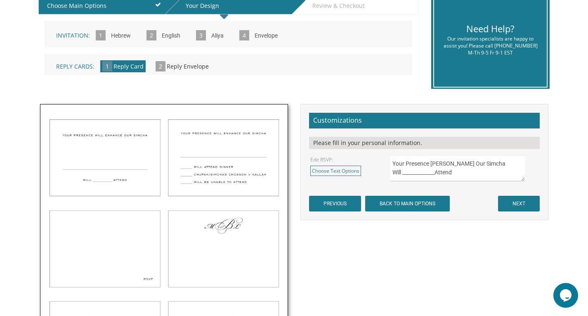
scroll to position [187, 0]
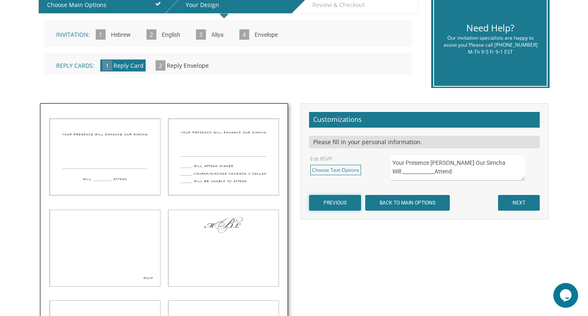
click at [346, 204] on input "PREVIOUS" at bounding box center [335, 203] width 52 height 16
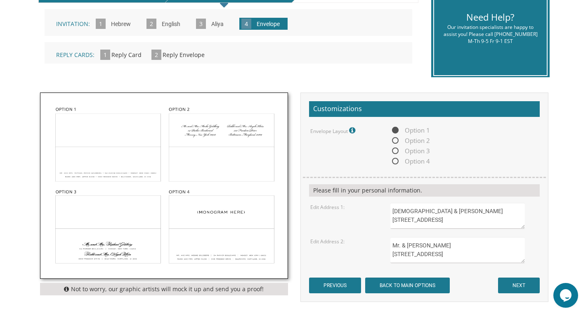
scroll to position [200, 0]
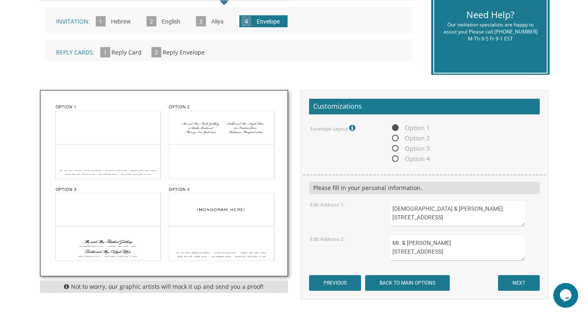
click at [481, 254] on textarea "Mr. & [PERSON_NAME] [STREET_ADDRESS]" at bounding box center [457, 247] width 134 height 26
type textarea "Mr. & [PERSON_NAME] [STREET_ADDRESS]"
click at [522, 275] on input "NEXT" at bounding box center [519, 283] width 42 height 16
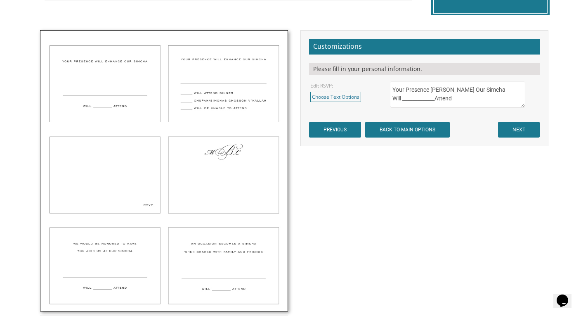
scroll to position [262, 0]
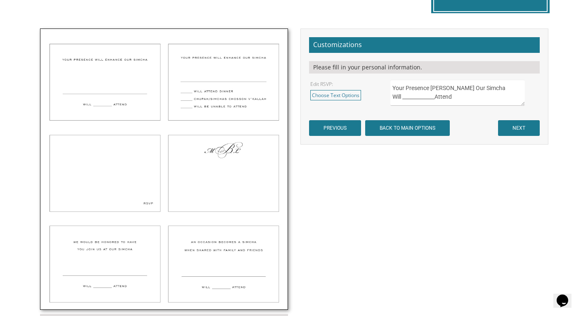
click at [250, 268] on img at bounding box center [163, 169] width 247 height 280
click at [344, 97] on link "Choose Text Options" at bounding box center [335, 95] width 51 height 10
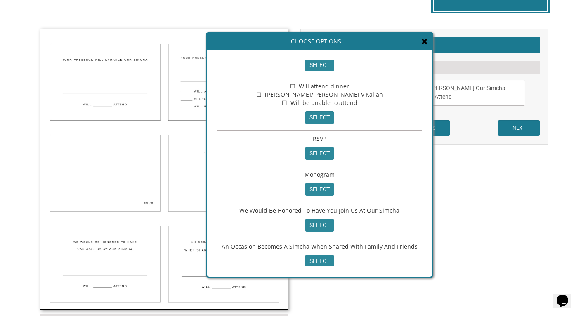
scroll to position [34, 0]
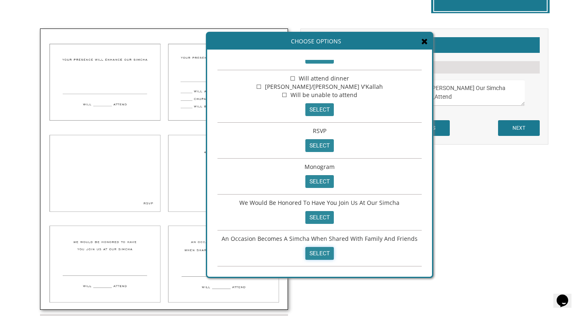
click at [317, 254] on input "select" at bounding box center [319, 253] width 28 height 13
type textarea "An Occasion Becomes A Simcha When Shared With Family And Friends"
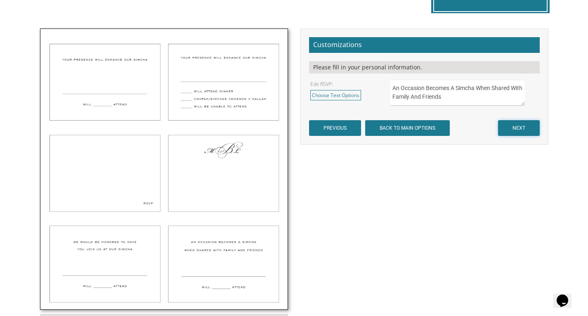
click at [520, 127] on input "NEXT" at bounding box center [519, 128] width 42 height 16
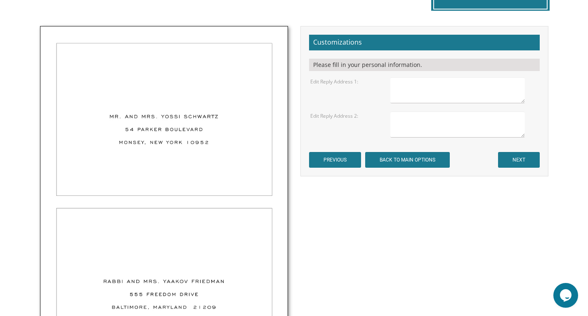
scroll to position [271, 0]
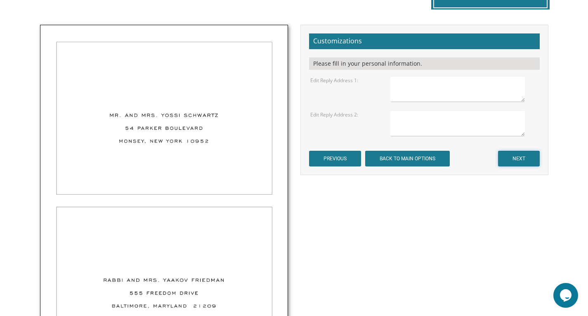
click at [523, 160] on input "NEXT" at bounding box center [519, 159] width 42 height 16
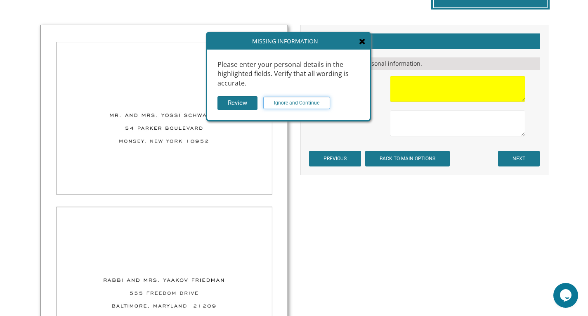
click at [297, 102] on input "Ignore and Continue" at bounding box center [296, 103] width 67 height 12
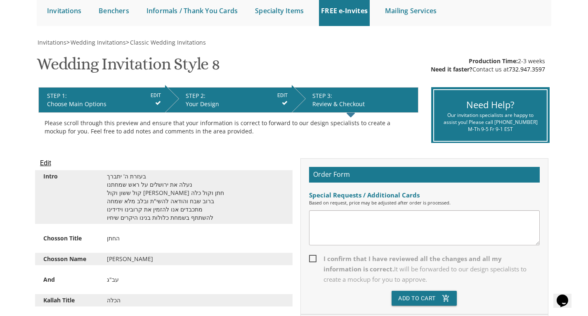
scroll to position [88, 0]
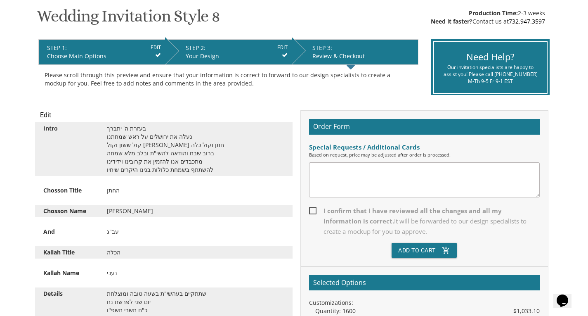
scroll to position [138, 0]
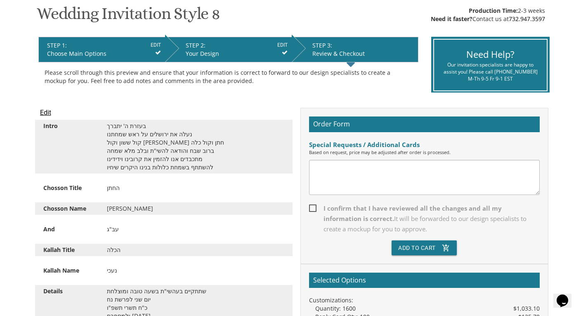
click at [453, 170] on textarea at bounding box center [424, 177] width 231 height 35
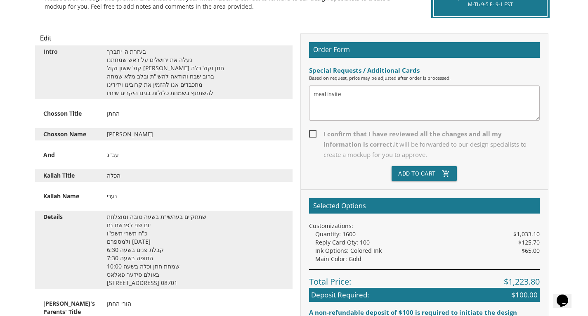
scroll to position [212, 0]
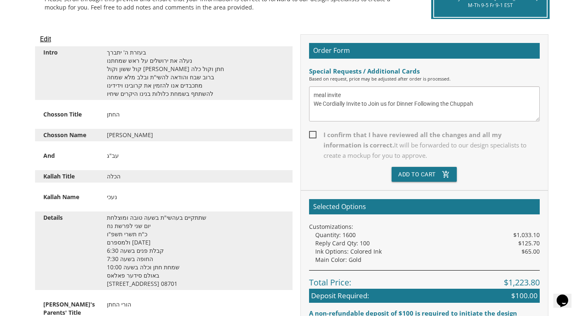
click at [465, 104] on textarea "meal invite We Cordially Invite to Join us for Dinner Following the Chuppah" at bounding box center [424, 103] width 231 height 35
drag, startPoint x: 383, startPoint y: 104, endPoint x: 360, endPoint y: 105, distance: 23.1
drag, startPoint x: 360, startPoint y: 105, endPoint x: 361, endPoint y: 99, distance: 6.3
click at [361, 99] on textarea "meal invite We Cordially Invite to Join us for Dinner Following the Chupah" at bounding box center [424, 103] width 231 height 35
click at [366, 104] on textarea "meal invite We Cordially Invite to Join us for Dinner Following the Chupah" at bounding box center [424, 103] width 231 height 35
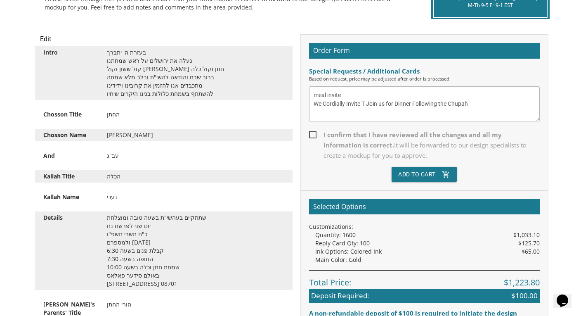
click at [496, 283] on div "Total Price: $1,223.80" at bounding box center [424, 279] width 231 height 19
click at [365, 103] on textarea "meal invite We Cordially Invite T Join us for Dinner Following the Chupah" at bounding box center [424, 103] width 231 height 35
type textarea "meal invite We Cordially Invite T0 Join us for Dinner Following the Chupah"
drag, startPoint x: 594, startPoint y: 90, endPoint x: 312, endPoint y: 134, distance: 284.7
click at [312, 134] on span "I confirm that I have reviewed all the changes and all my information is correc…" at bounding box center [424, 145] width 231 height 31
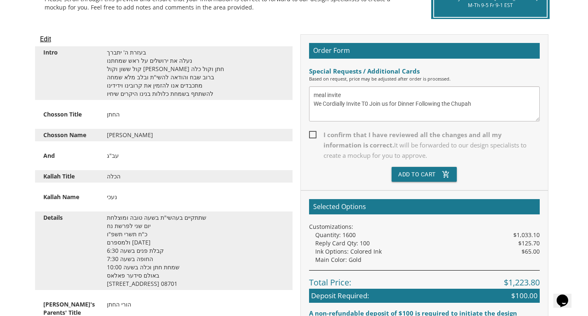
click at [312, 134] on input "I confirm that I have reviewed all the changes and all my information is correc…" at bounding box center [311, 133] width 5 height 5
checkbox input "true"
drag, startPoint x: 589, startPoint y: 99, endPoint x: 585, endPoint y: 172, distance: 72.7
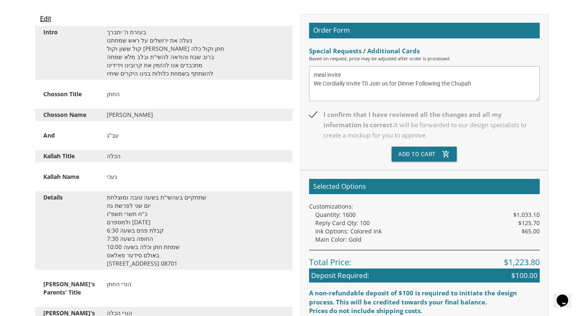
scroll to position [195, 0]
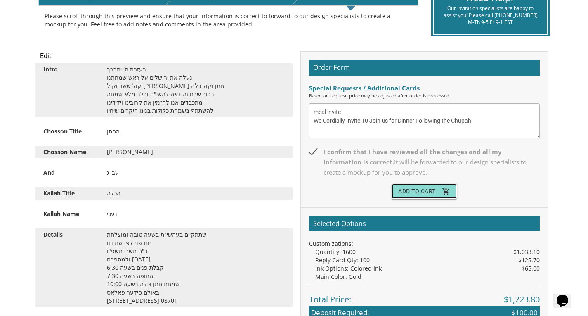
click at [449, 193] on icon "add_shopping_cart" at bounding box center [446, 191] width 8 height 15
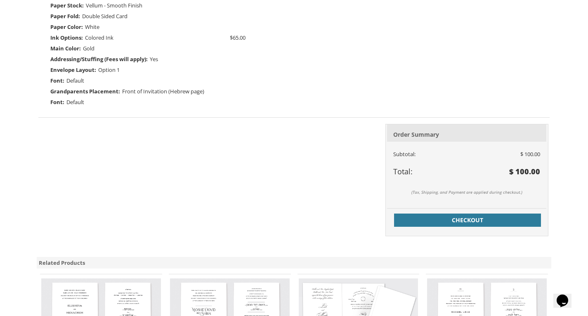
scroll to position [332, 0]
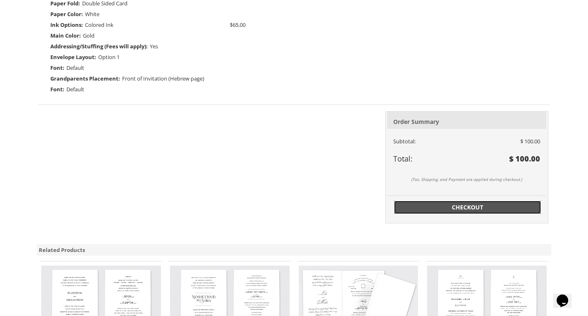
click at [486, 208] on span "Checkout" at bounding box center [467, 207] width 137 height 8
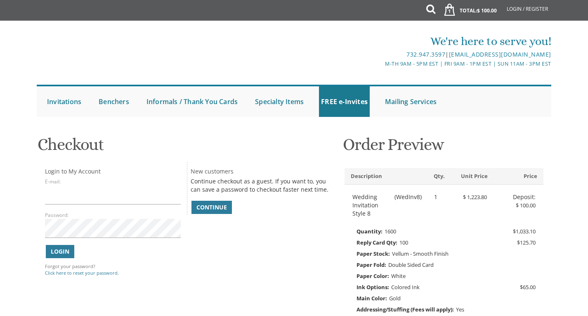
drag, startPoint x: 593, startPoint y: 89, endPoint x: 549, endPoint y: 107, distance: 47.5
click at [549, 107] on ul "Submit Invitations Weddings Bar Mitzvah Bat Mitzvah Wedding Minis Kiddush Minis…" at bounding box center [294, 101] width 514 height 32
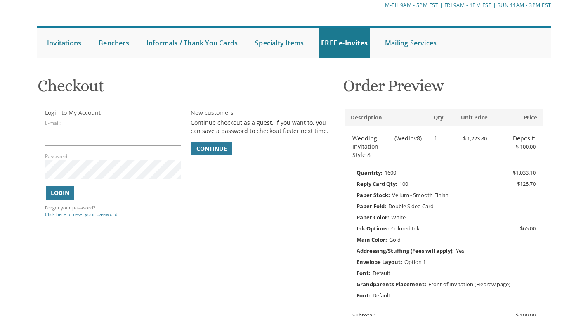
scroll to position [57, 0]
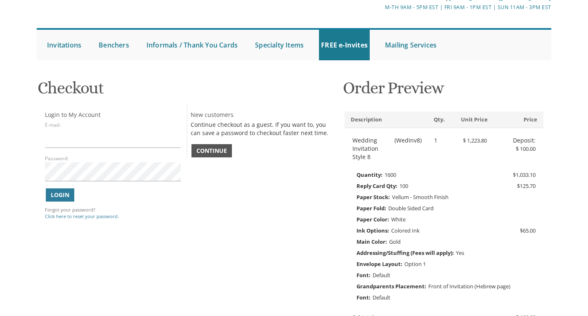
click at [222, 154] on link "Continue" at bounding box center [211, 150] width 40 height 13
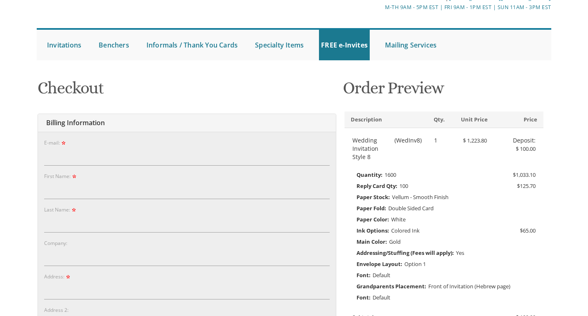
click at [203, 163] on input "E-mail:" at bounding box center [186, 155] width 285 height 19
type input "reg@"
click at [327, 259] on input "Company:" at bounding box center [186, 256] width 285 height 19
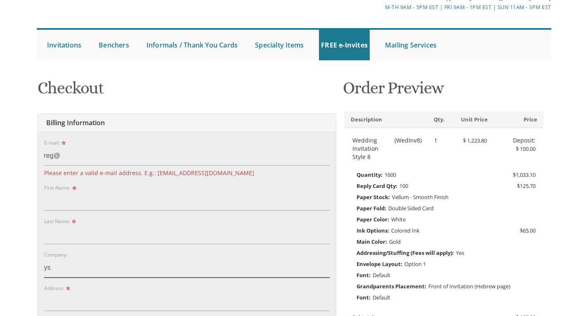
type input "ys"
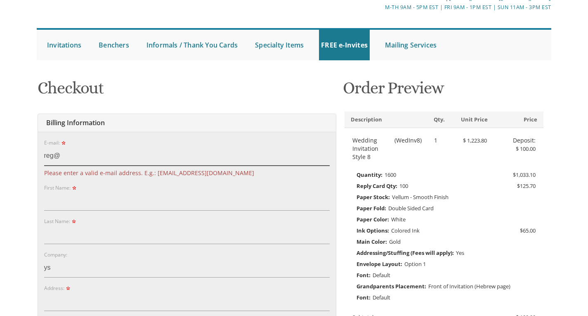
click at [67, 153] on input "reg@" at bounding box center [186, 155] width 285 height 19
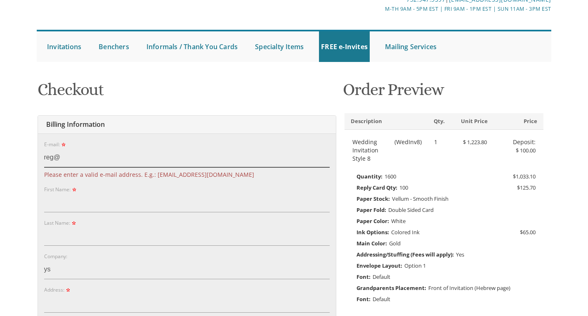
scroll to position [50, 0]
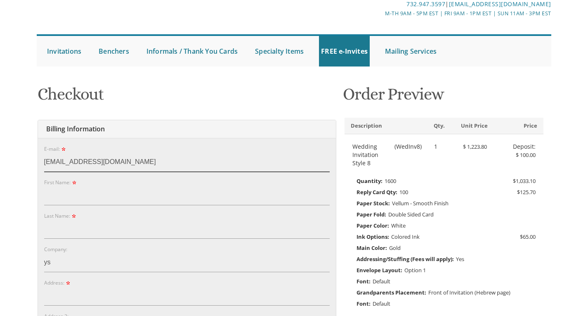
type input "reg@ysknj.org"
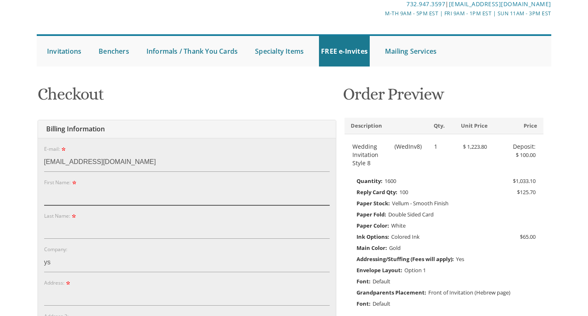
click at [73, 201] on input "First Name:" at bounding box center [186, 195] width 285 height 19
type input "Elisha"
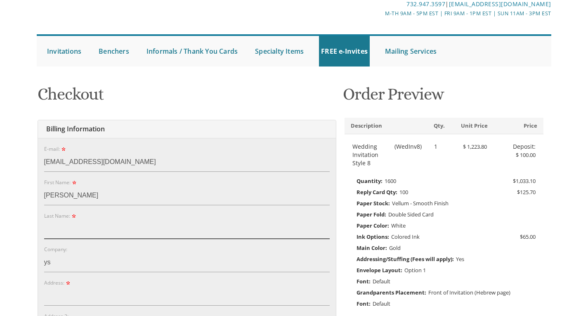
click at [74, 228] on input "Last Name:" at bounding box center [186, 228] width 285 height 19
type input "H"
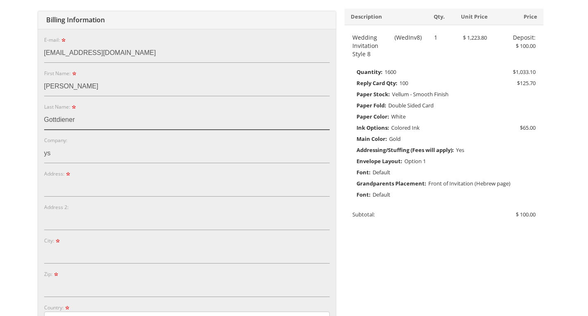
scroll to position [164, 0]
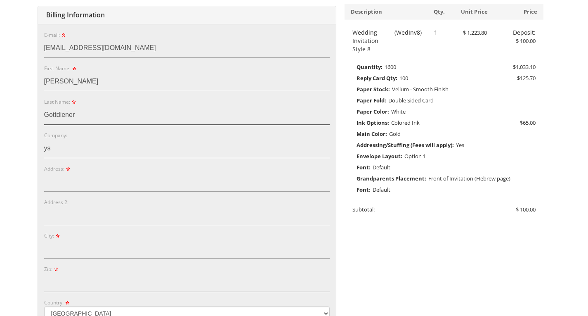
type input "Gottdiener"
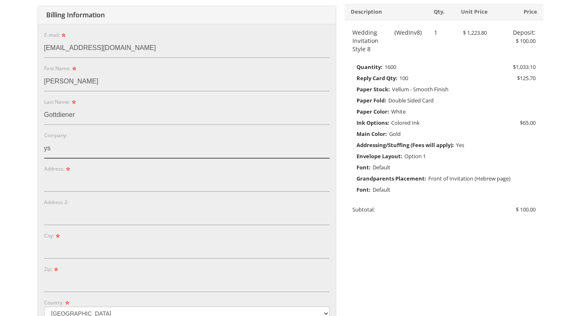
click at [172, 146] on input "ys" at bounding box center [186, 148] width 285 height 19
type input "y"
type input "YSK"
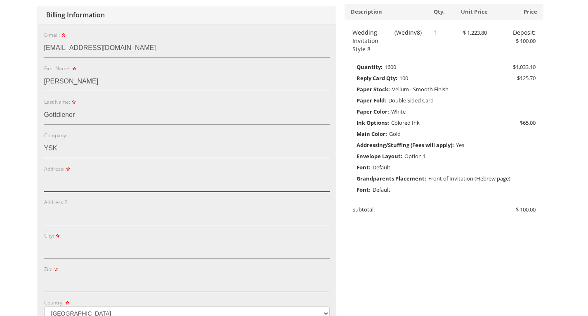
click at [94, 189] on input "Address:" at bounding box center [186, 181] width 285 height 19
paste input "ורעיתו"
type input "120 Vintage Cir"
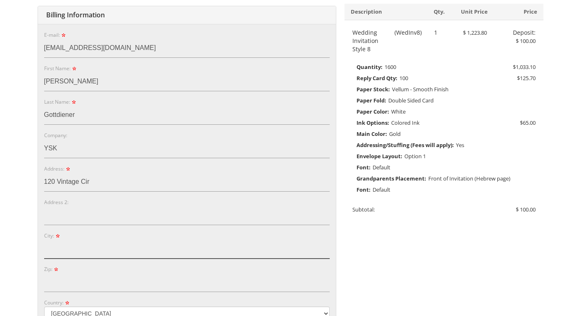
click at [132, 244] on input "City:" at bounding box center [186, 248] width 285 height 19
type input "Lakewood"
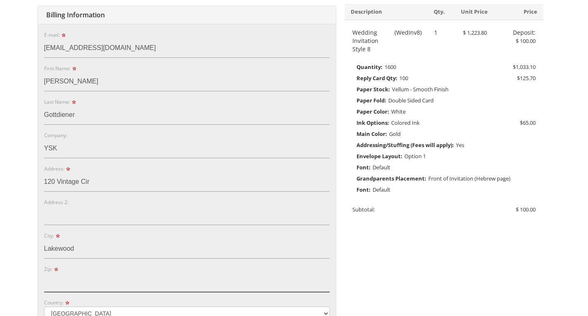
click at [136, 281] on input "Zip:" at bounding box center [186, 282] width 285 height 19
type input "08701"
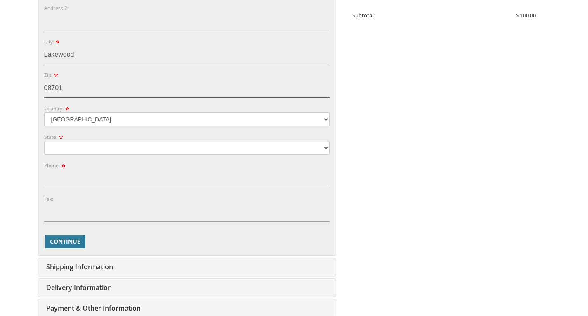
scroll to position [360, 0]
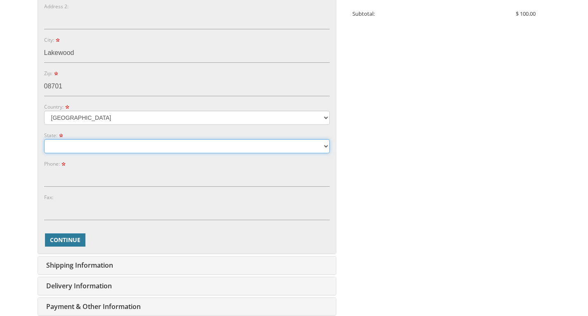
click select "Alabama Alaska Guam"
select select "NJ"
click select "Alabama Alaska Guam"
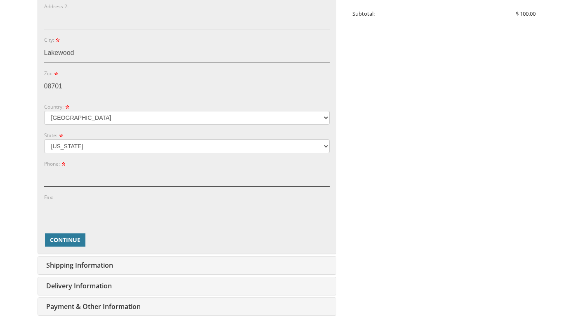
click input "Phone:"
type input "3478531944"
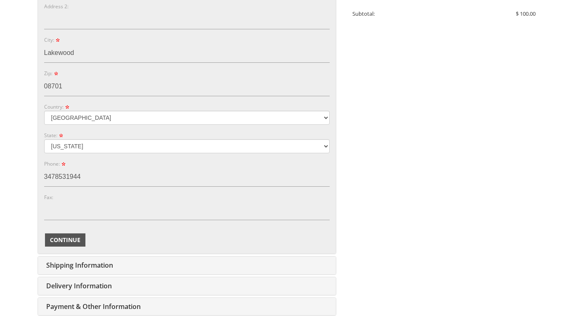
click span "Continue"
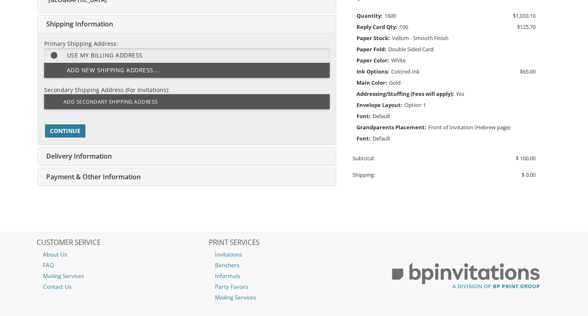
scroll to position [215, 0]
click span "Continue"
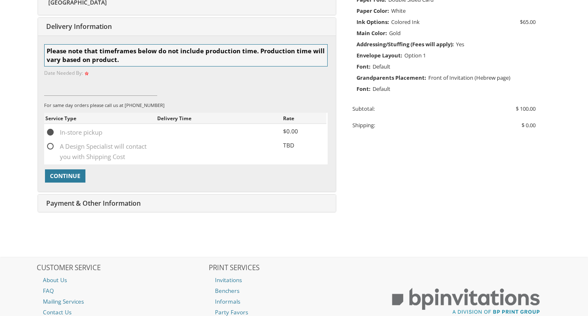
scroll to position [267, 0]
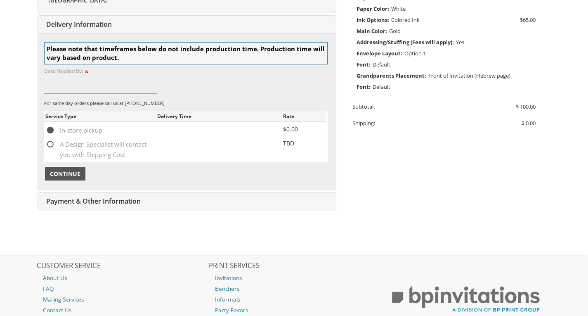
click button "Continue"
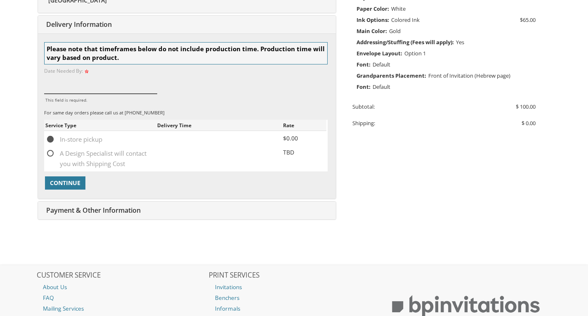
click input "This field is required."
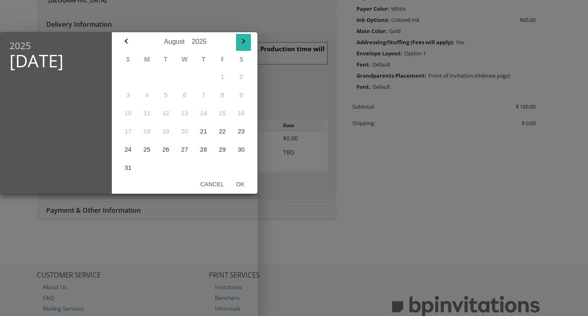
click icon "button"
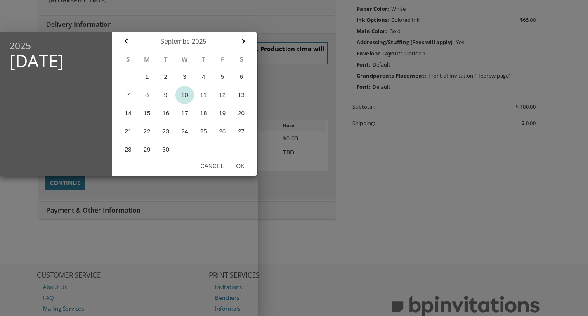
click button "10"
click button "Ok"
type input "Sep 10, 2025"
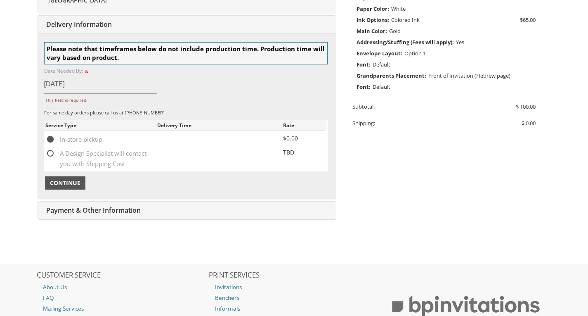
click span "Continue"
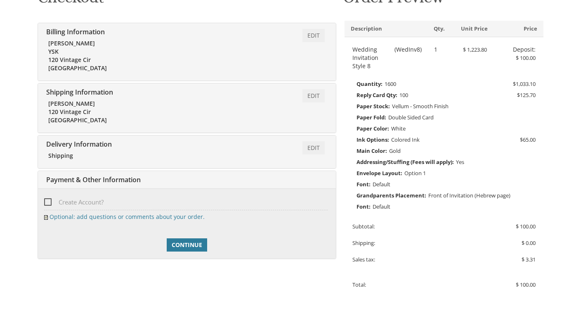
scroll to position [150, 0]
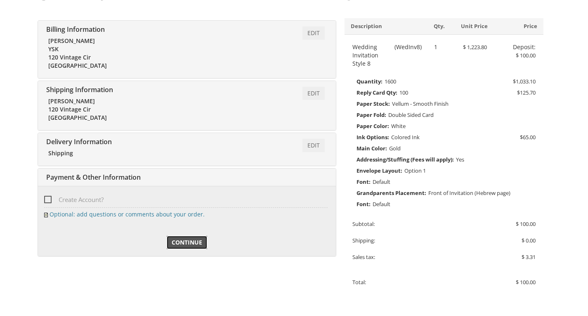
click span "Continue"
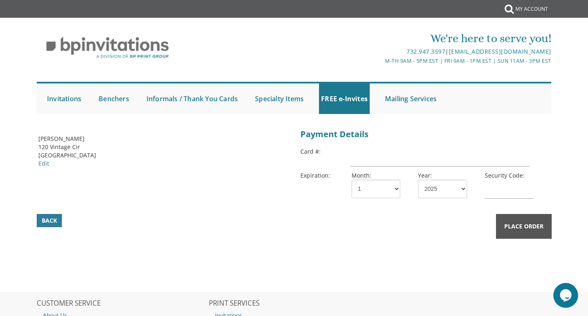
click at [509, 227] on span "Place Order" at bounding box center [523, 226] width 39 height 8
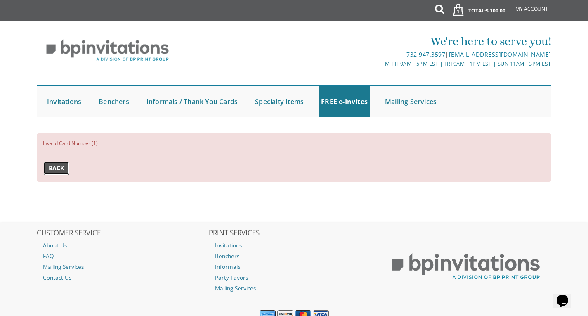
click at [48, 170] on link "Back" at bounding box center [56, 167] width 25 height 13
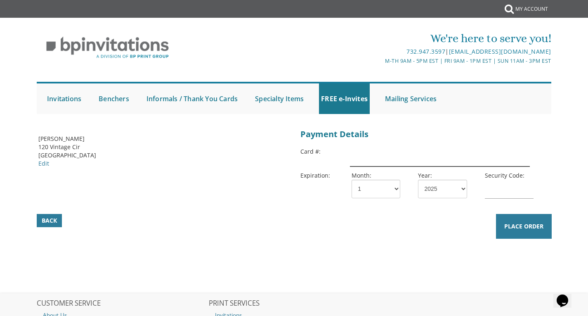
click at [384, 152] on input "text" at bounding box center [439, 156] width 179 height 19
click at [407, 159] on input "text" at bounding box center [439, 156] width 179 height 19
type input "[CREDIT_CARD_NUMBER]"
select select "02"
select select "28"
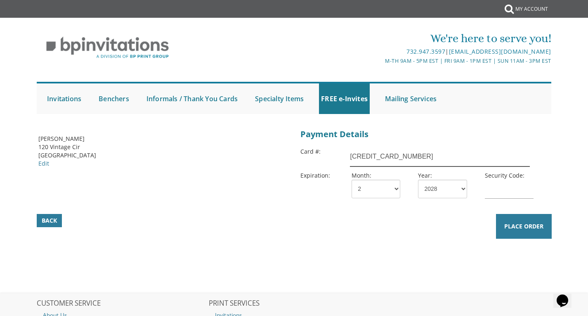
click at [396, 149] on input "[CREDIT_CARD_NUMBER]" at bounding box center [439, 156] width 179 height 19
click at [313, 213] on div "Back Place Order" at bounding box center [294, 220] width 517 height 15
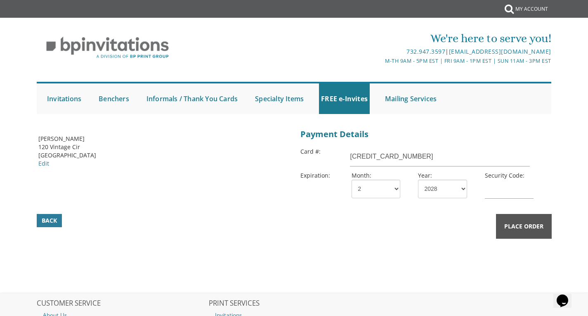
click at [521, 234] on button "Place Order" at bounding box center [524, 226] width 56 height 25
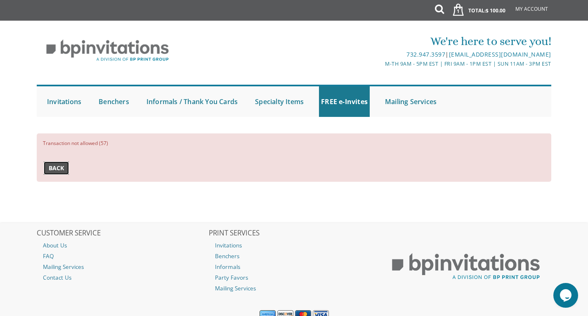
click at [49, 165] on span "Back" at bounding box center [56, 168] width 15 height 8
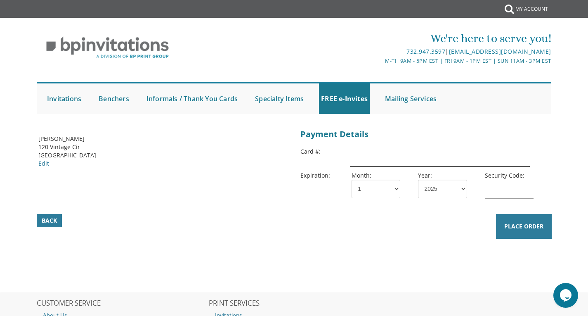
click at [412, 165] on input "text" at bounding box center [439, 156] width 179 height 19
type input "[CREDIT_CARD_NUMBER]"
click at [373, 181] on select "1 2 3 4 5 6 7 8 9 10 11 12" at bounding box center [375, 188] width 49 height 19
select select "04"
click at [351, 179] on select "1 2 3 4 5 6 7 8 9 10 11 12" at bounding box center [375, 188] width 49 height 19
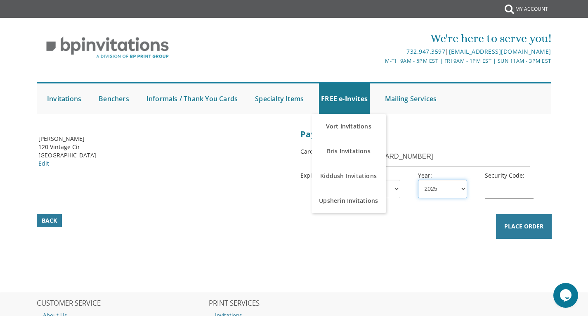
click at [438, 185] on select "2025 2026 2027 2028 2029 2030 2031 2032 2033 2034 2035" at bounding box center [442, 188] width 49 height 19
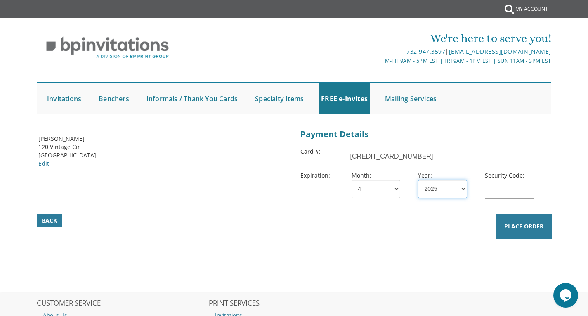
select select "30"
click at [418, 179] on select "2025 2026 2027 2028 2029 2030 2031 2032 2033 2034 2035" at bounding box center [442, 188] width 49 height 19
click at [497, 198] on div "Security Code:" at bounding box center [512, 186] width 66 height 31
click at [498, 191] on input "text" at bounding box center [509, 188] width 49 height 19
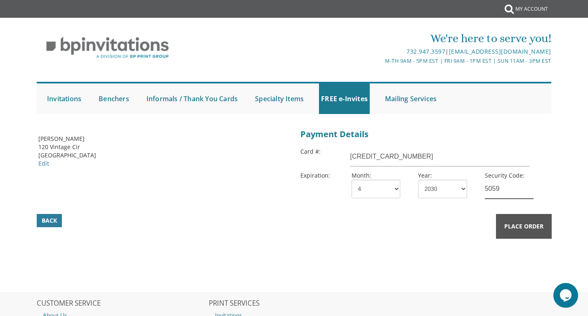
type input "5059"
click at [509, 222] on span "Place Order" at bounding box center [523, 226] width 39 height 8
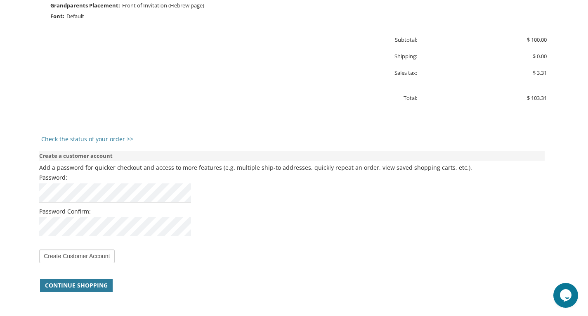
scroll to position [620, 0]
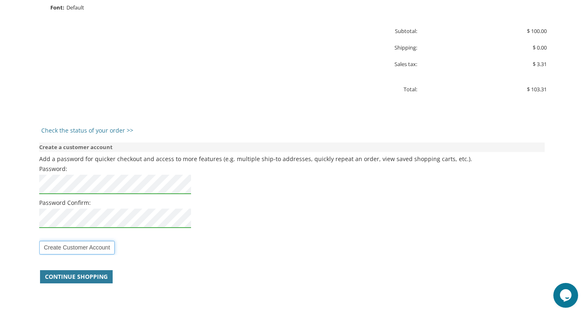
click at [77, 248] on input "Create Customer Account" at bounding box center [76, 248] width 75 height 14
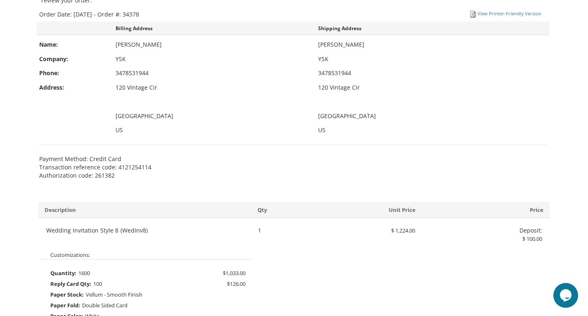
scroll to position [92, 0]
